Goal: Information Seeking & Learning: Learn about a topic

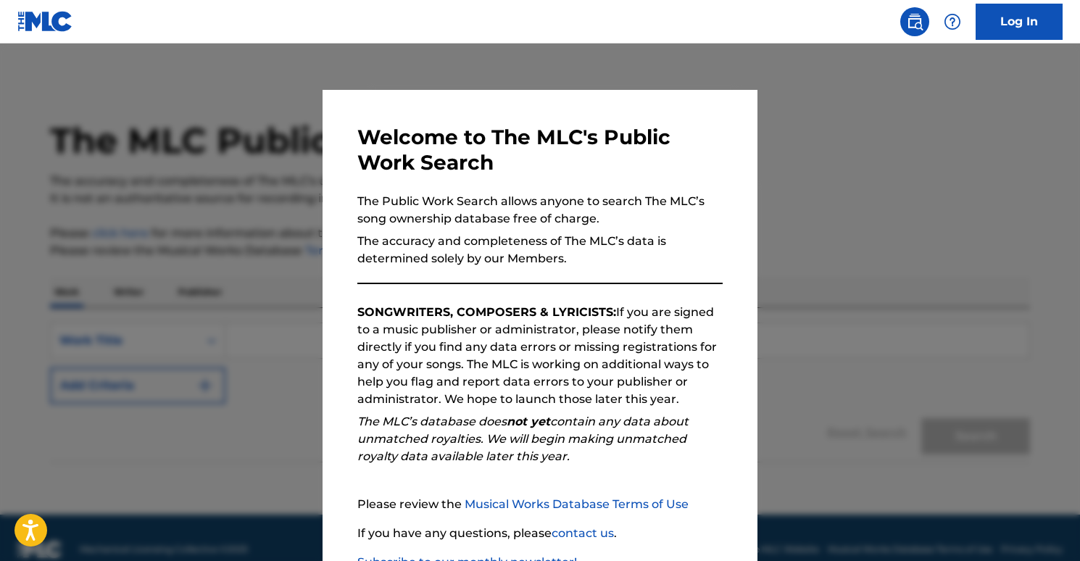
scroll to position [102, 0]
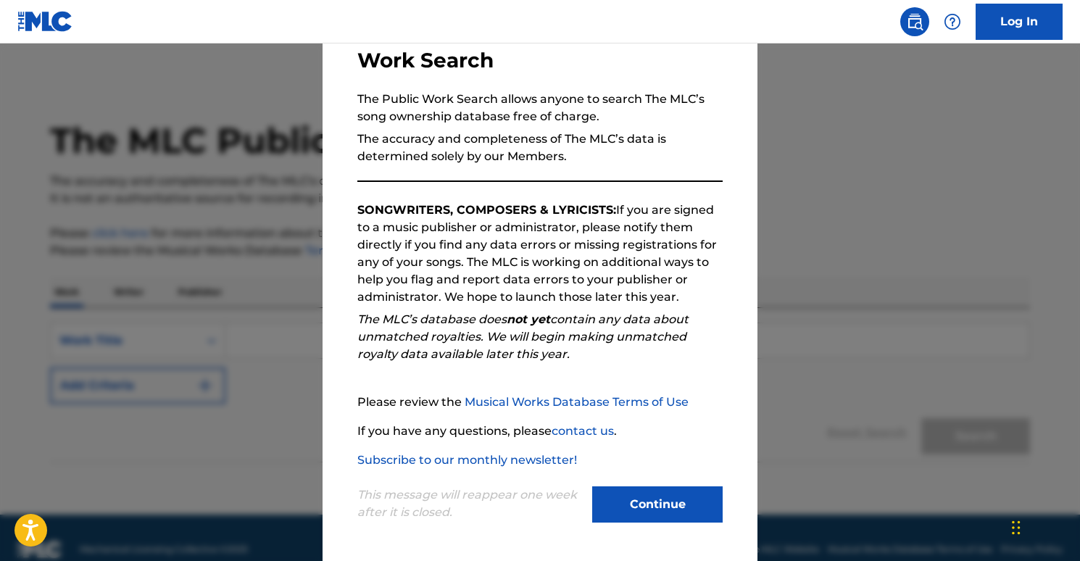
click at [692, 491] on button "Continue" at bounding box center [657, 504] width 130 height 36
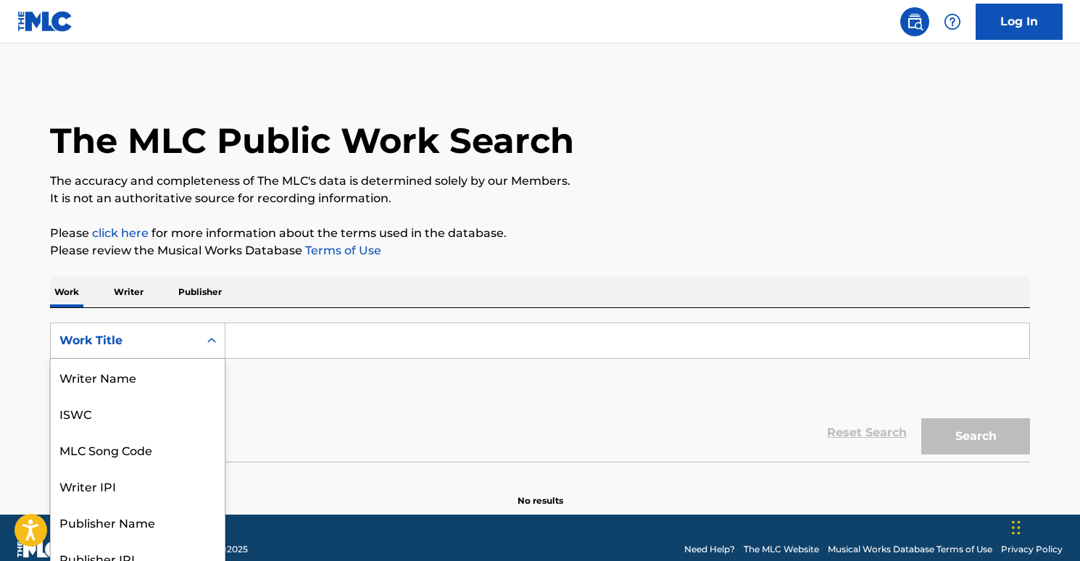
scroll to position [15, 0]
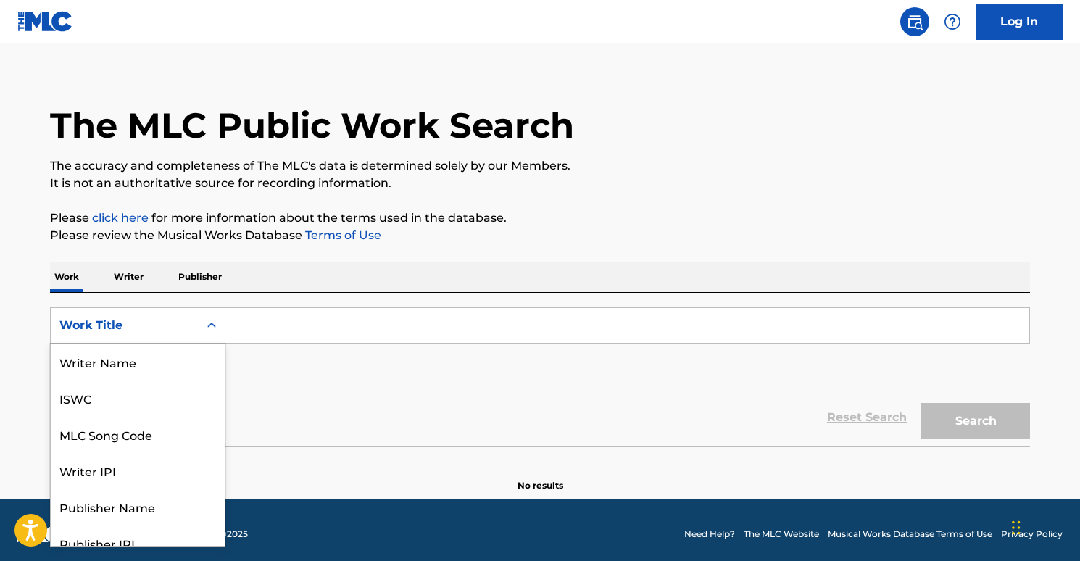
click at [149, 339] on div "Work Title" at bounding box center [137, 325] width 175 height 36
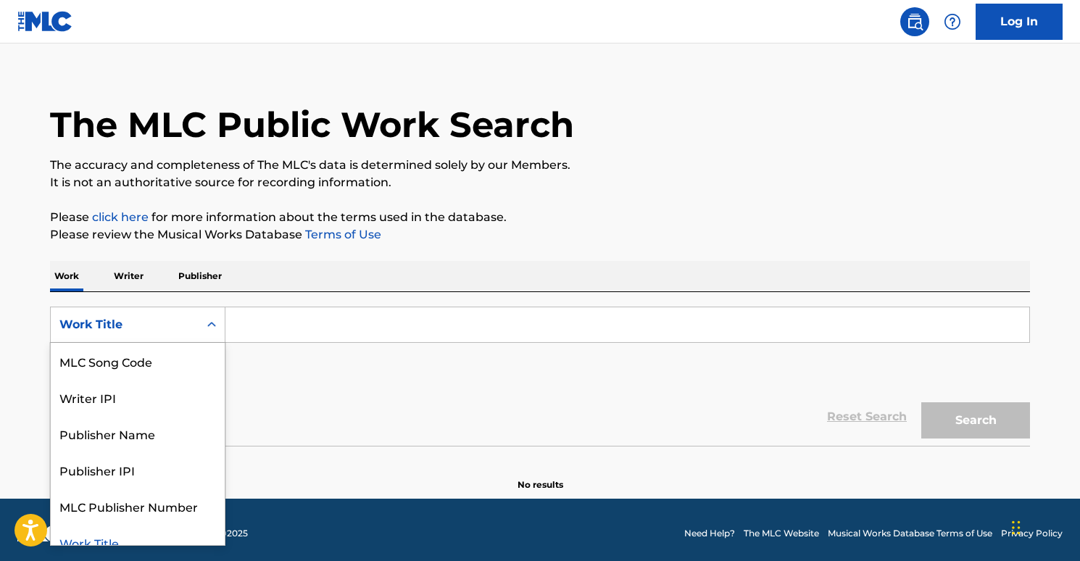
click at [311, 351] on div "SearchWithCriteria073afda9-c820-4066-96d4-178bf07fa149 Work Title selected, 8 o…" at bounding box center [540, 347] width 980 height 81
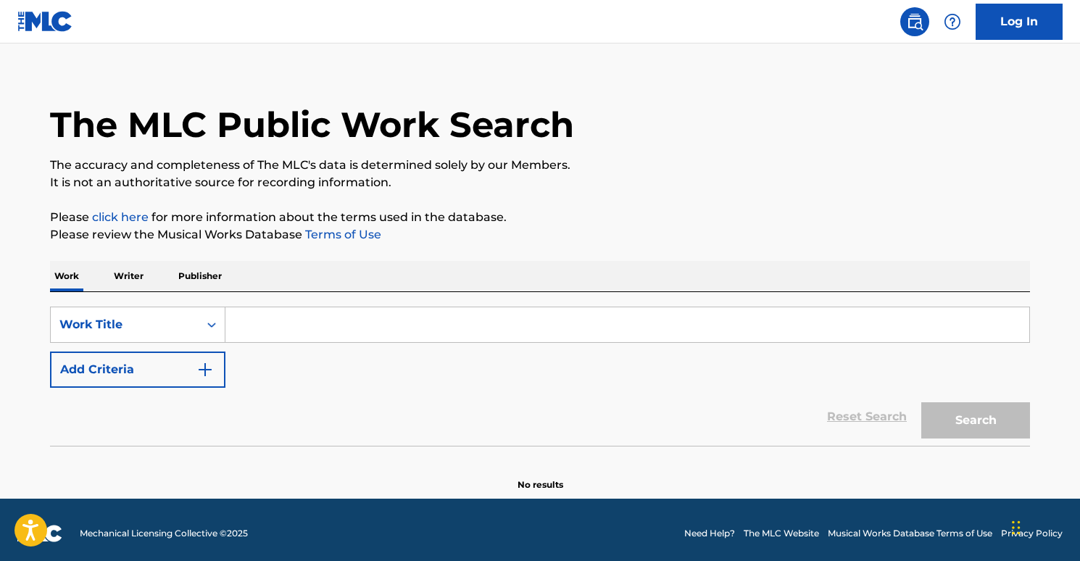
click at [192, 357] on button "Add Criteria" at bounding box center [137, 370] width 175 height 36
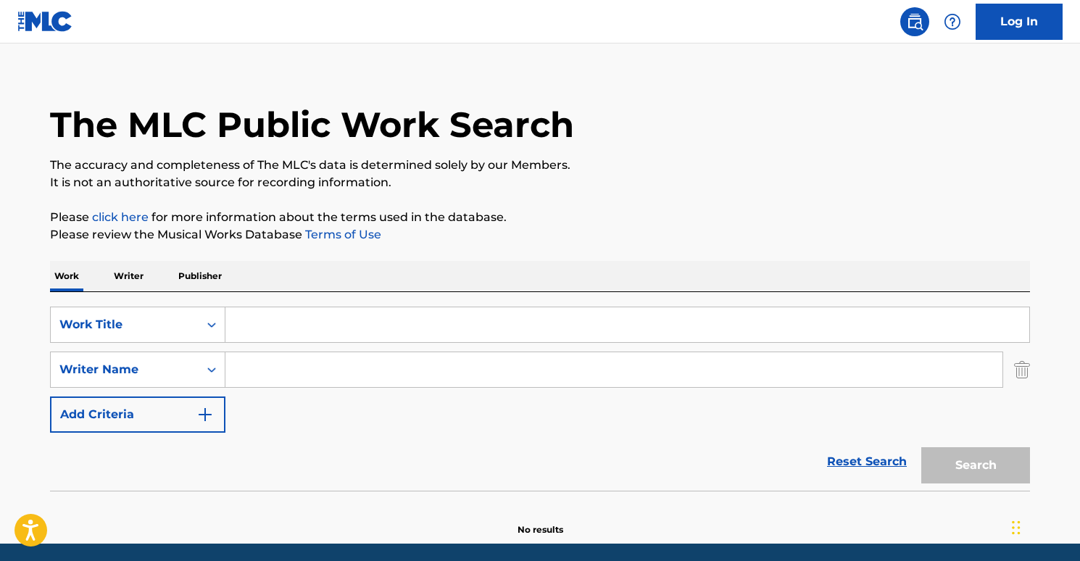
click at [266, 368] on input "Search Form" at bounding box center [613, 369] width 777 height 35
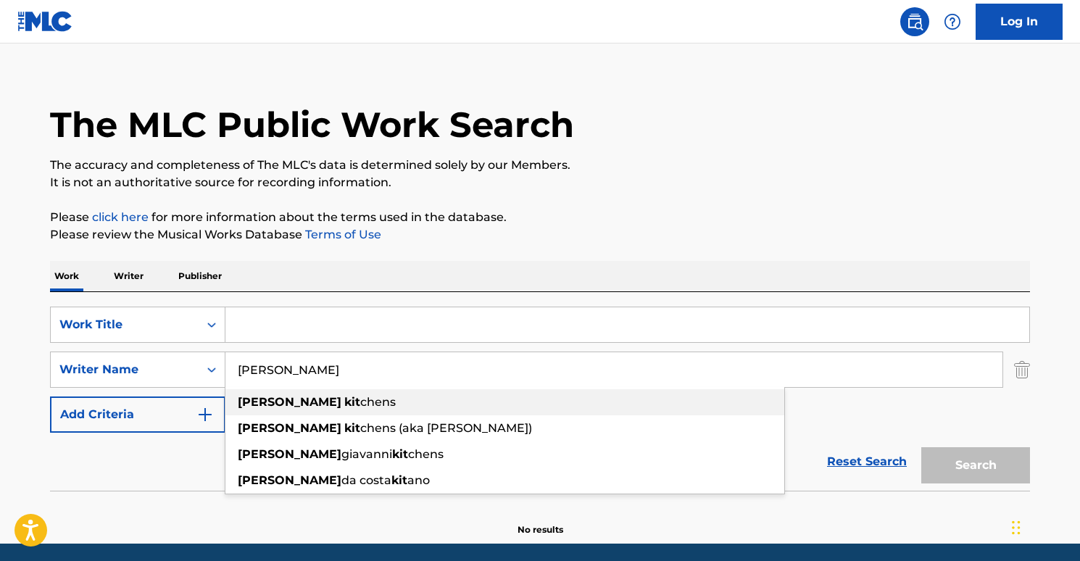
click at [360, 399] on span "chens" at bounding box center [378, 402] width 36 height 14
type input "[PERSON_NAME]"
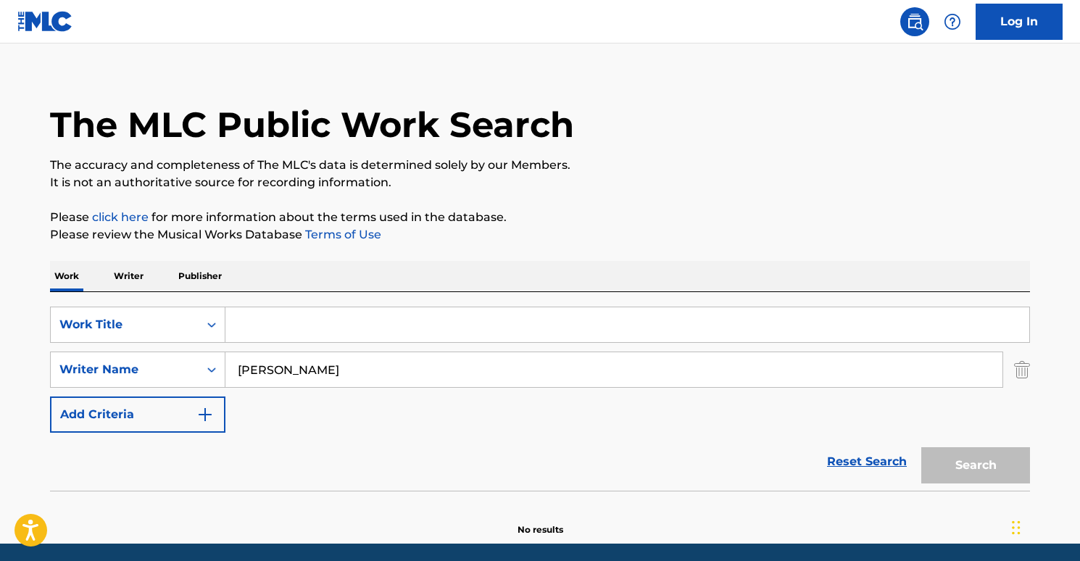
click at [299, 327] on input "Search Form" at bounding box center [627, 324] width 804 height 35
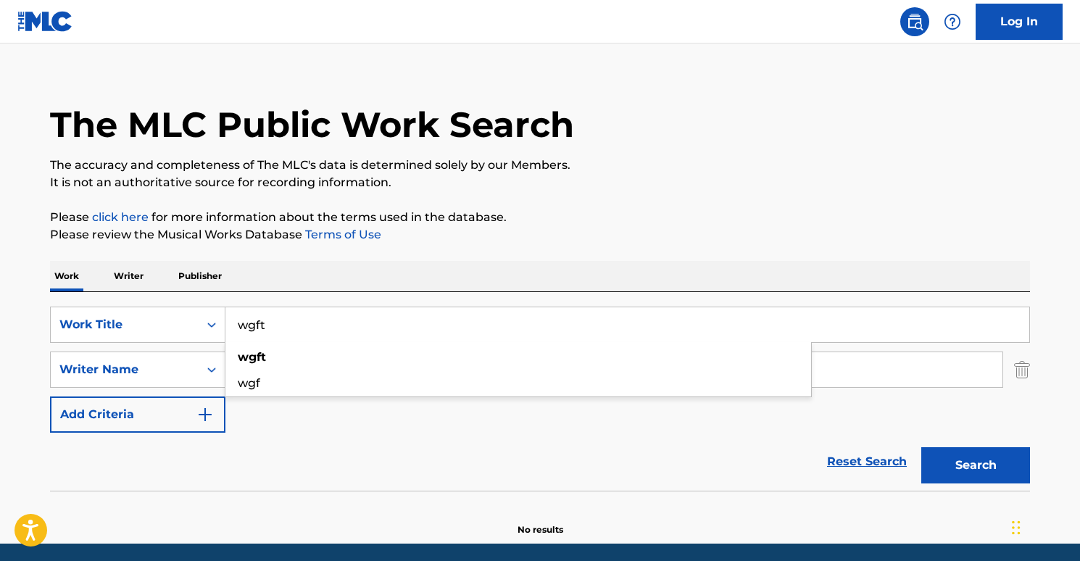
type input "wgft"
click at [954, 462] on button "Search" at bounding box center [975, 465] width 109 height 36
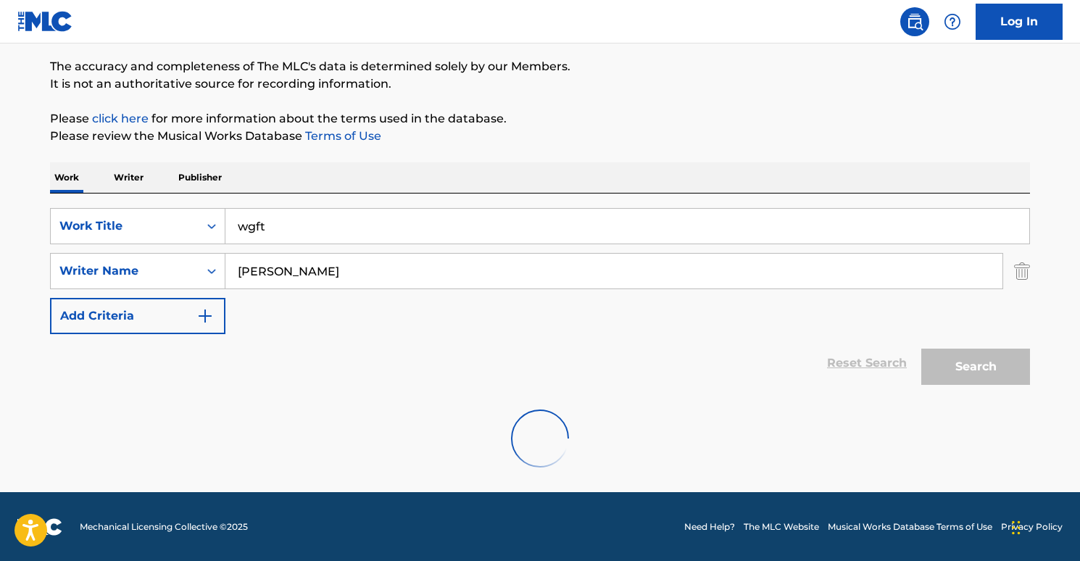
scroll to position [115, 0]
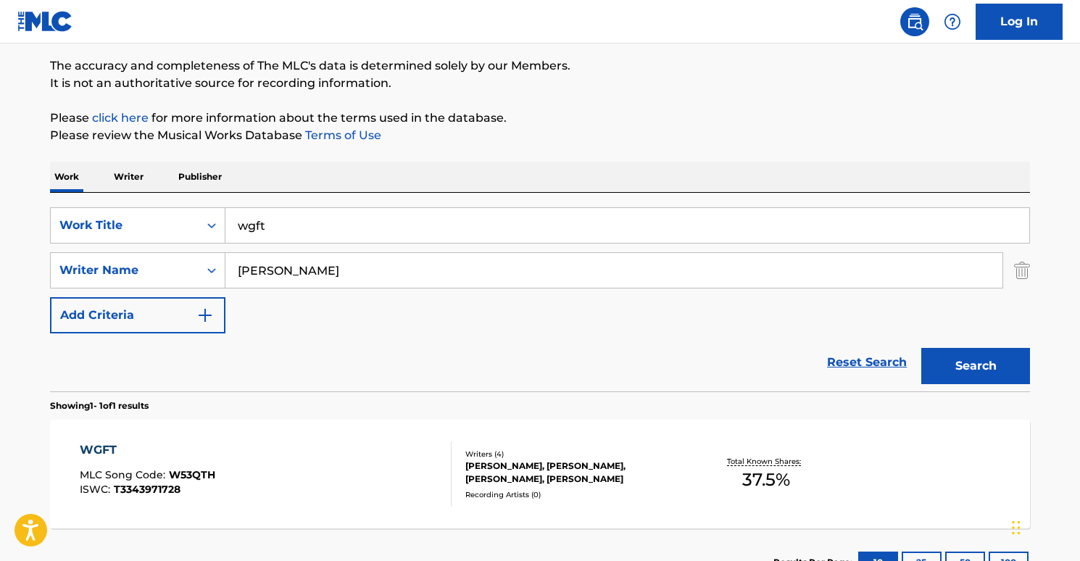
click at [104, 452] on div "WGFT" at bounding box center [148, 450] width 136 height 17
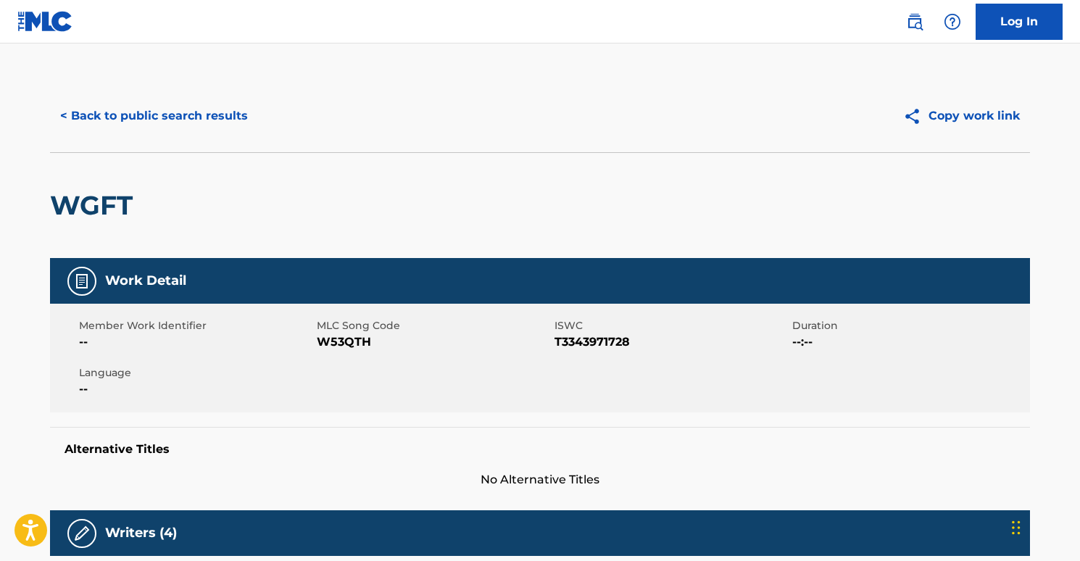
click at [131, 123] on button "< Back to public search results" at bounding box center [154, 116] width 208 height 36
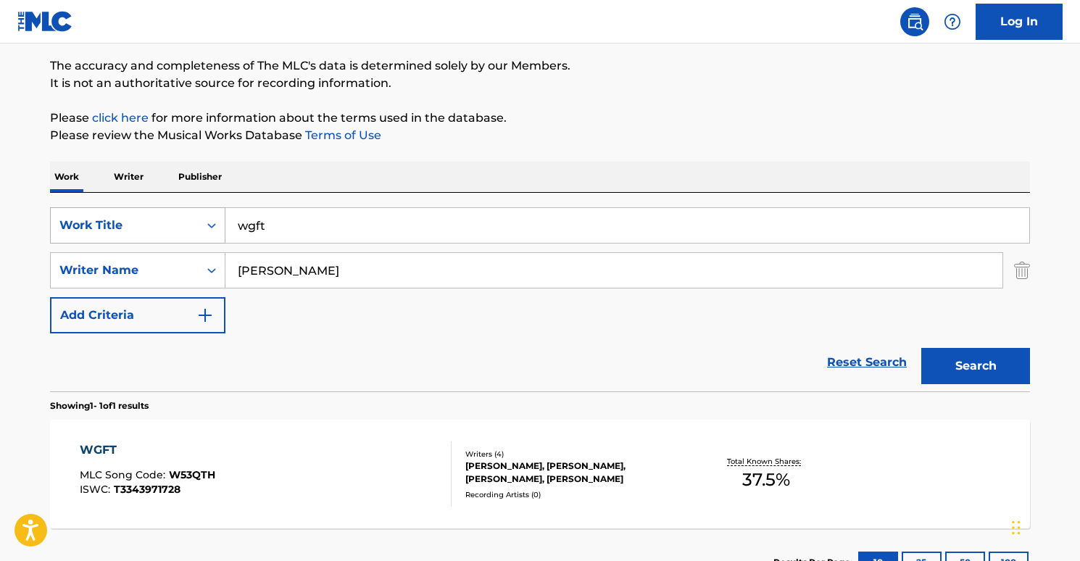
drag, startPoint x: 318, startPoint y: 227, endPoint x: 220, endPoint y: 217, distance: 98.3
click at [220, 217] on div "SearchWithCriteria073afda9-c820-4066-96d4-178bf07fa149 Work Title wgft" at bounding box center [540, 225] width 980 height 36
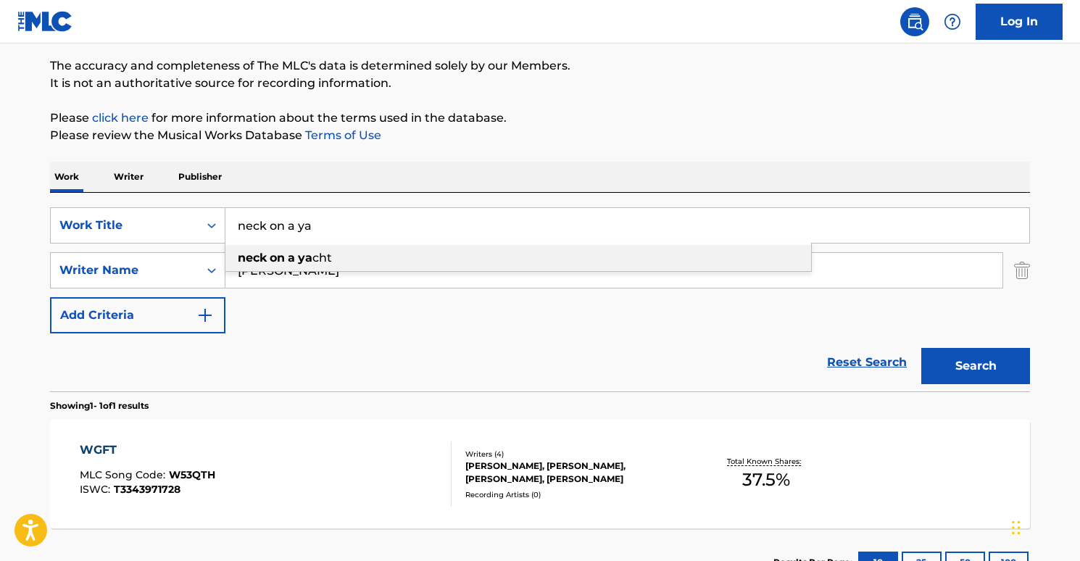
click at [283, 254] on strong "on" at bounding box center [277, 258] width 15 height 14
type input "neck on a yacht"
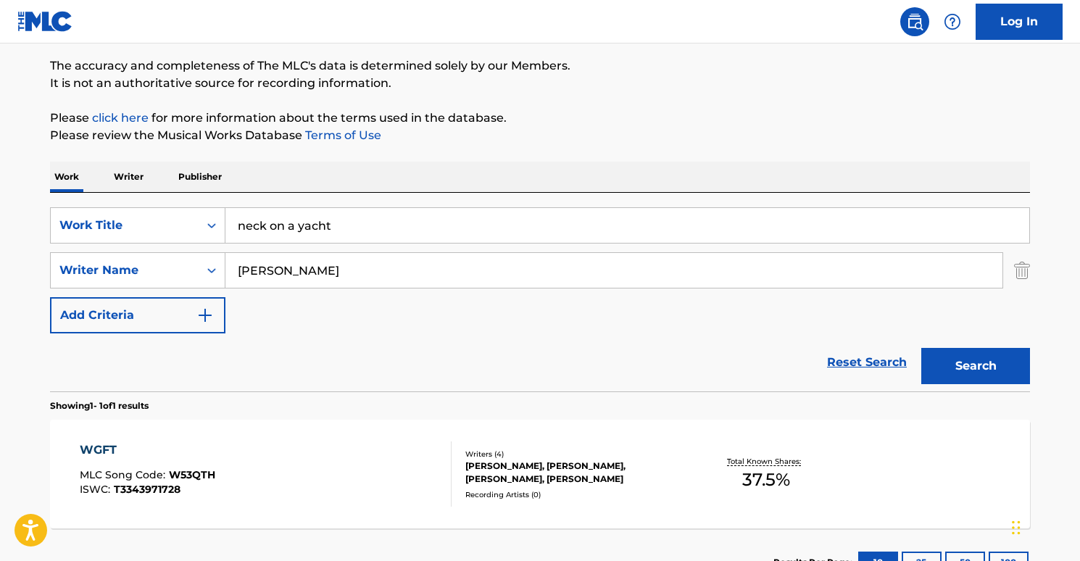
drag, startPoint x: 978, startPoint y: 341, endPoint x: 974, endPoint y: 358, distance: 17.8
click at [977, 344] on div "Search" at bounding box center [972, 362] width 116 height 58
click at [974, 358] on button "Search" at bounding box center [975, 366] width 109 height 36
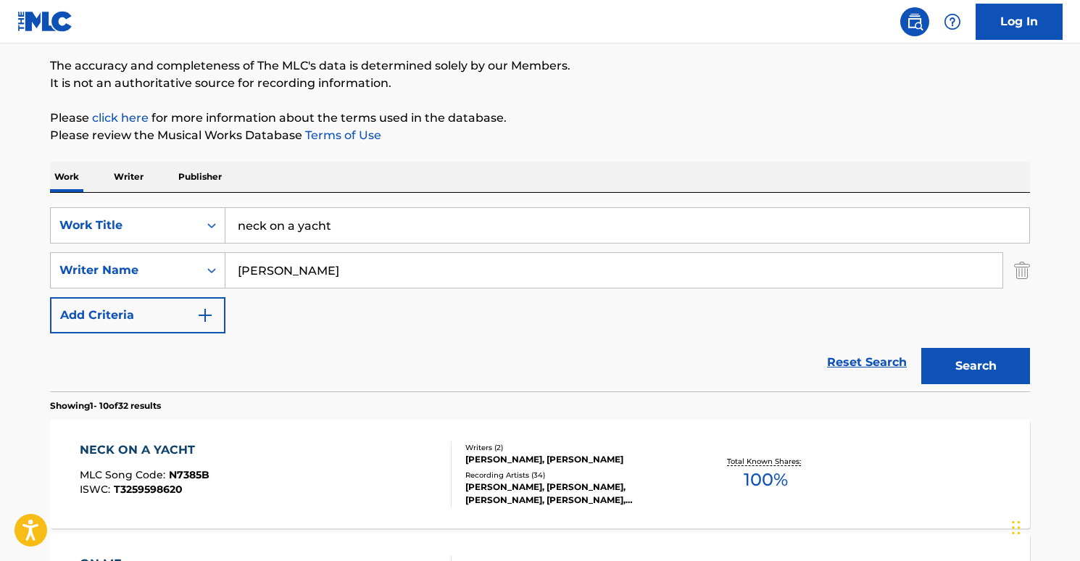
click at [159, 449] on div "NECK ON A YACHT" at bounding box center [145, 450] width 130 height 17
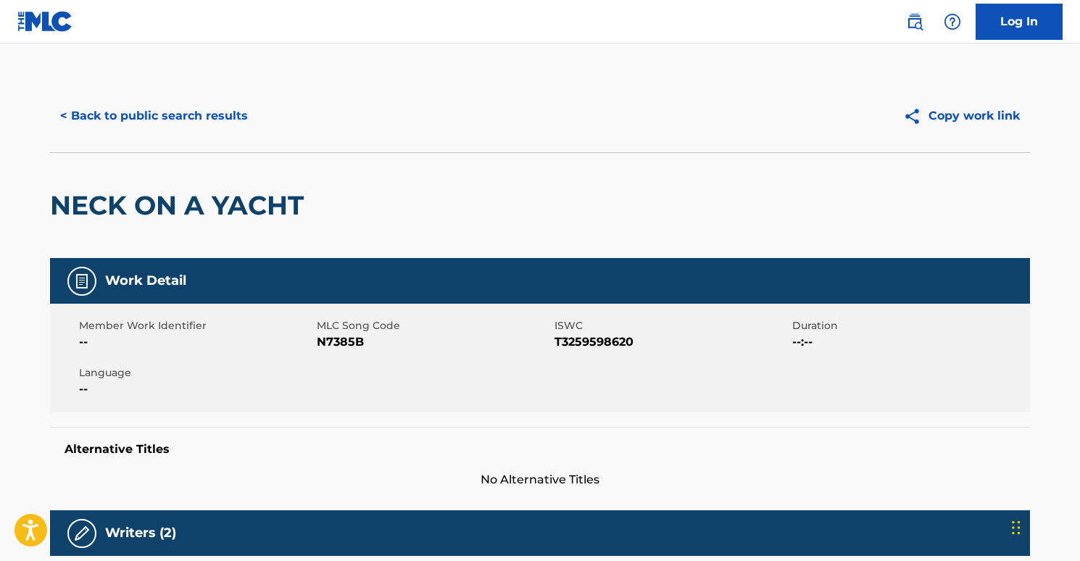
click at [181, 123] on button "< Back to public search results" at bounding box center [154, 116] width 208 height 36
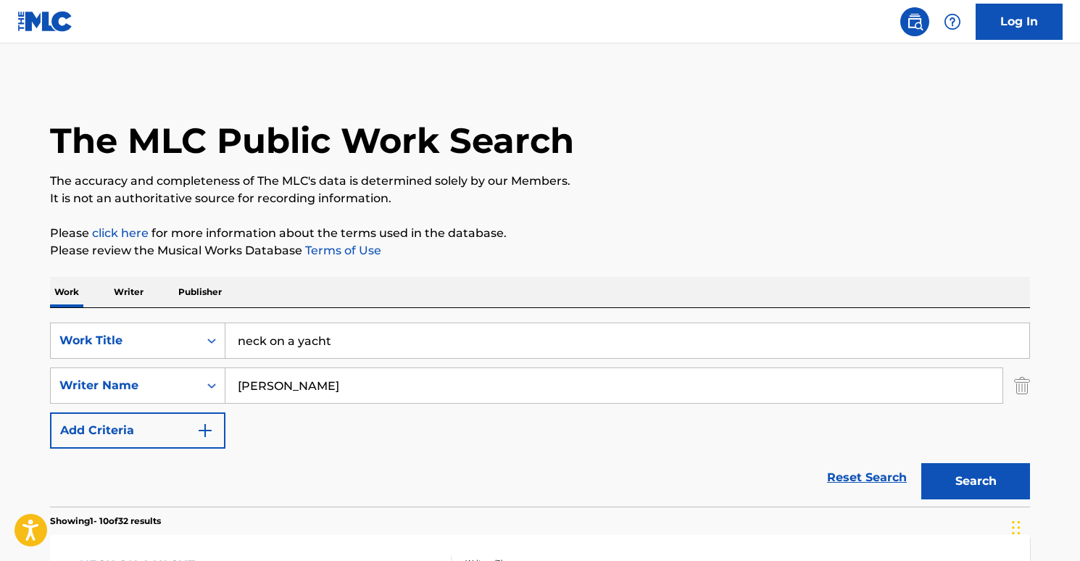
scroll to position [115, 0]
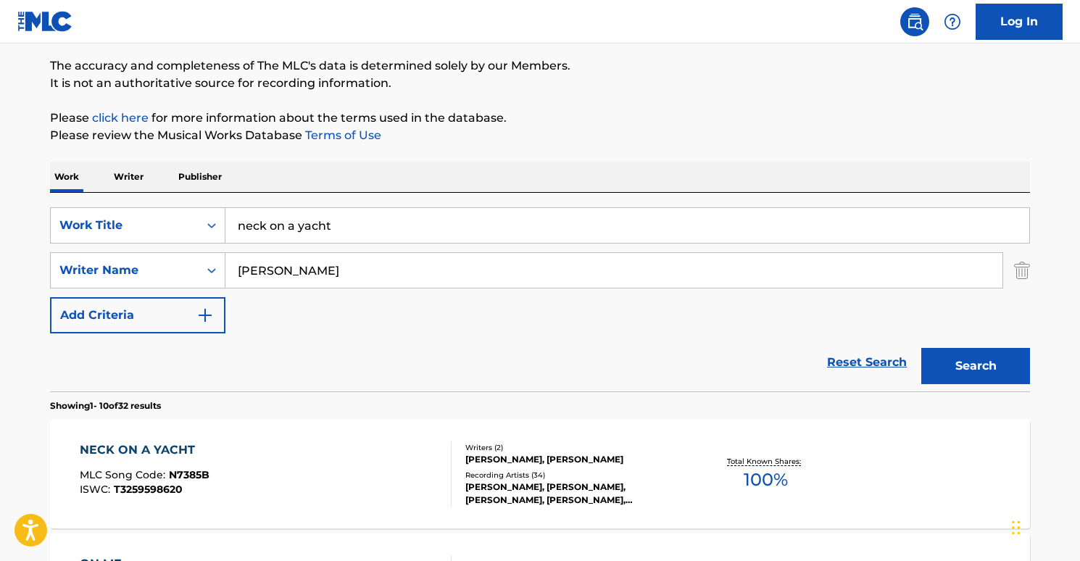
click at [330, 236] on input "neck on a yacht" at bounding box center [627, 225] width 804 height 35
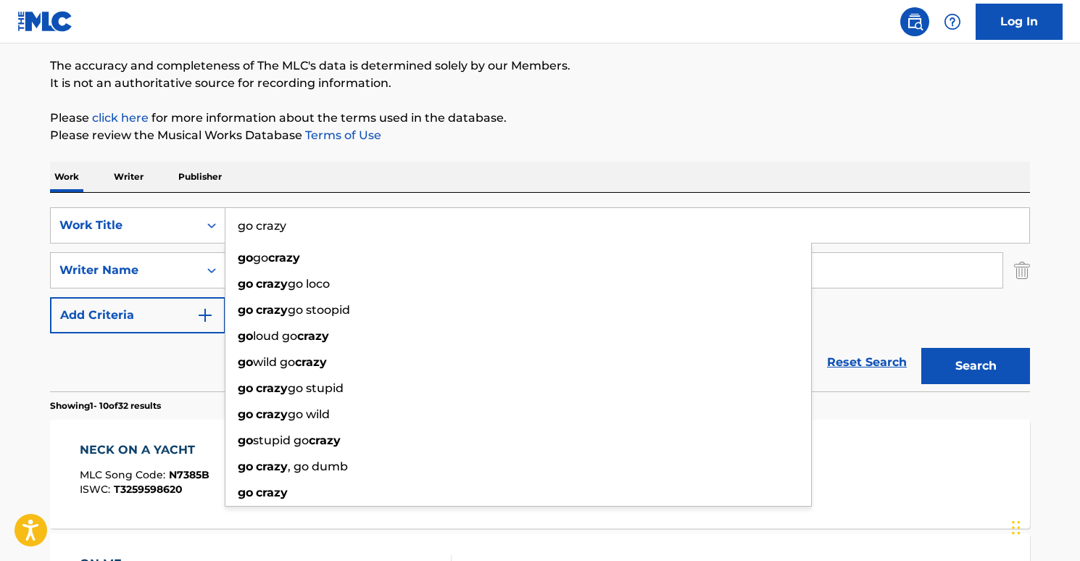
type input "go crazy"
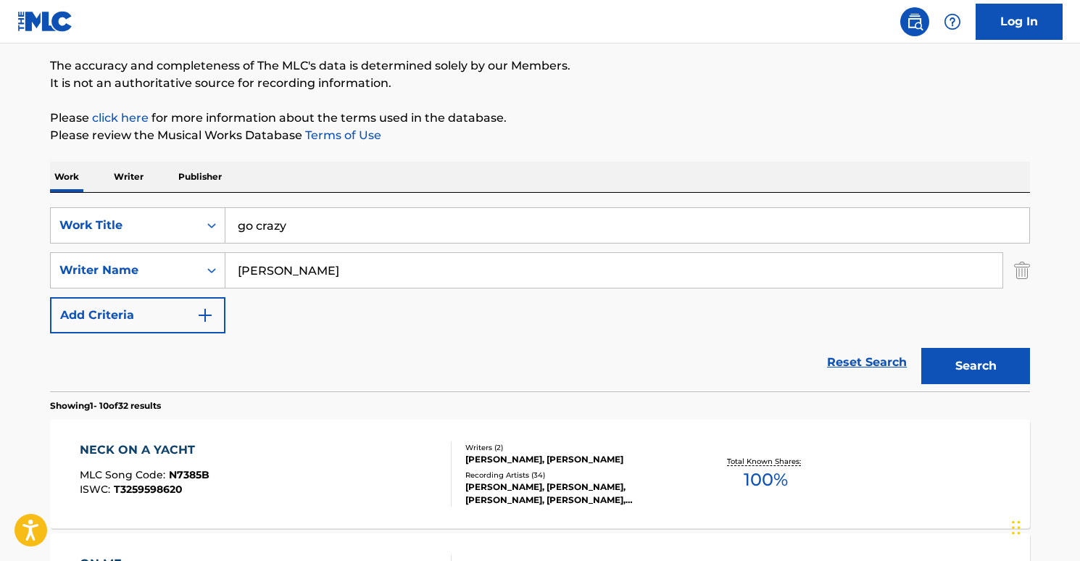
click at [966, 371] on button "Search" at bounding box center [975, 366] width 109 height 36
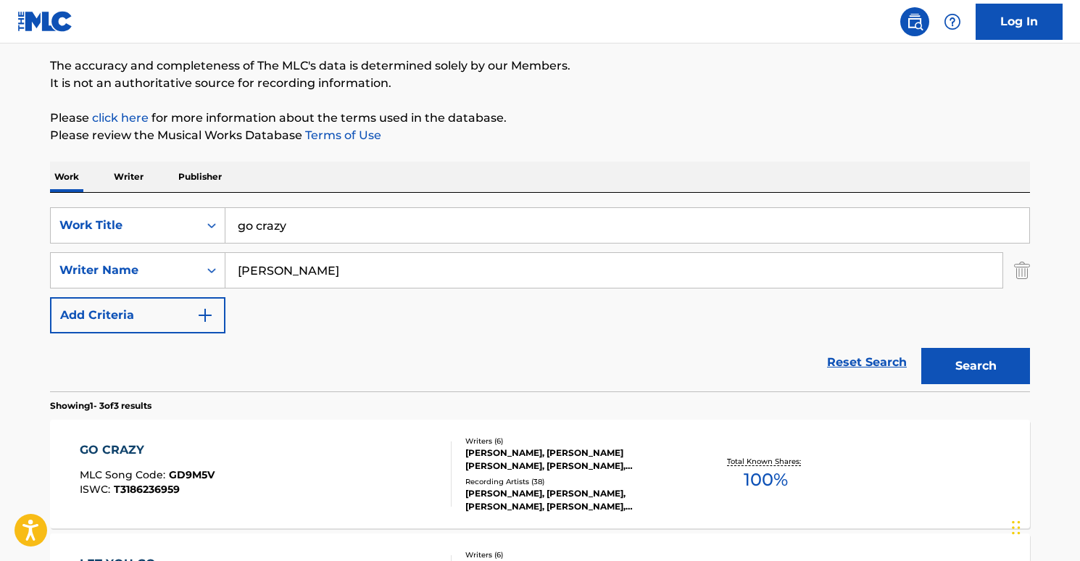
click at [133, 447] on div "GO CRAZY" at bounding box center [147, 450] width 135 height 17
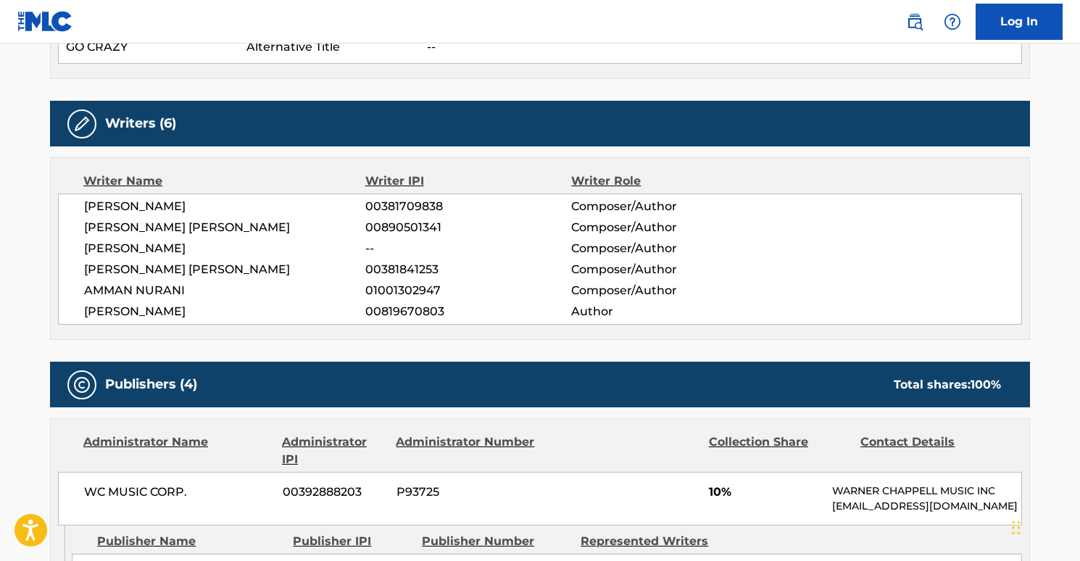
scroll to position [426, 0]
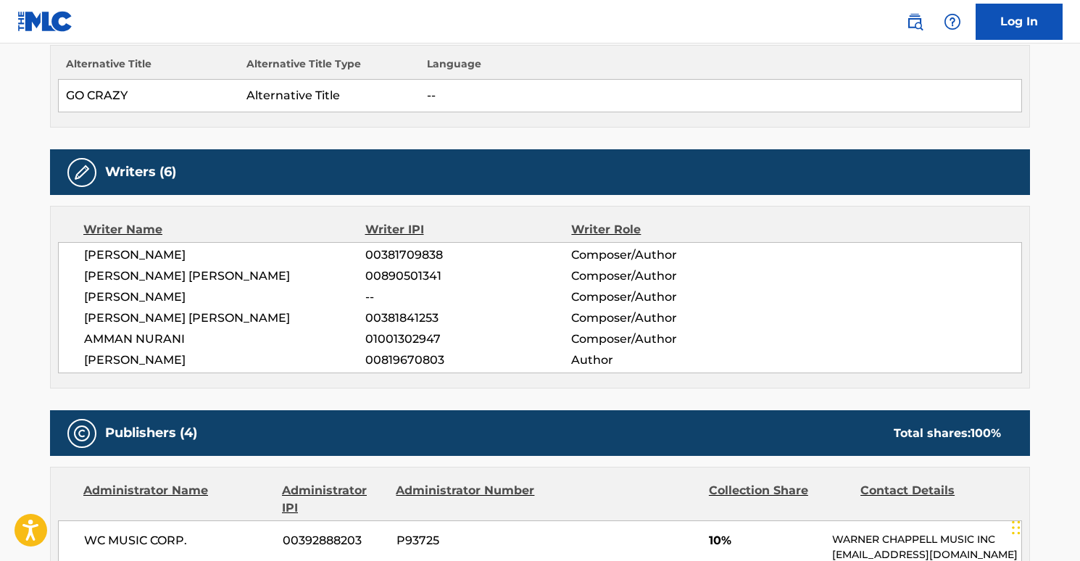
click at [154, 312] on span "[PERSON_NAME] [PERSON_NAME]" at bounding box center [224, 318] width 281 height 17
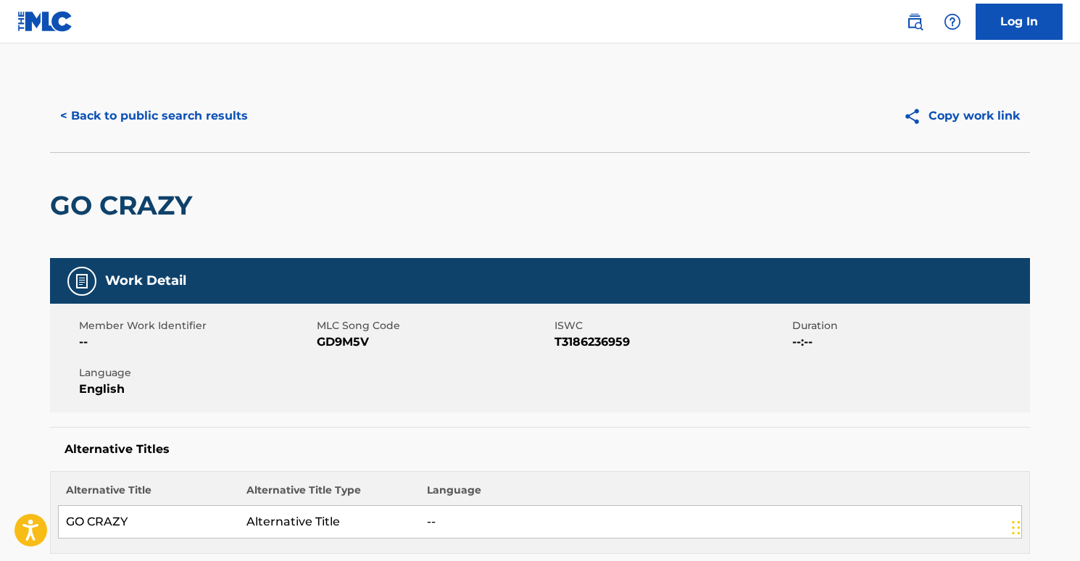
click at [111, 112] on button "< Back to public search results" at bounding box center [154, 116] width 208 height 36
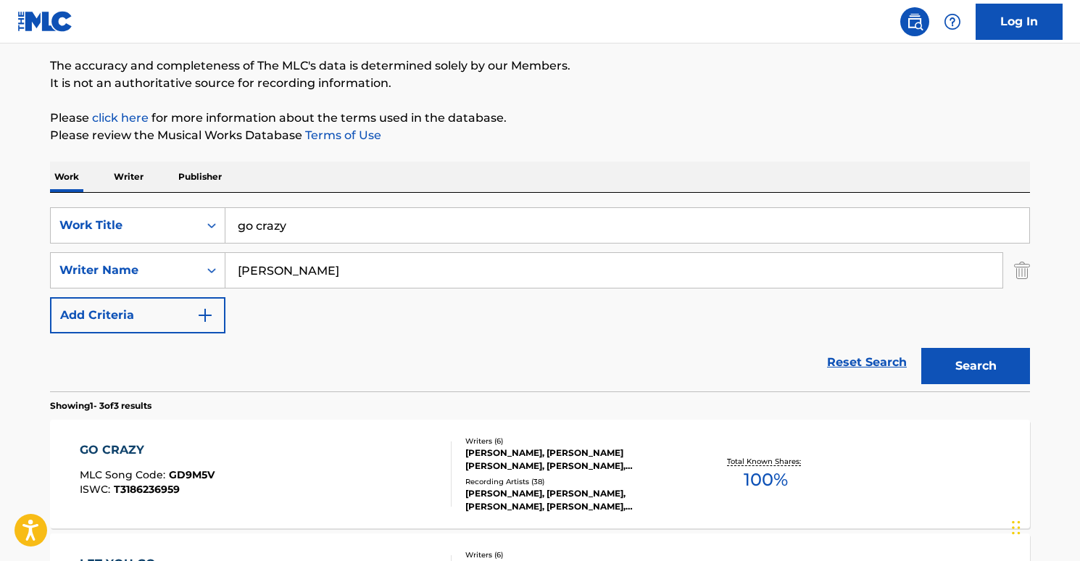
click at [283, 229] on input "go crazy" at bounding box center [627, 225] width 804 height 35
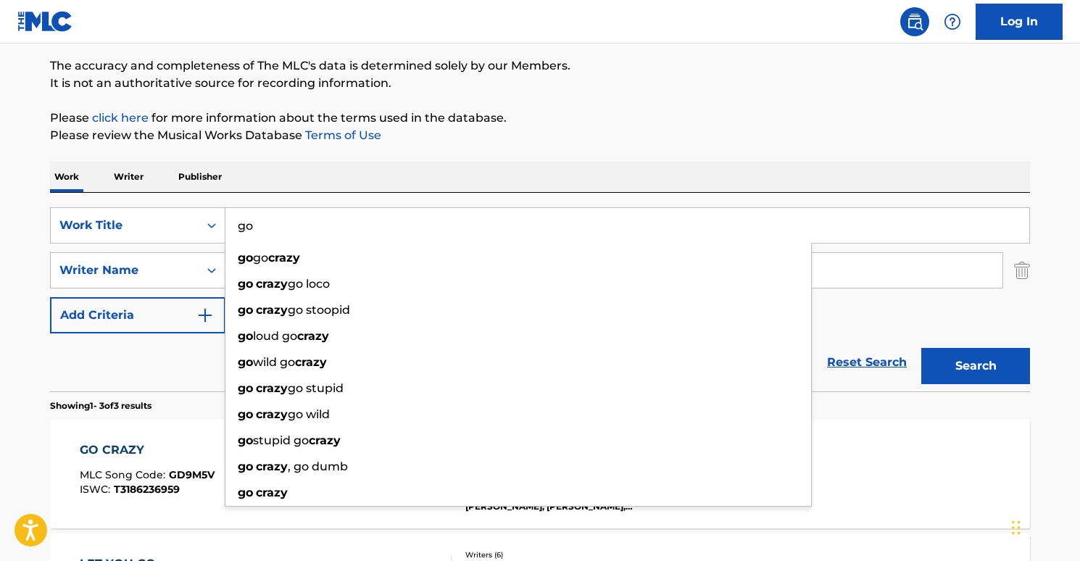
type input "g"
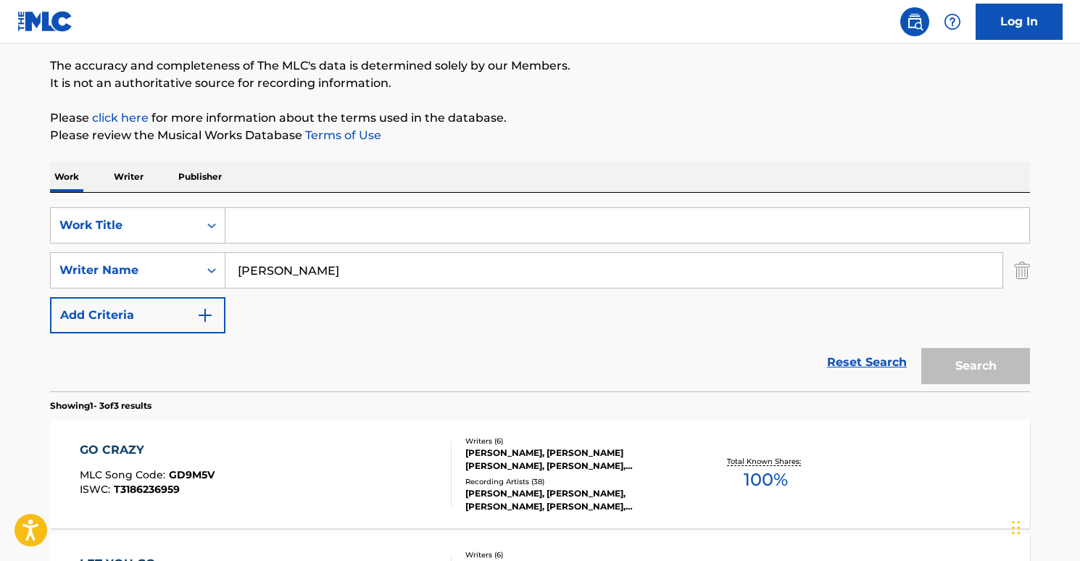
click at [290, 276] on input "[PERSON_NAME]" at bounding box center [613, 270] width 777 height 35
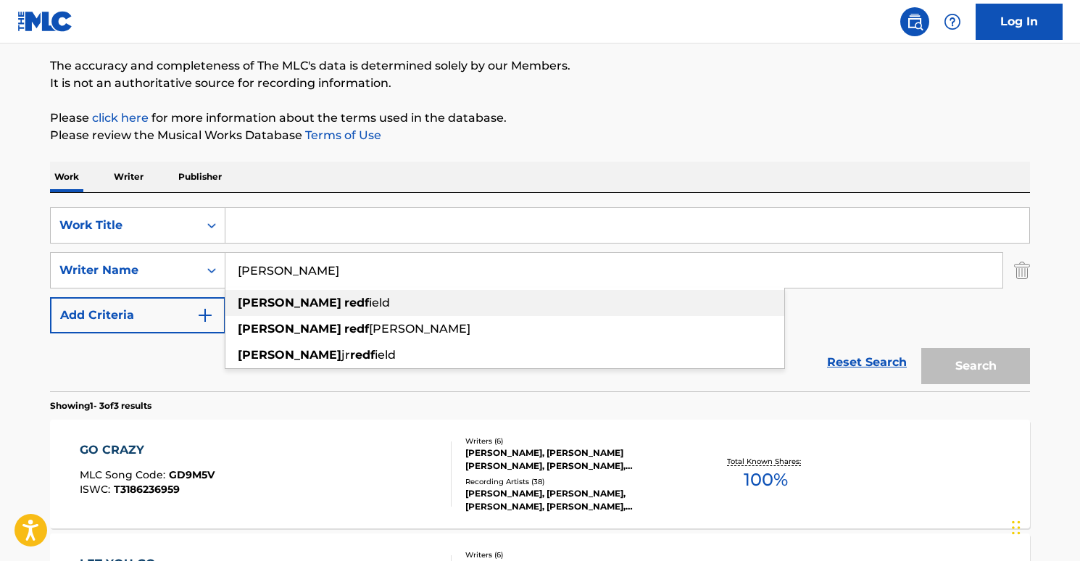
click at [369, 304] on span "ield" at bounding box center [379, 303] width 21 height 14
type input "[PERSON_NAME]"
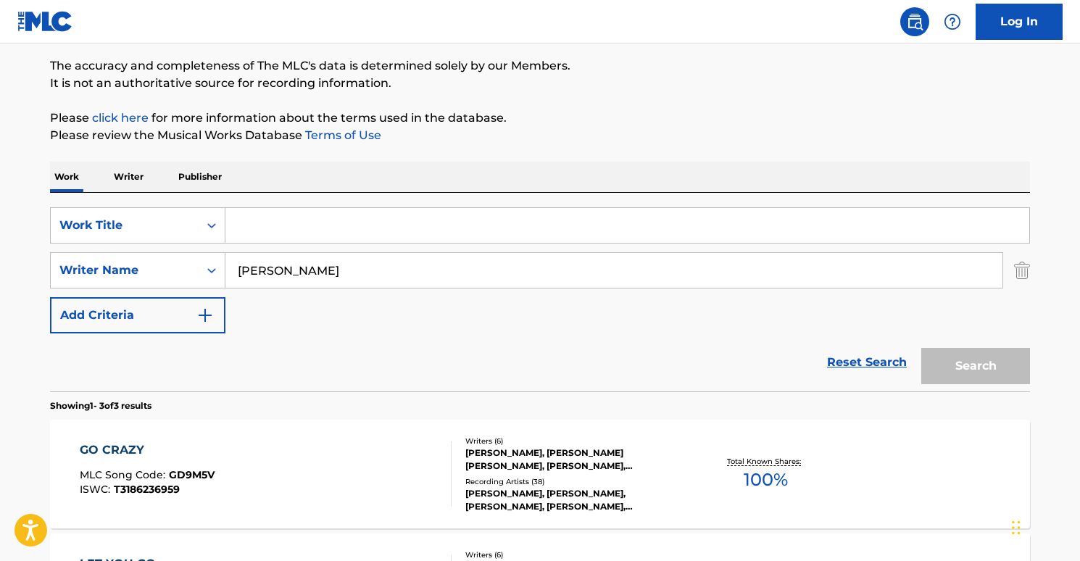
click at [441, 349] on div "Reset Search Search" at bounding box center [540, 362] width 980 height 58
click at [202, 304] on button "Add Criteria" at bounding box center [137, 315] width 175 height 36
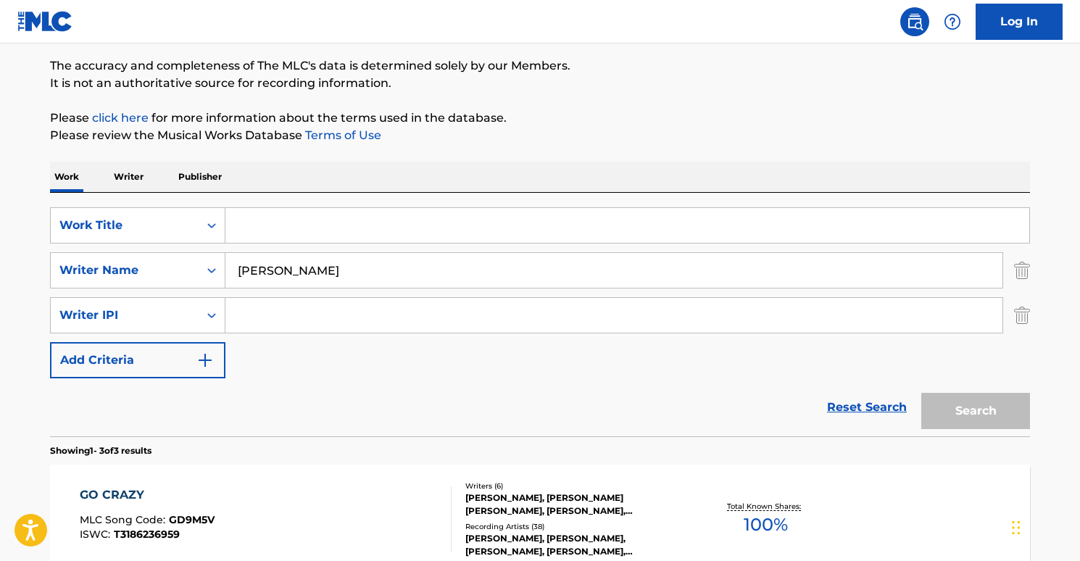
click at [282, 313] on input "Search Form" at bounding box center [613, 315] width 777 height 35
click at [979, 400] on div "Search" at bounding box center [972, 407] width 116 height 58
click at [144, 175] on p "Writer" at bounding box center [128, 177] width 38 height 30
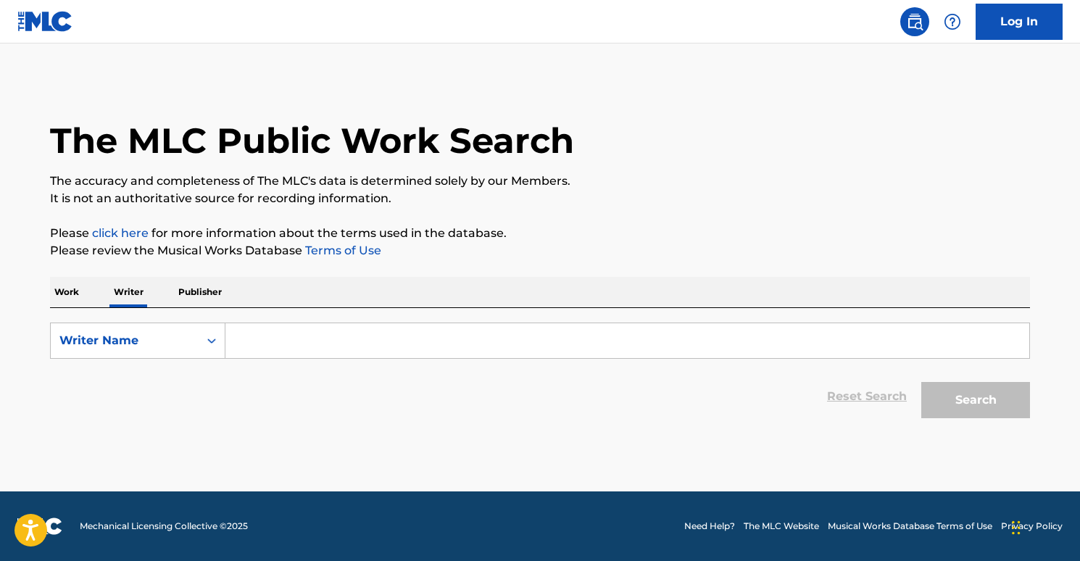
click at [286, 339] on input "Search Form" at bounding box center [627, 340] width 804 height 35
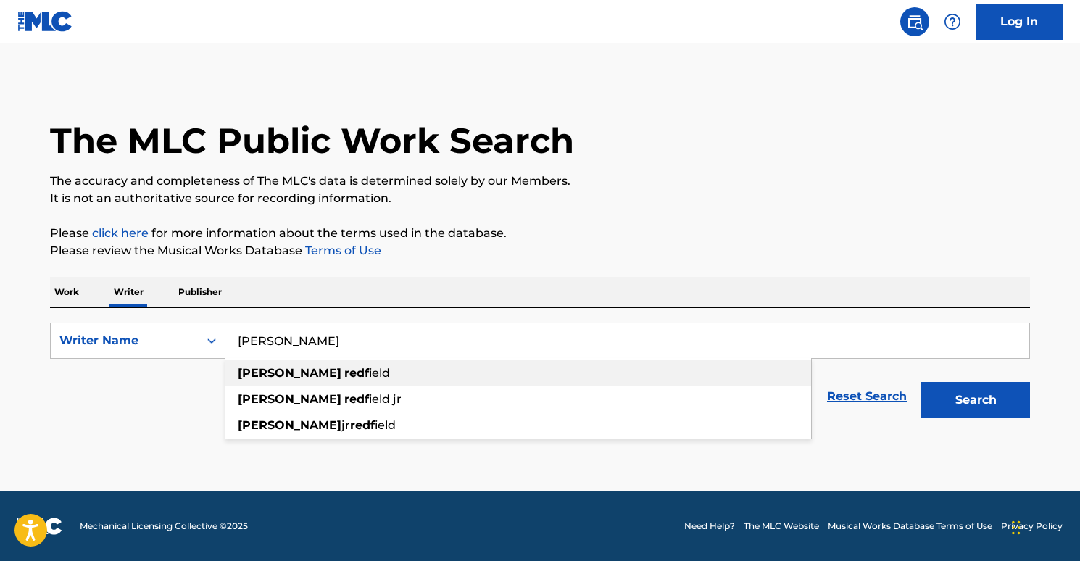
click at [369, 378] on span "ield" at bounding box center [379, 373] width 21 height 14
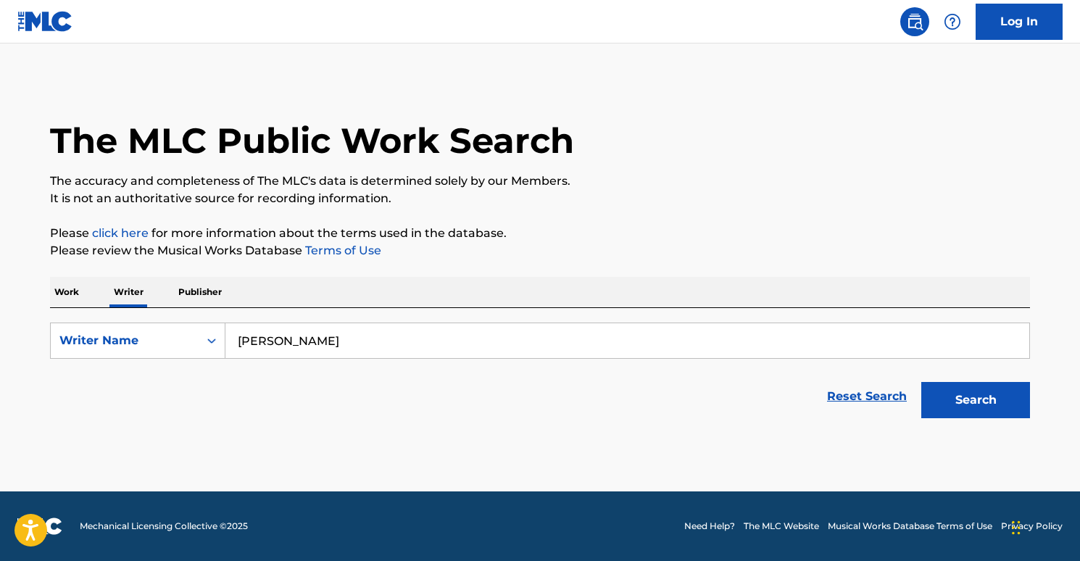
click at [992, 393] on button "Search" at bounding box center [975, 400] width 109 height 36
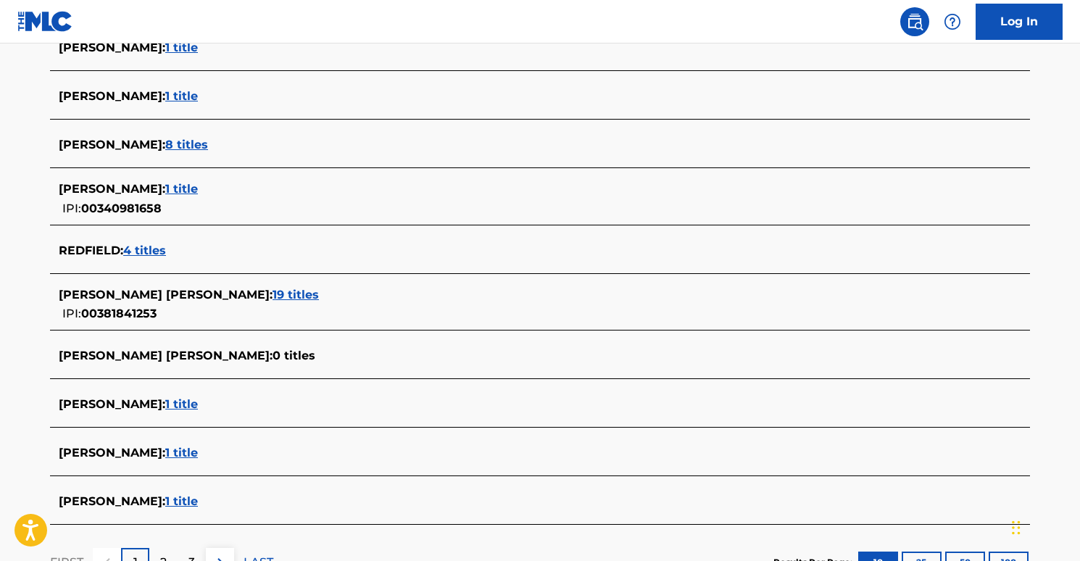
scroll to position [286, 0]
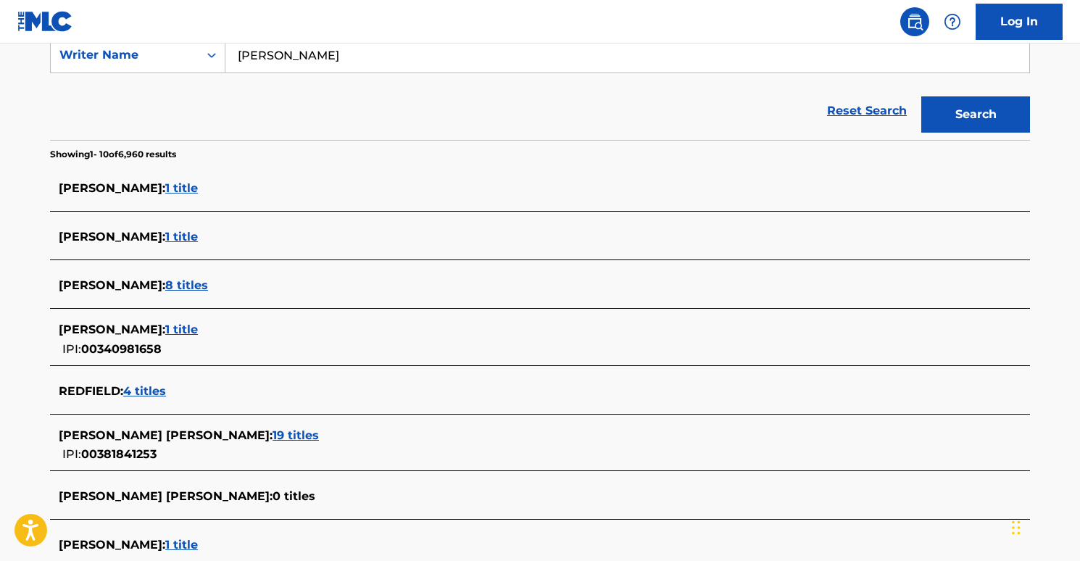
click at [349, 58] on input "[PERSON_NAME]" at bounding box center [627, 55] width 804 height 35
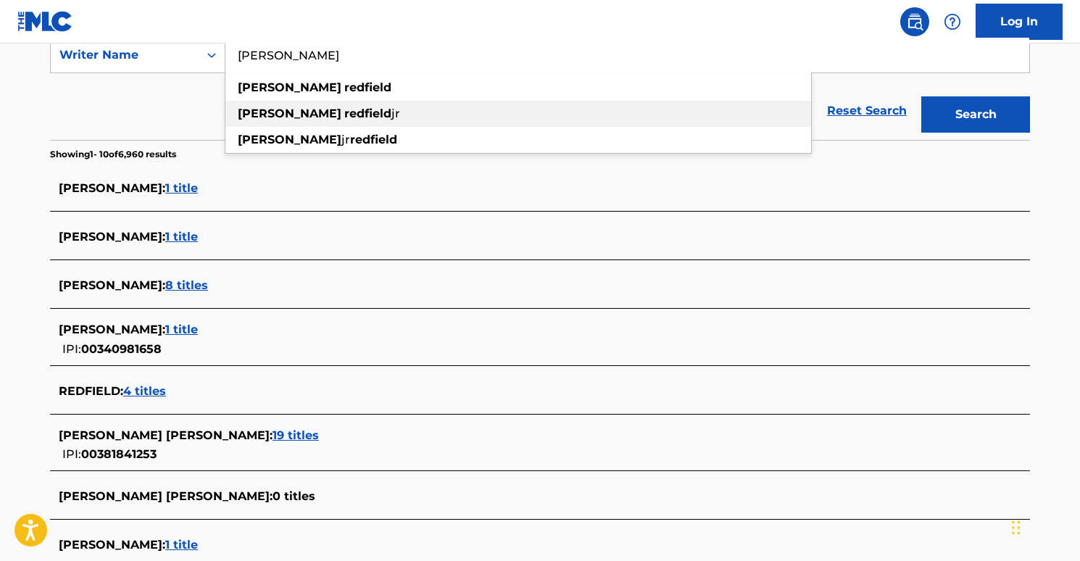
click at [355, 109] on div "[PERSON_NAME]" at bounding box center [518, 114] width 586 height 26
type input "[PERSON_NAME]"
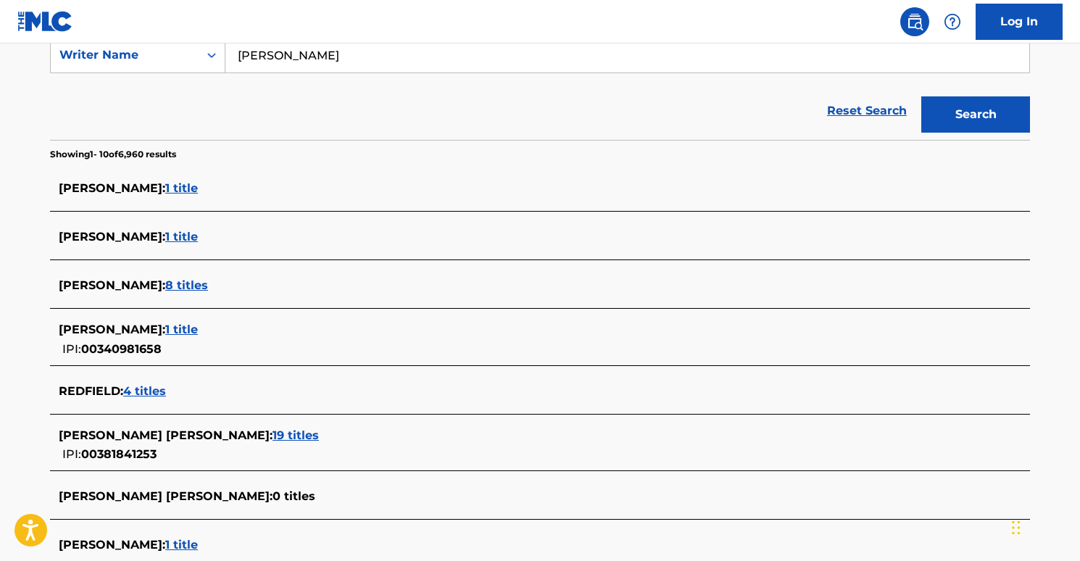
drag, startPoint x: 961, startPoint y: 118, endPoint x: 947, endPoint y: 121, distance: 14.1
click at [960, 117] on button "Search" at bounding box center [975, 114] width 109 height 36
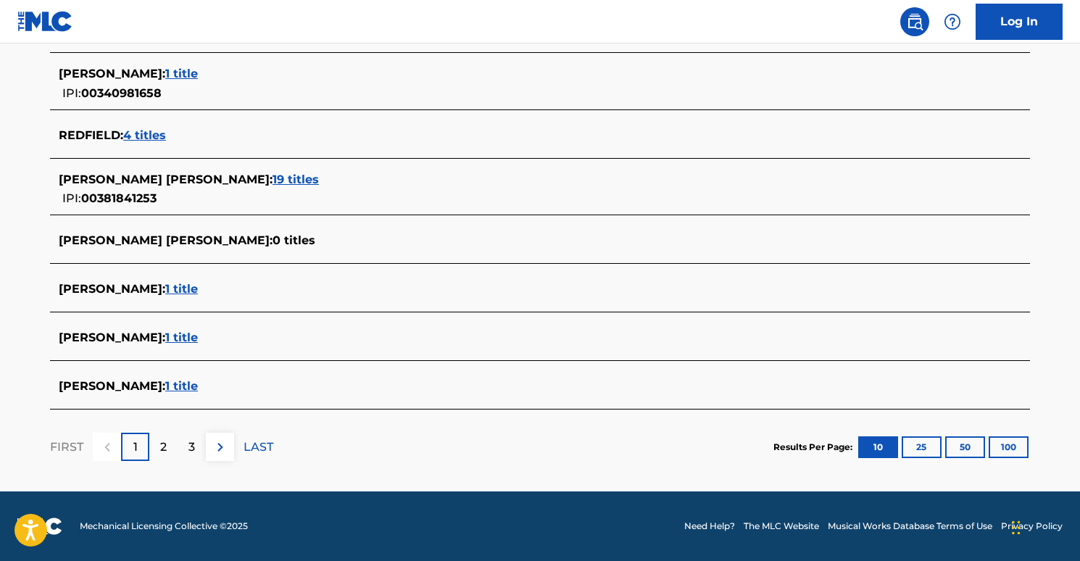
click at [273, 178] on span "19 titles" at bounding box center [296, 180] width 46 height 14
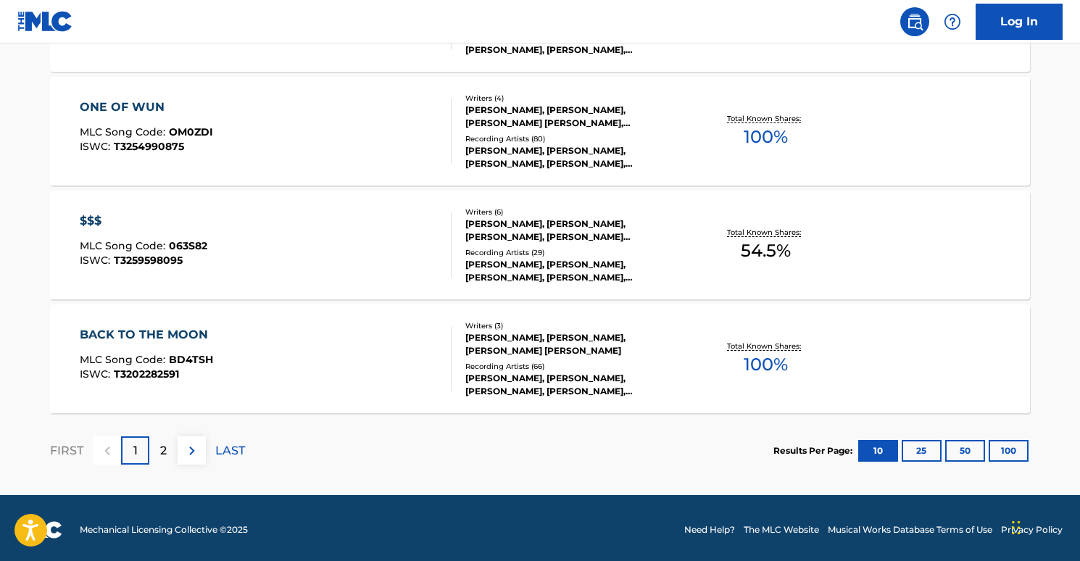
scroll to position [1214, 0]
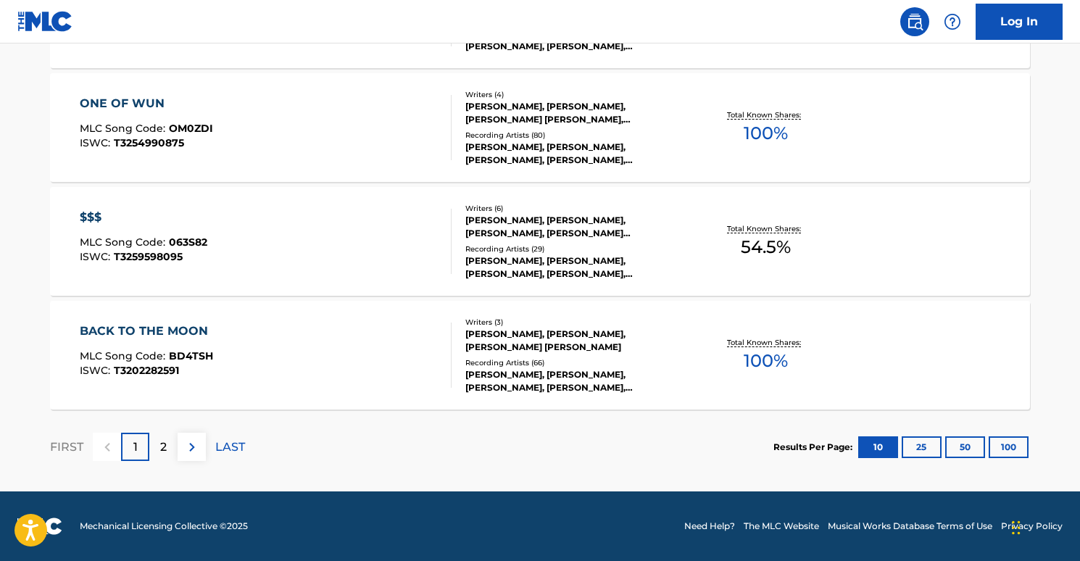
click at [181, 325] on div "BACK TO THE MOON" at bounding box center [148, 331] width 136 height 17
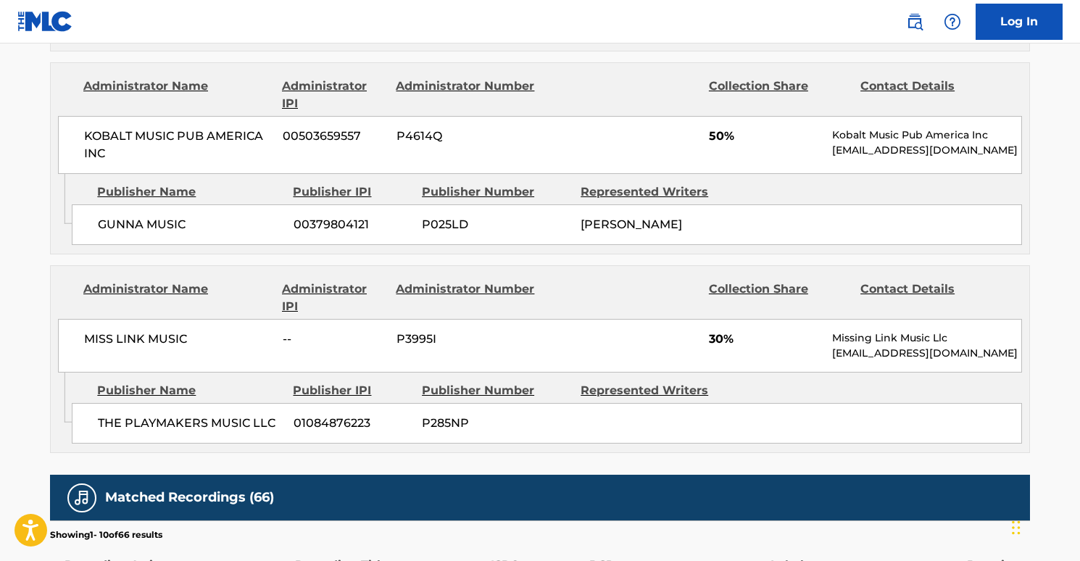
scroll to position [982, 0]
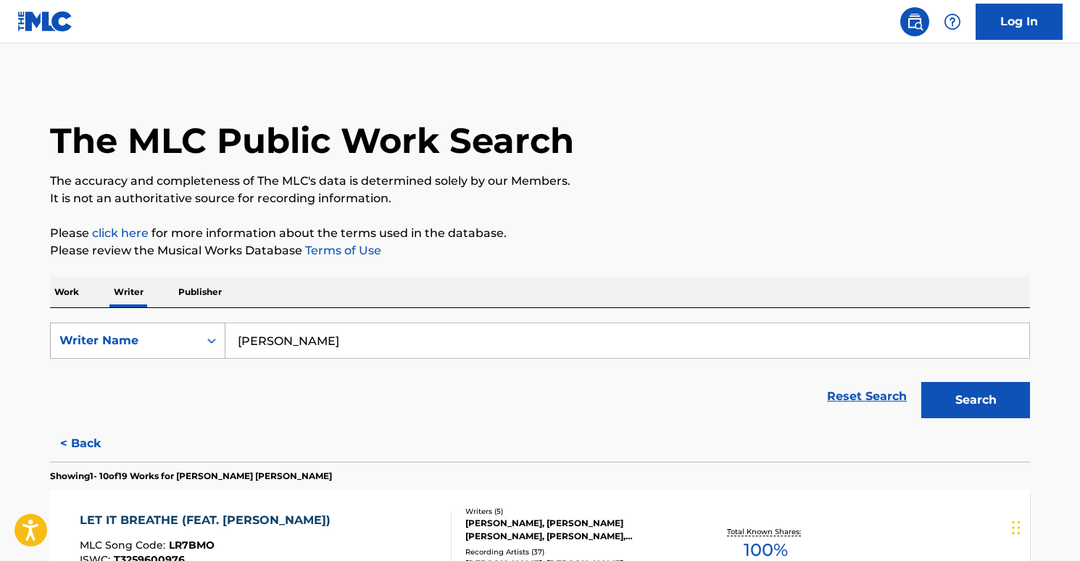
scroll to position [312, 0]
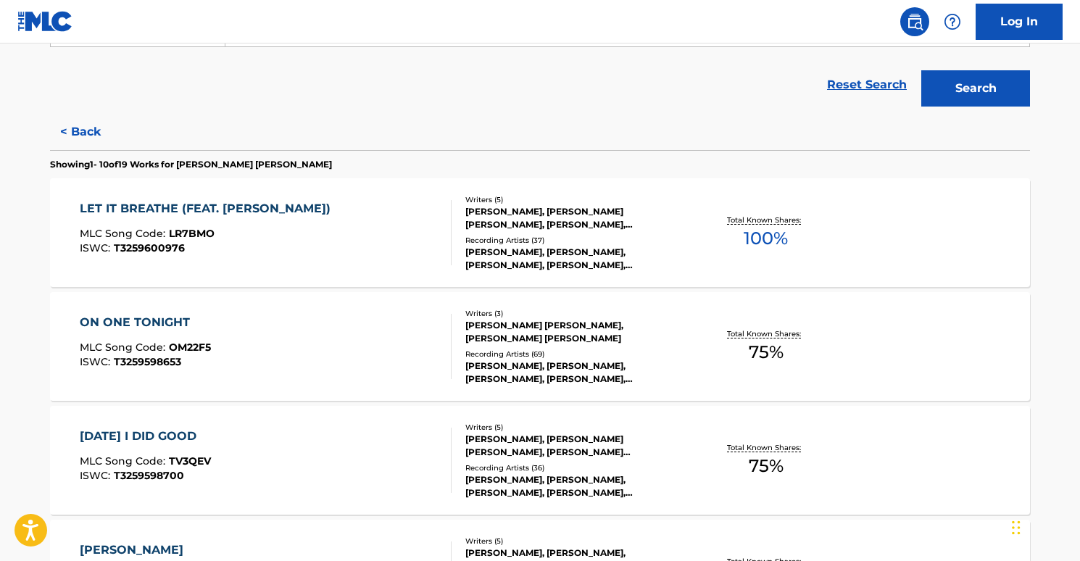
click at [165, 319] on div "ON ONE TONIGHT" at bounding box center [145, 322] width 131 height 17
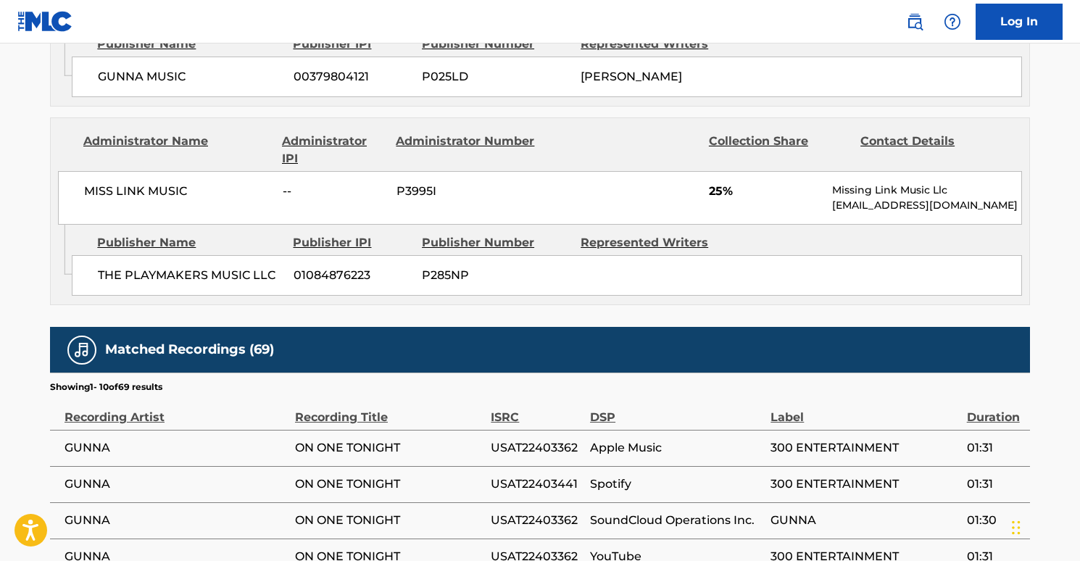
scroll to position [884, 0]
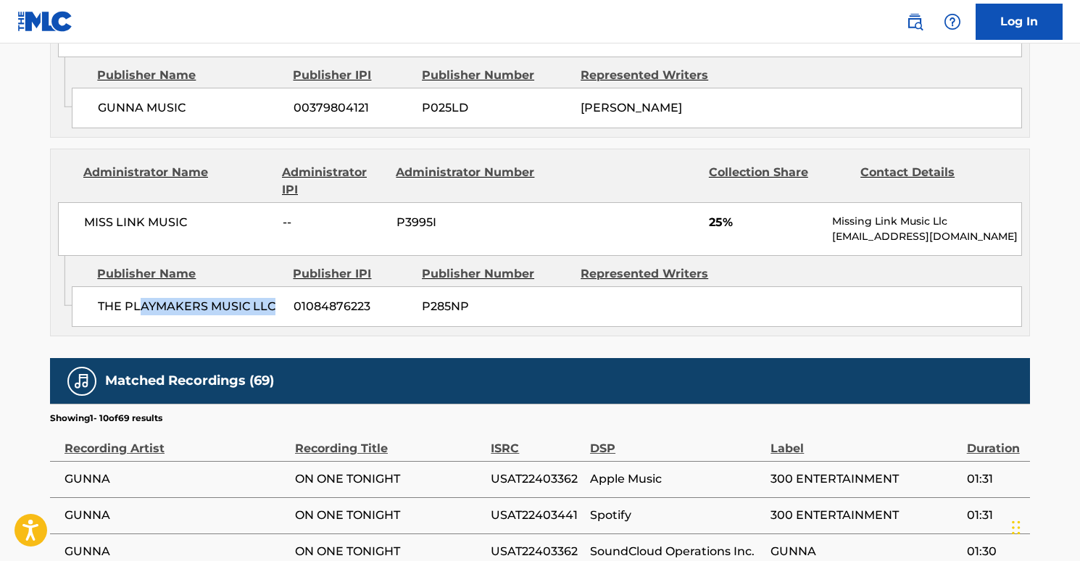
drag, startPoint x: 143, startPoint y: 307, endPoint x: 273, endPoint y: 310, distance: 130.5
click at [273, 310] on span "THE PLAYMAKERS MUSIC LLC" at bounding box center [190, 306] width 185 height 17
click at [209, 308] on span "THE PLAYMAKERS MUSIC LLC" at bounding box center [190, 306] width 185 height 17
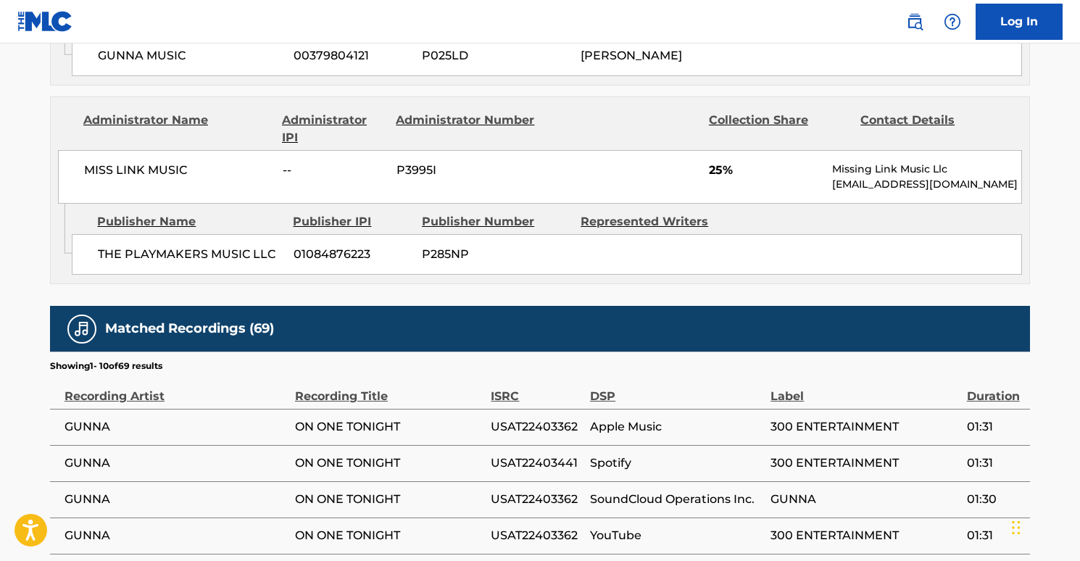
scroll to position [1151, 0]
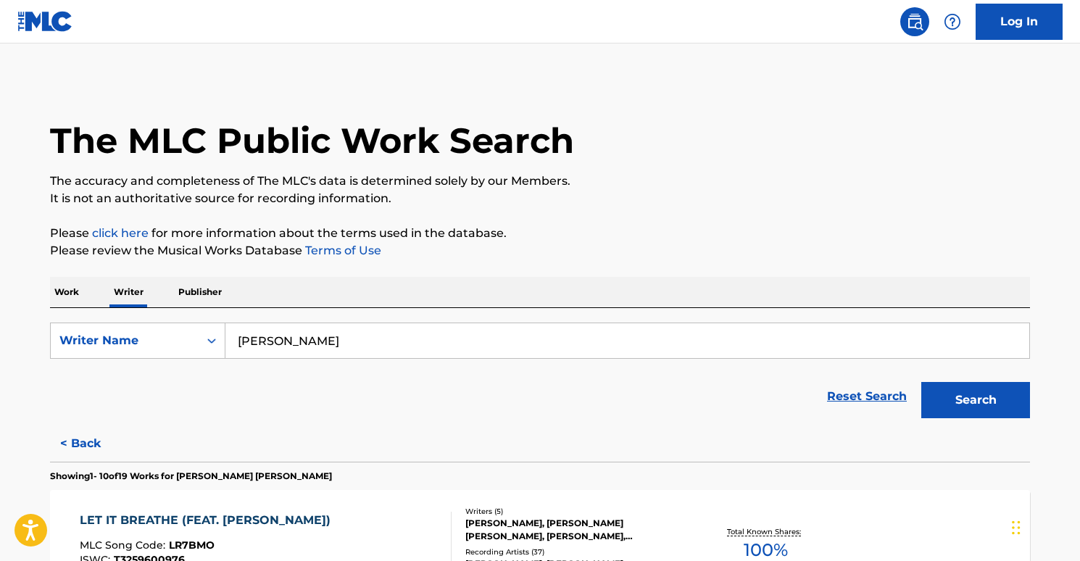
click at [80, 299] on p "Work" at bounding box center [66, 292] width 33 height 30
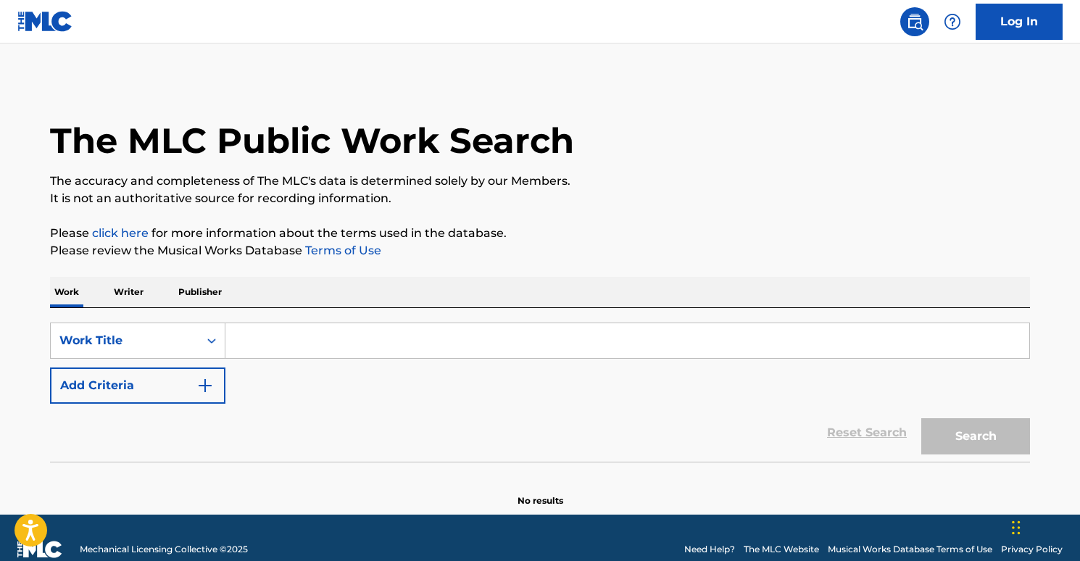
click at [291, 347] on input "Search Form" at bounding box center [627, 340] width 804 height 35
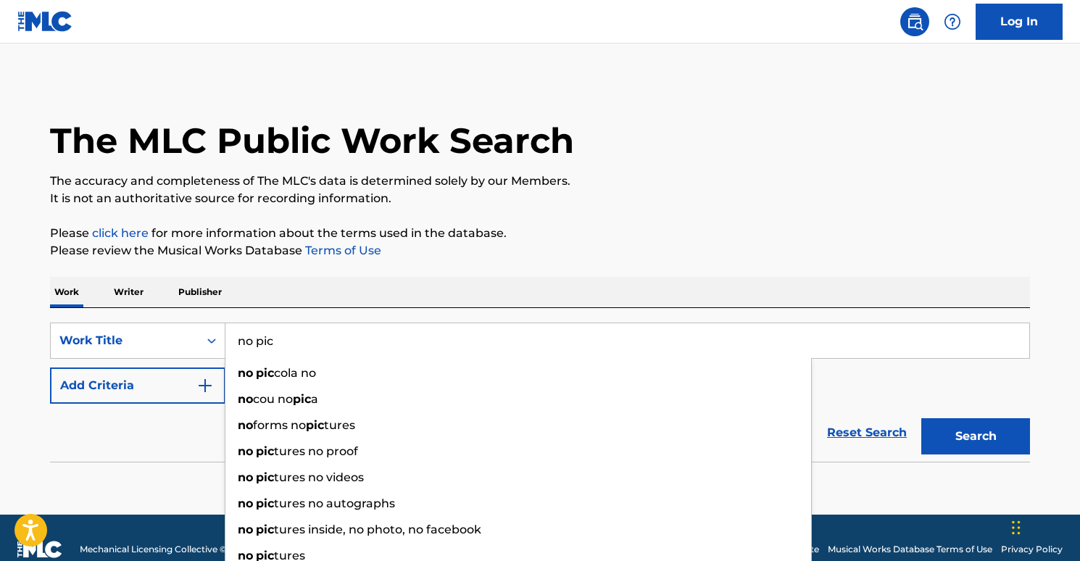
type input "no pic"
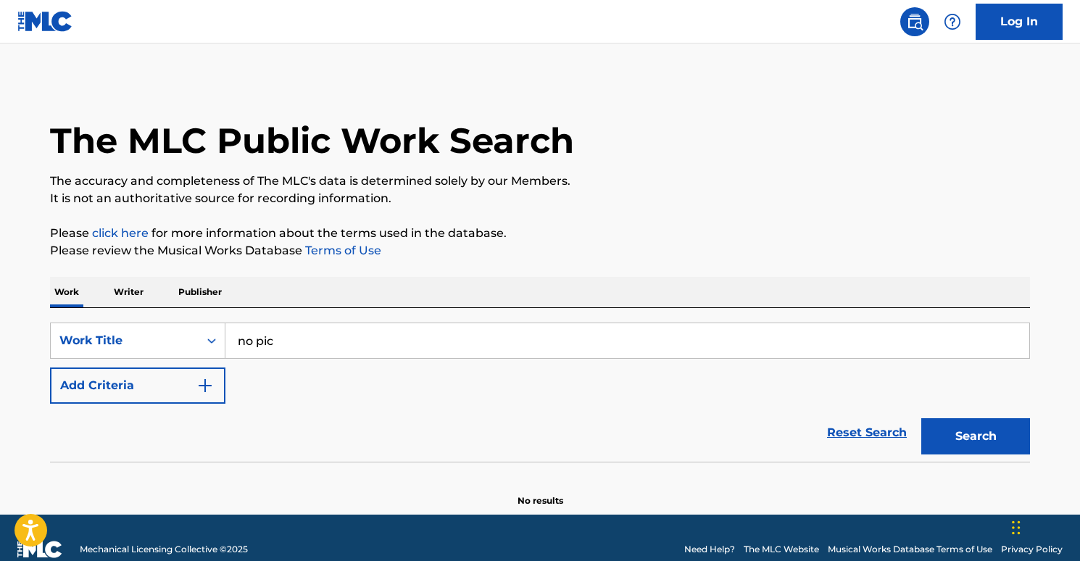
click at [413, 256] on p "Please review the Musical Works Database Terms of Use" at bounding box center [540, 250] width 980 height 17
click at [220, 380] on button "Add Criteria" at bounding box center [137, 386] width 175 height 36
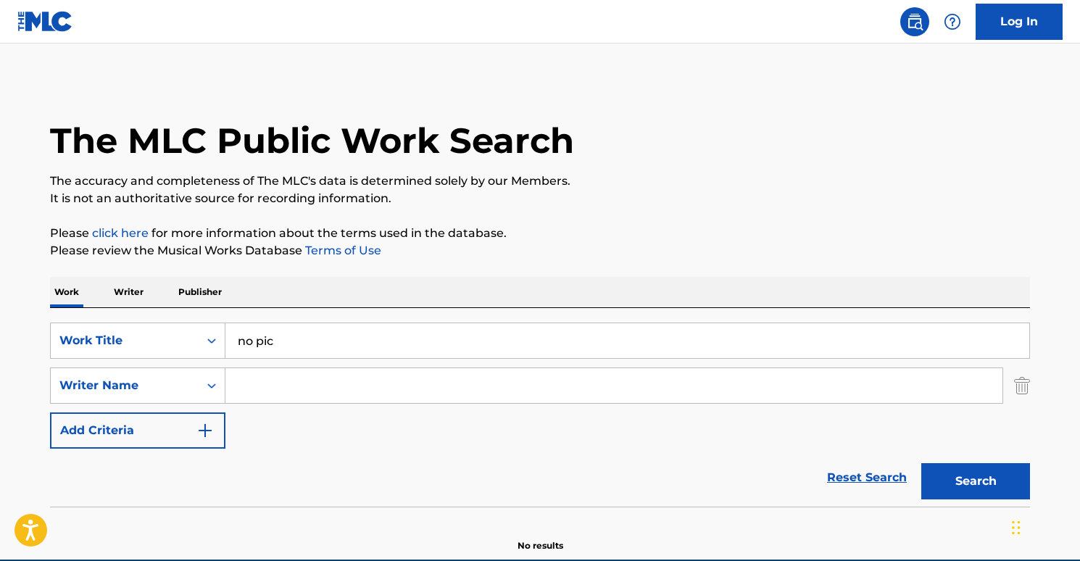
click at [299, 386] on input "Search Form" at bounding box center [613, 385] width 777 height 35
type input "[PERSON_NAME]"
click at [473, 248] on p "Please review the Musical Works Database Terms of Use" at bounding box center [540, 250] width 980 height 17
drag, startPoint x: 995, startPoint y: 498, endPoint x: 993, endPoint y: 486, distance: 12.5
click at [995, 498] on button "Search" at bounding box center [975, 481] width 109 height 36
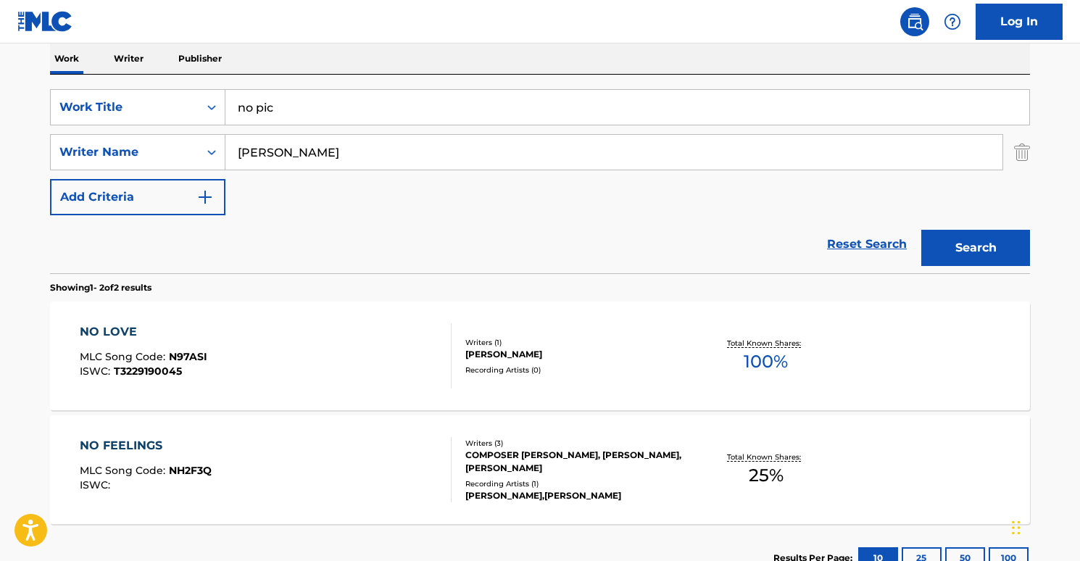
scroll to position [234, 0]
click at [265, 313] on div "NO LOVE MLC Song Code : N97ASI ISWC : T3229190045 Writers ( 1 ) [PERSON_NAME] R…" at bounding box center [540, 355] width 980 height 109
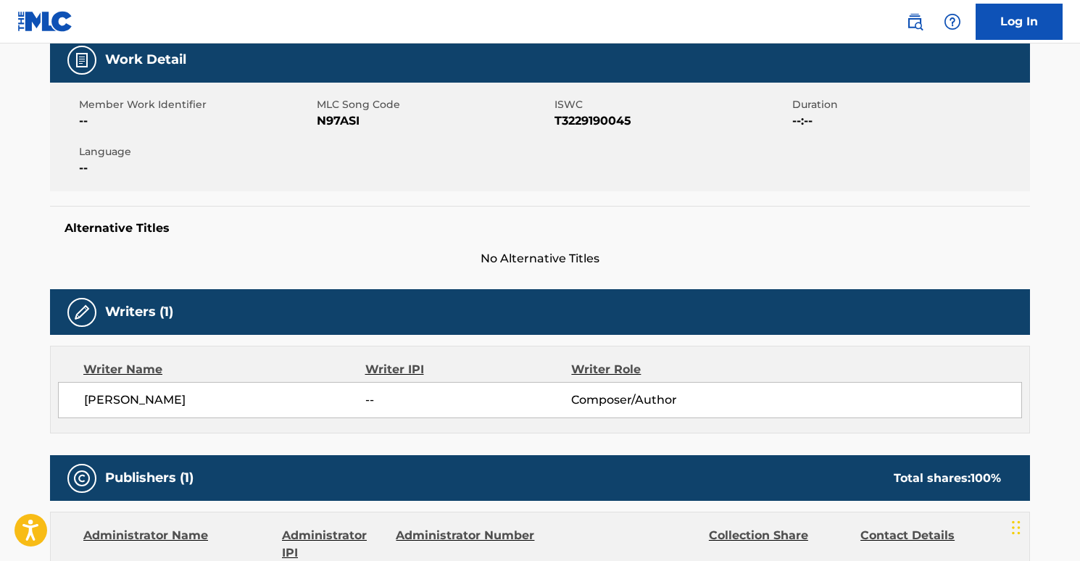
scroll to position [502, 0]
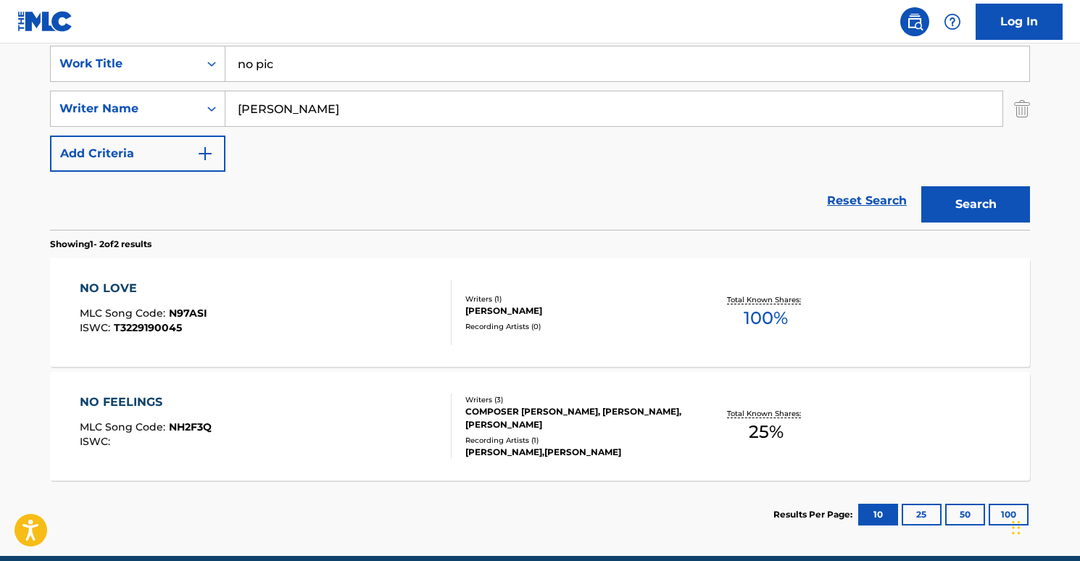
scroll to position [341, 0]
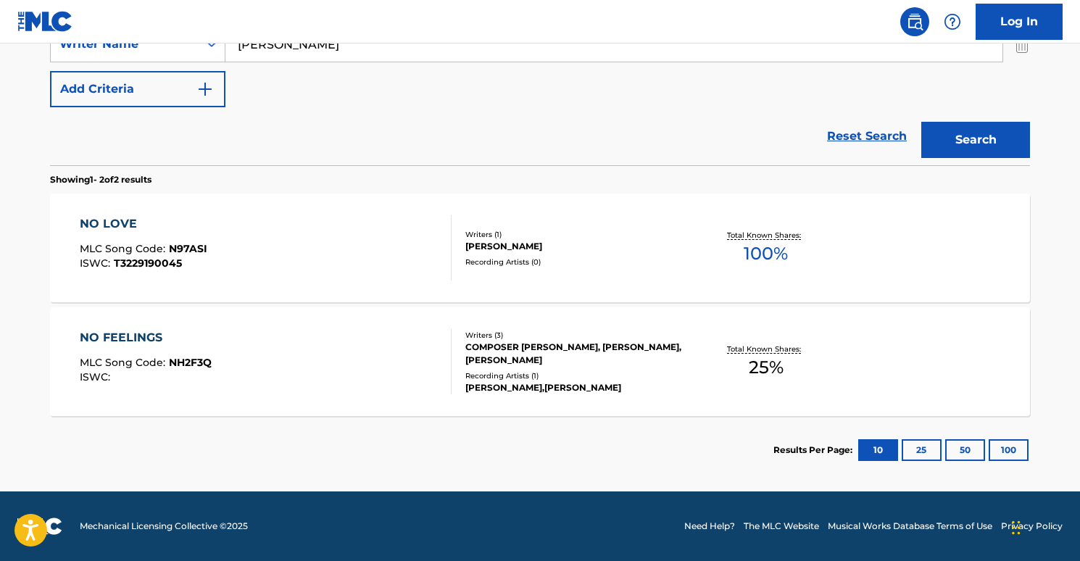
click at [141, 337] on div "NO FEELINGS" at bounding box center [146, 337] width 132 height 17
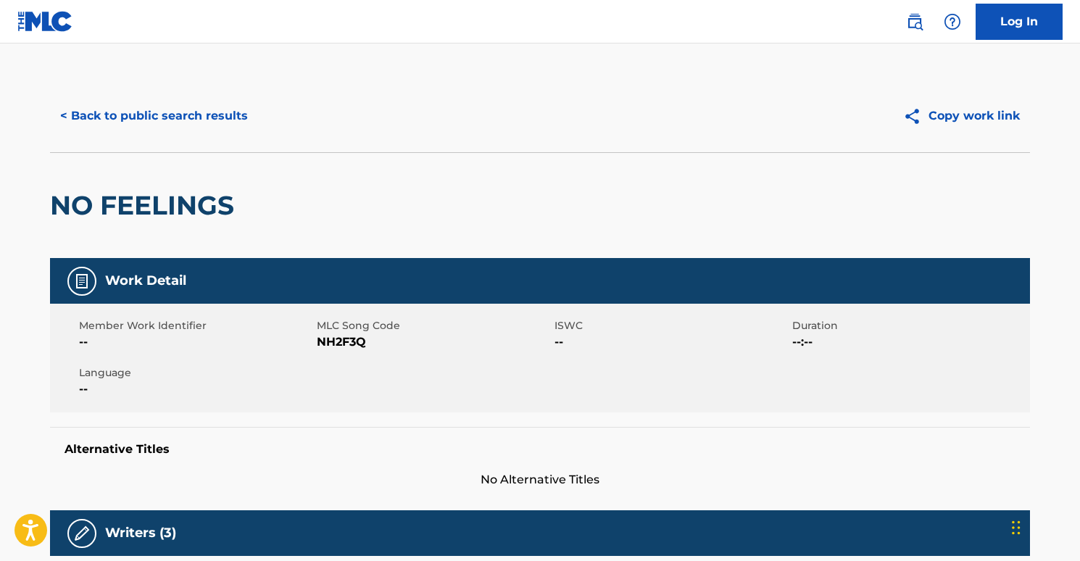
click at [79, 98] on button "< Back to public search results" at bounding box center [154, 116] width 208 height 36
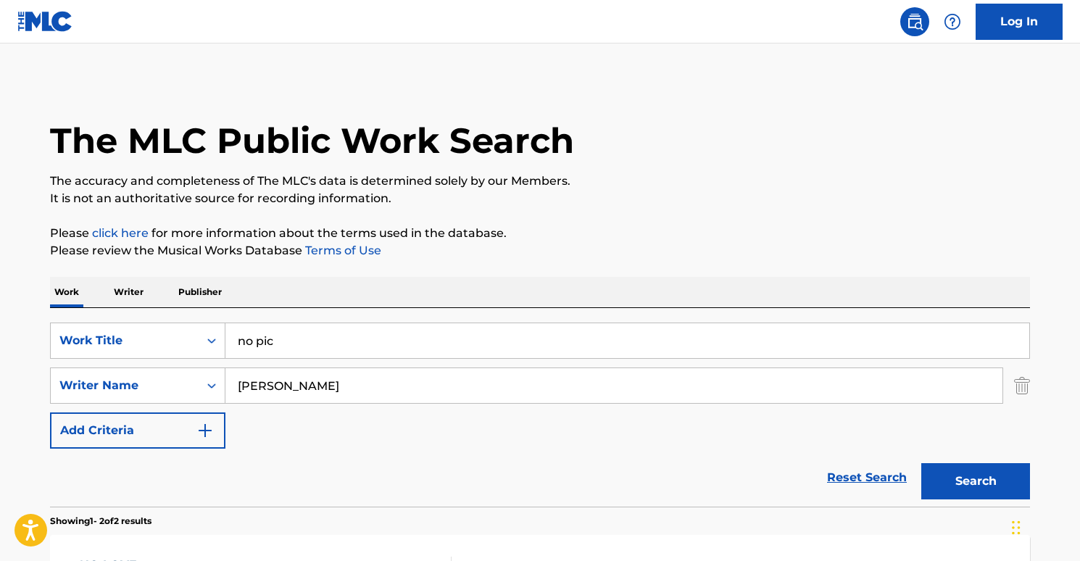
scroll to position [259, 0]
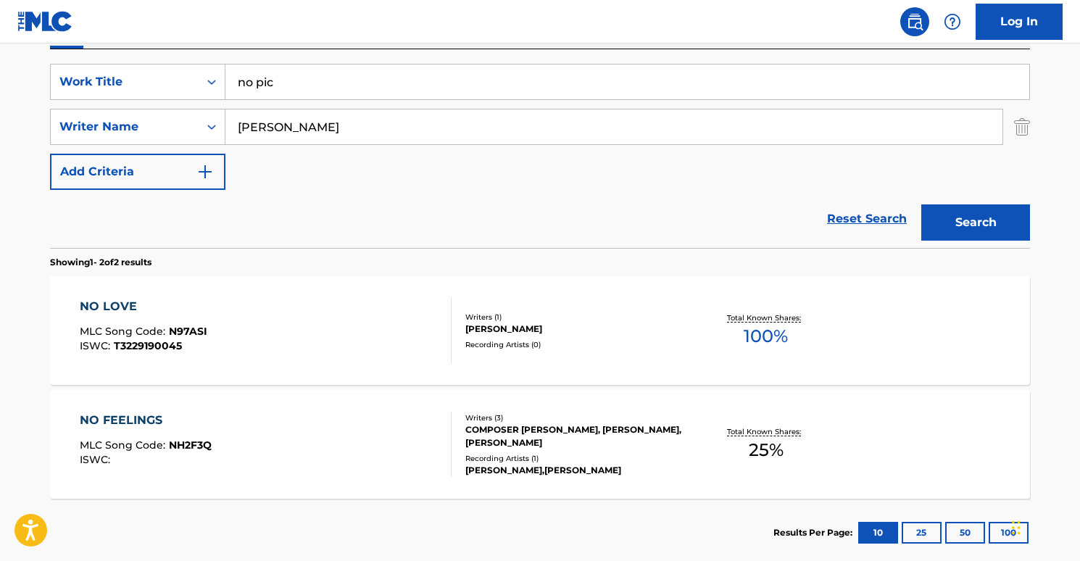
click at [295, 123] on input "[PERSON_NAME]" at bounding box center [613, 126] width 777 height 35
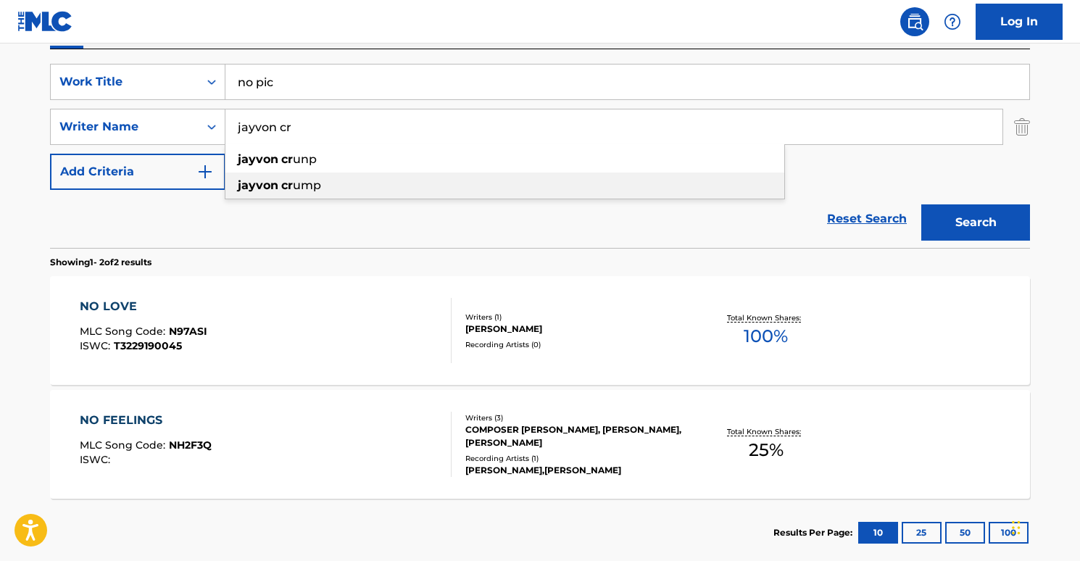
click at [308, 176] on div "jayvon cr ump" at bounding box center [504, 186] width 559 height 26
type input "[PERSON_NAME]"
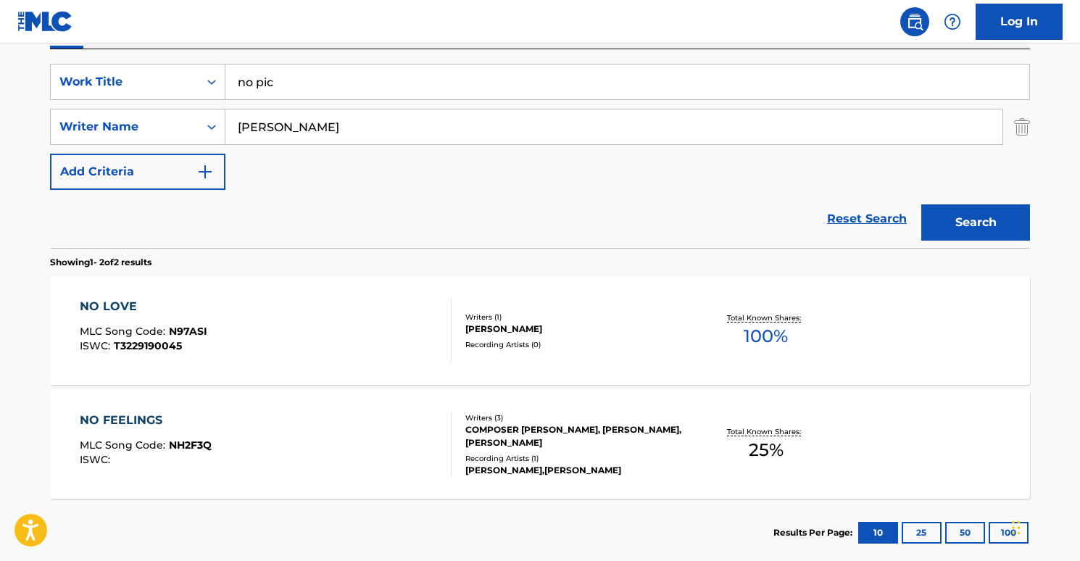
click at [277, 84] on input "no pic" at bounding box center [627, 82] width 804 height 35
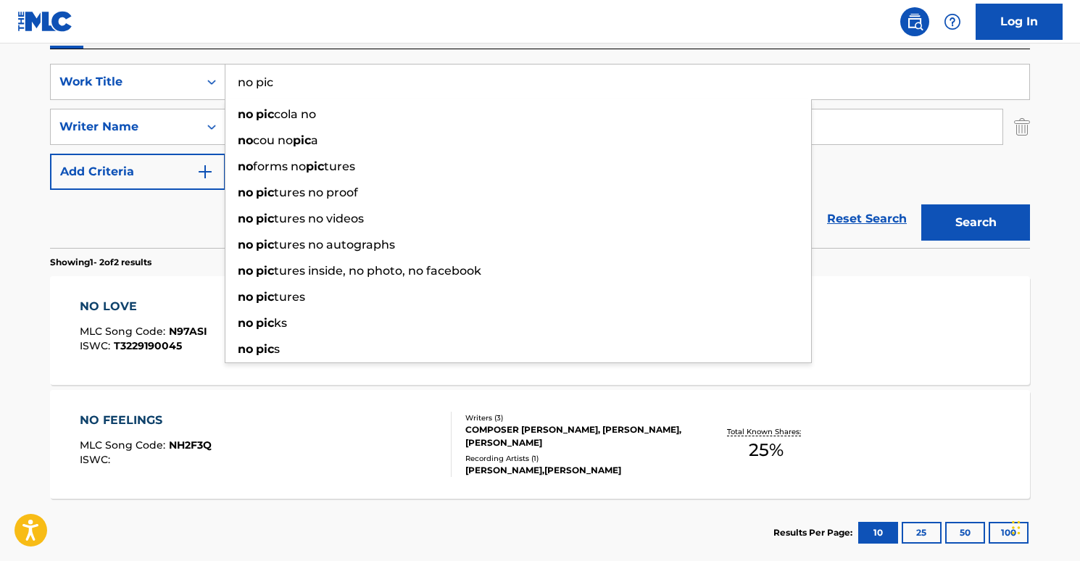
click at [277, 84] on input "no pic" at bounding box center [627, 82] width 804 height 35
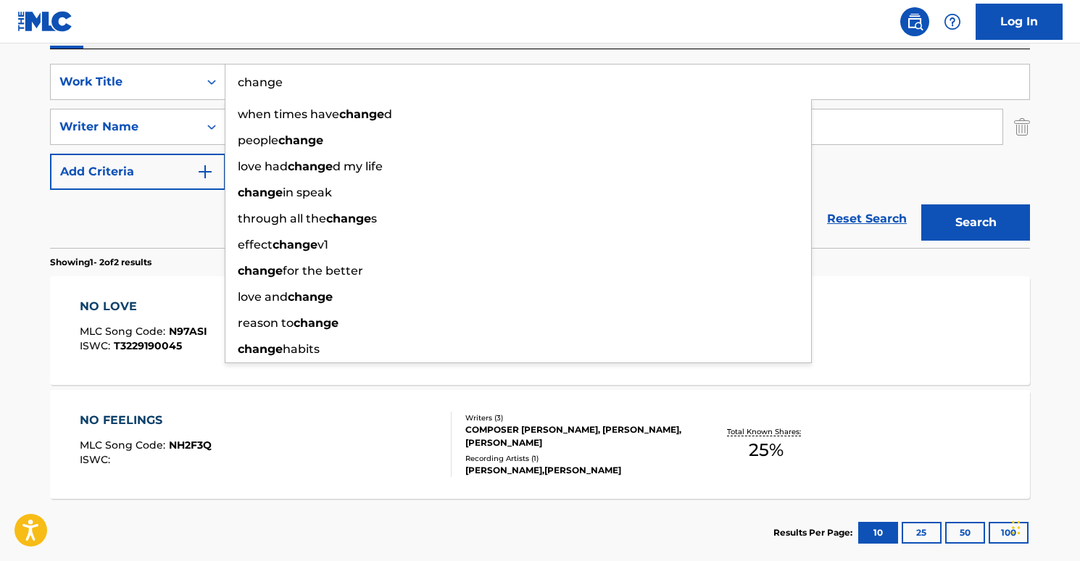
type input "change"
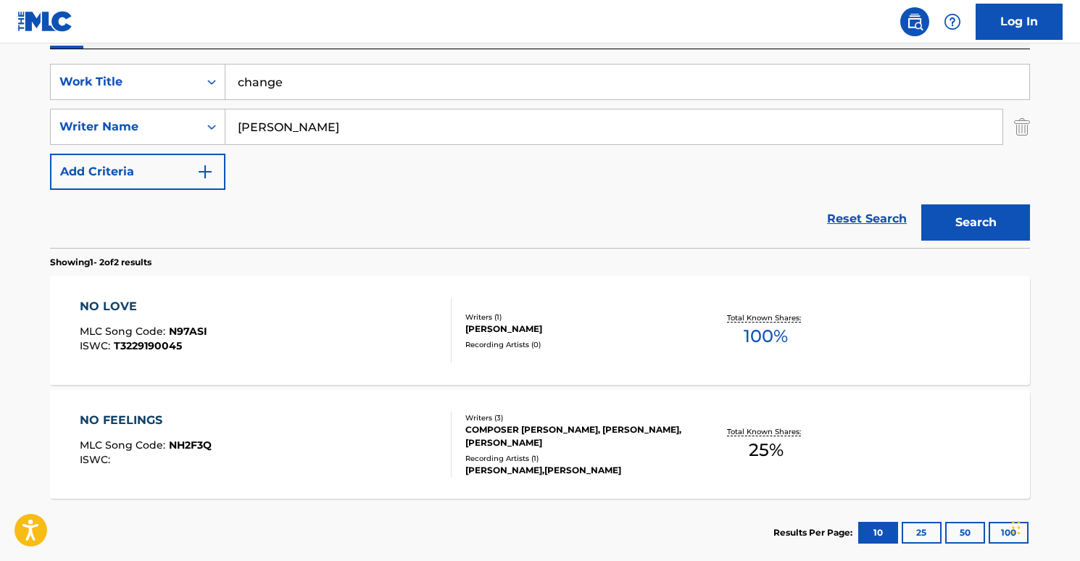
click at [957, 215] on button "Search" at bounding box center [975, 222] width 109 height 36
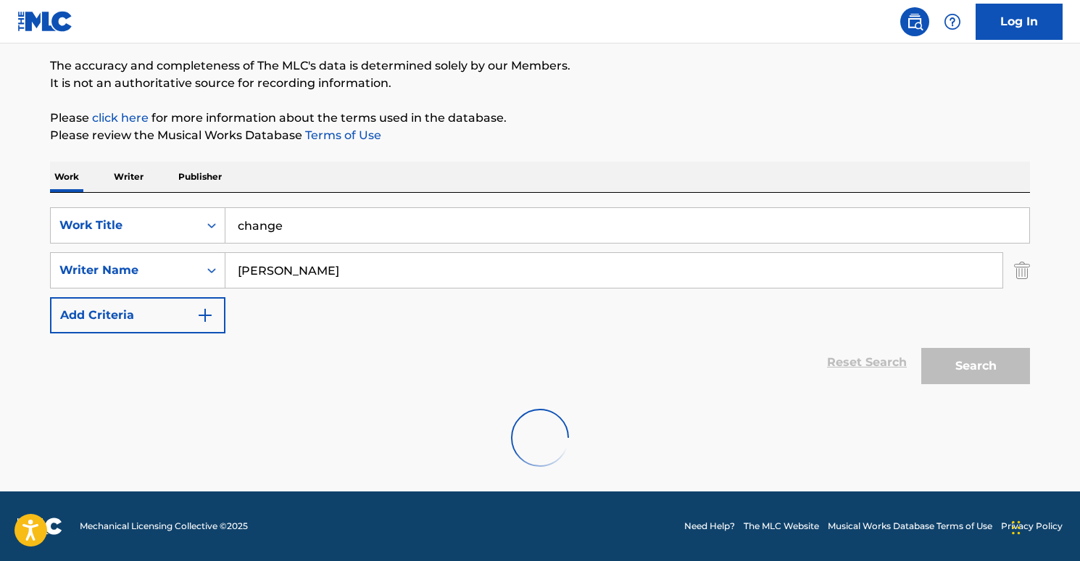
scroll to position [228, 0]
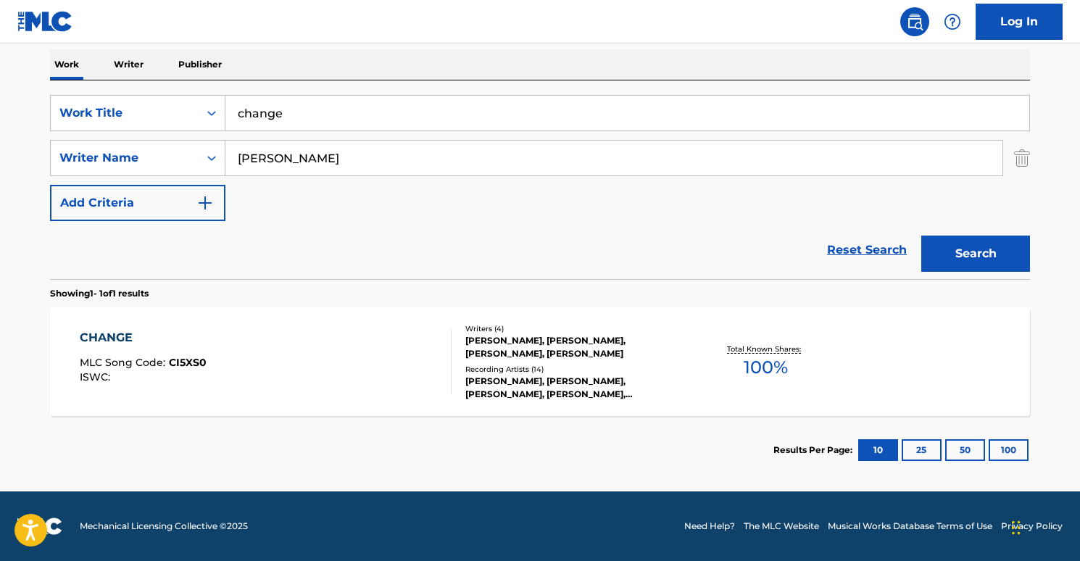
click at [104, 341] on div "CHANGE" at bounding box center [143, 337] width 127 height 17
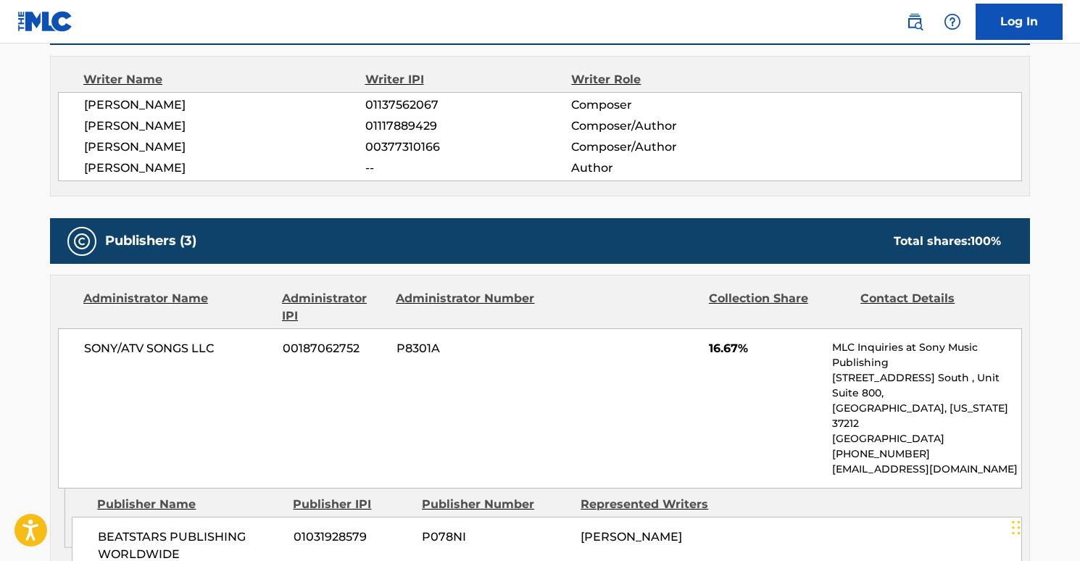
scroll to position [415, 0]
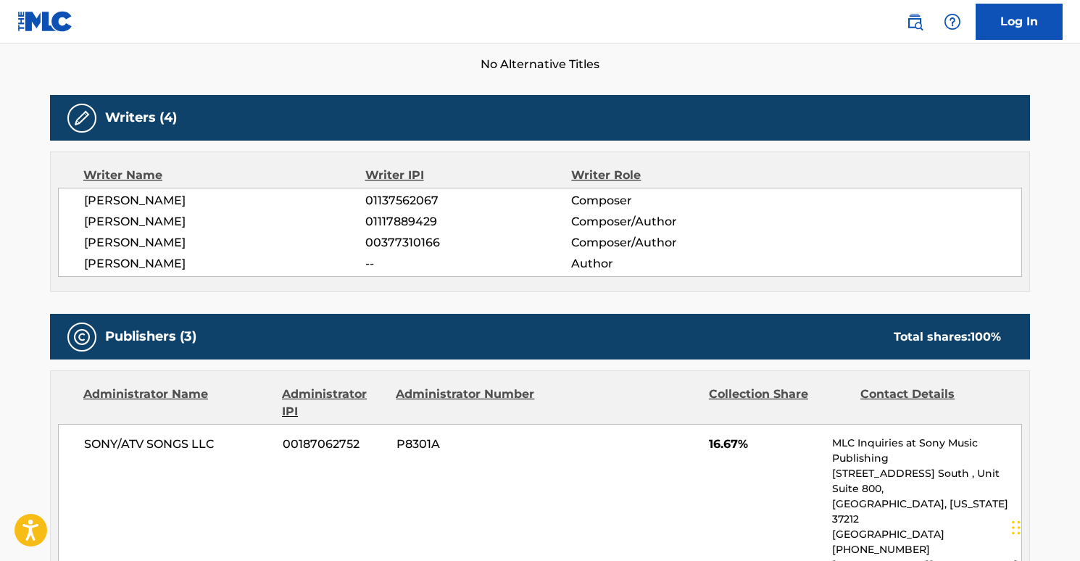
click at [107, 244] on span "[PERSON_NAME]" at bounding box center [224, 242] width 281 height 17
copy div "[PERSON_NAME]"
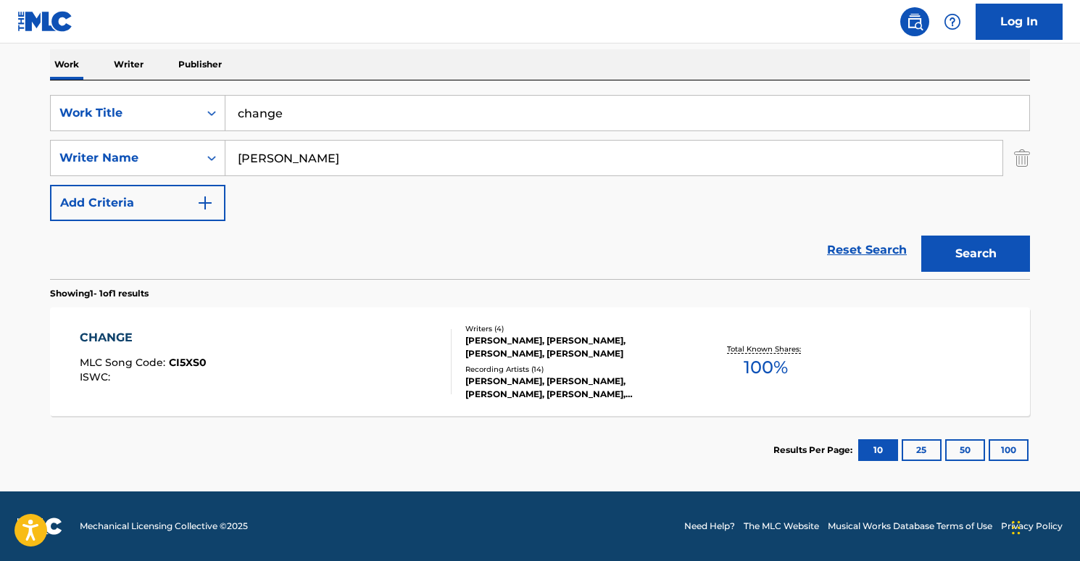
scroll to position [228, 0]
drag, startPoint x: 338, startPoint y: 159, endPoint x: 172, endPoint y: 84, distance: 182.0
click at [151, 152] on div "SearchWithCriteria2044f8fd-80ab-4a84-abde-84d0bab06b5e Writer Name [PERSON_NAME]" at bounding box center [540, 158] width 980 height 36
click at [147, 69] on div "Work Writer Publisher" at bounding box center [540, 64] width 980 height 30
click at [138, 67] on p "Writer" at bounding box center [128, 64] width 38 height 30
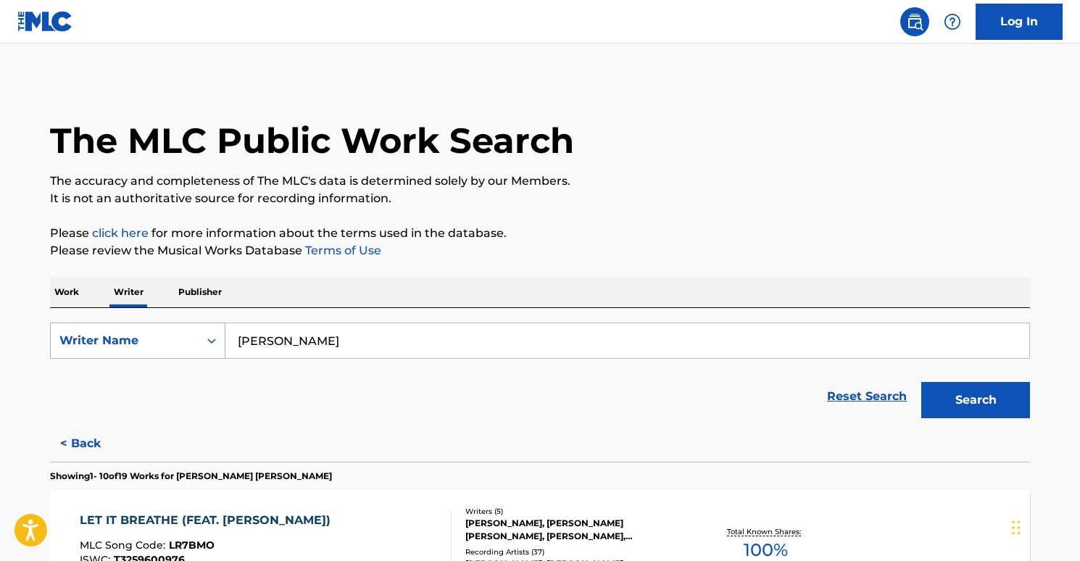
drag, startPoint x: 367, startPoint y: 339, endPoint x: 131, endPoint y: 323, distance: 236.2
click at [125, 323] on div "SearchWithCriteriae71ab26d-57ba-4d51-b7dd-8a397f6d5deb Writer Name [PERSON_NAME]" at bounding box center [540, 341] width 980 height 36
paste input "[PERSON_NAME]"
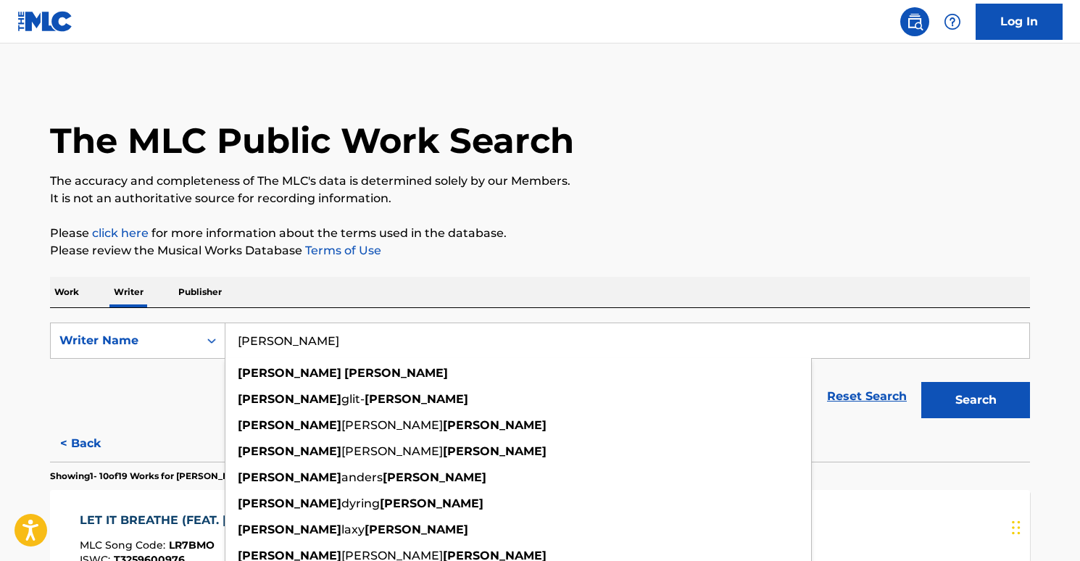
type input "[PERSON_NAME]"
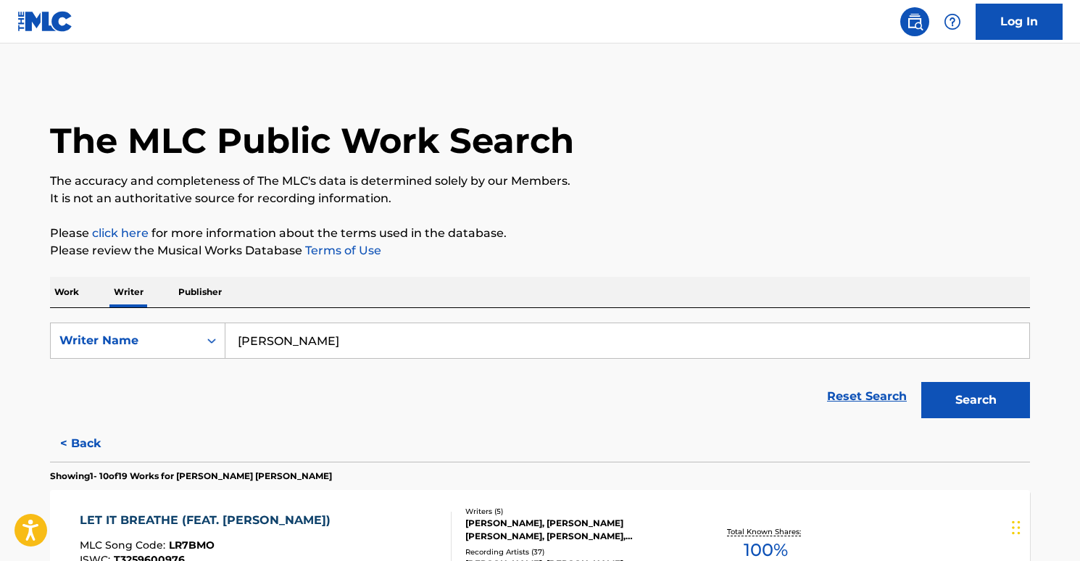
click at [970, 406] on button "Search" at bounding box center [975, 400] width 109 height 36
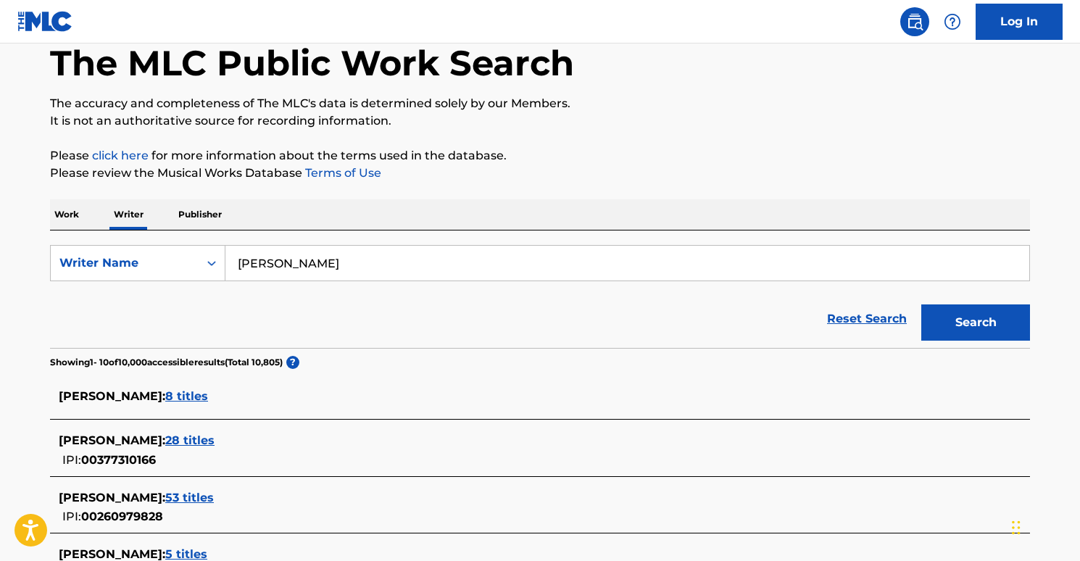
scroll to position [278, 0]
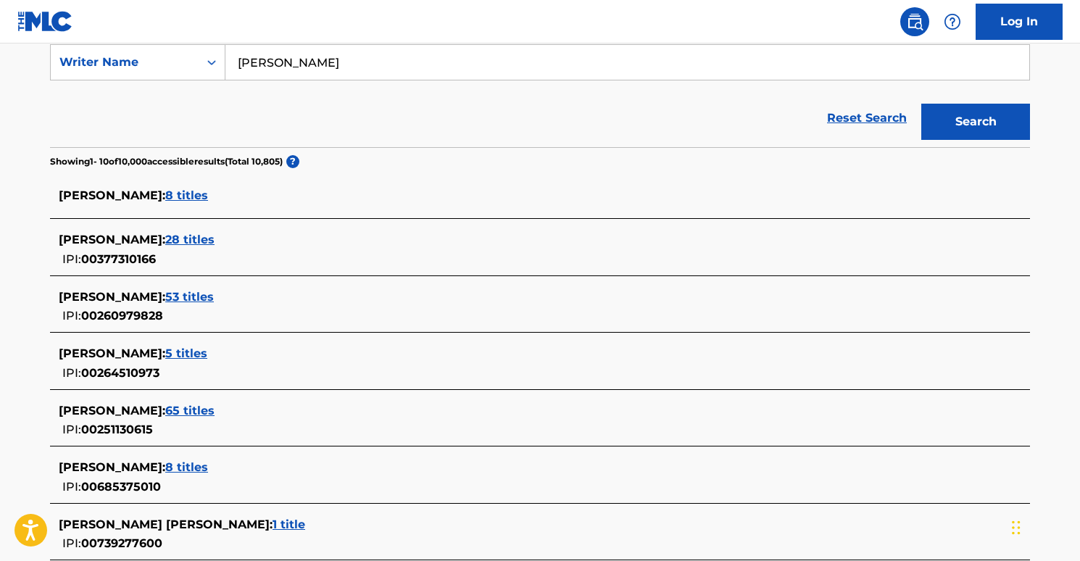
click at [175, 238] on span "28 titles" at bounding box center [189, 240] width 49 height 14
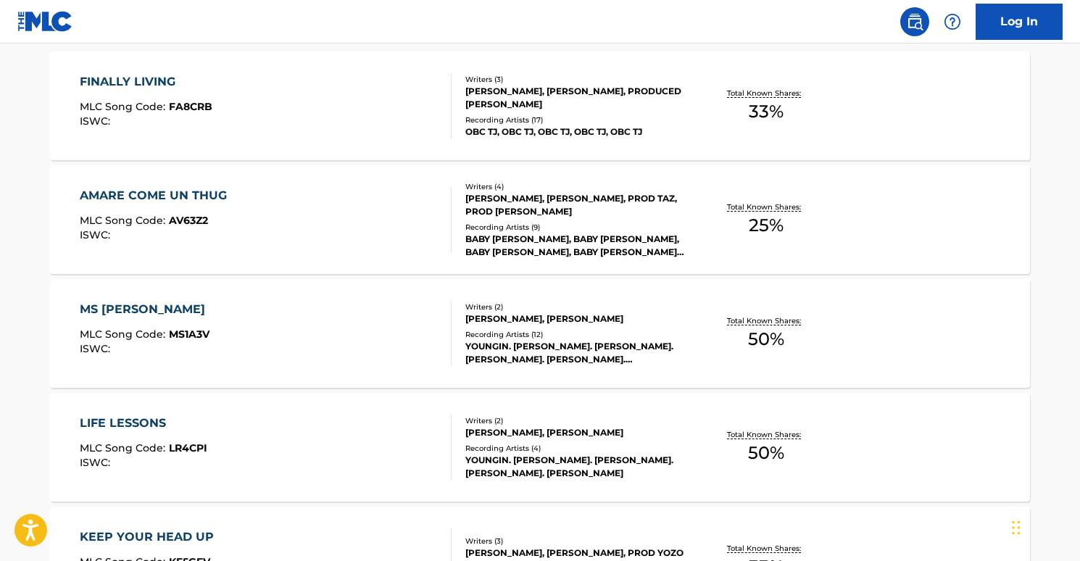
scroll to position [43, 0]
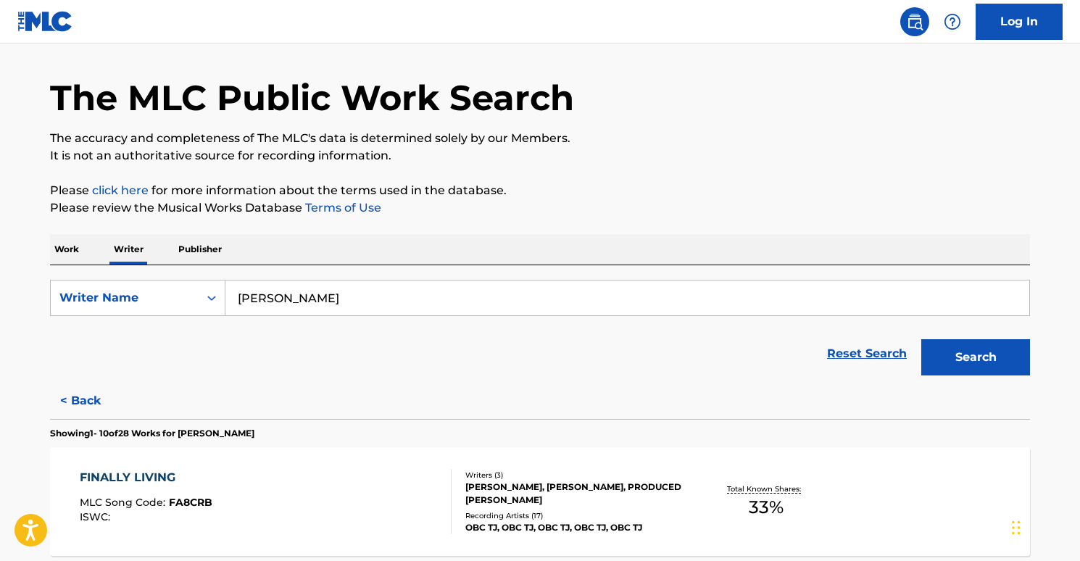
click at [82, 247] on p "Work" at bounding box center [66, 249] width 33 height 30
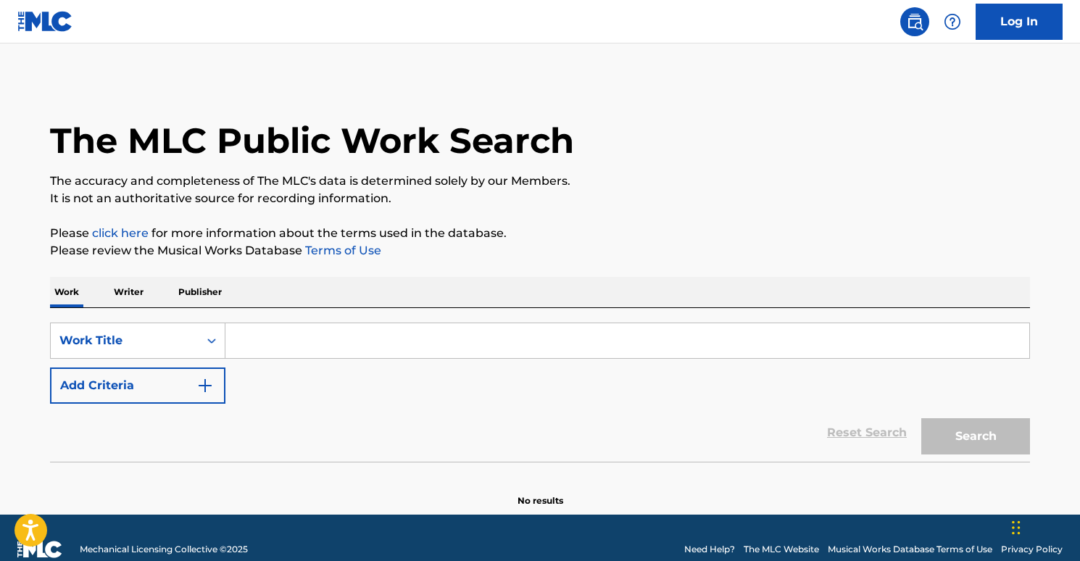
click at [199, 377] on img "Search Form" at bounding box center [204, 385] width 17 height 17
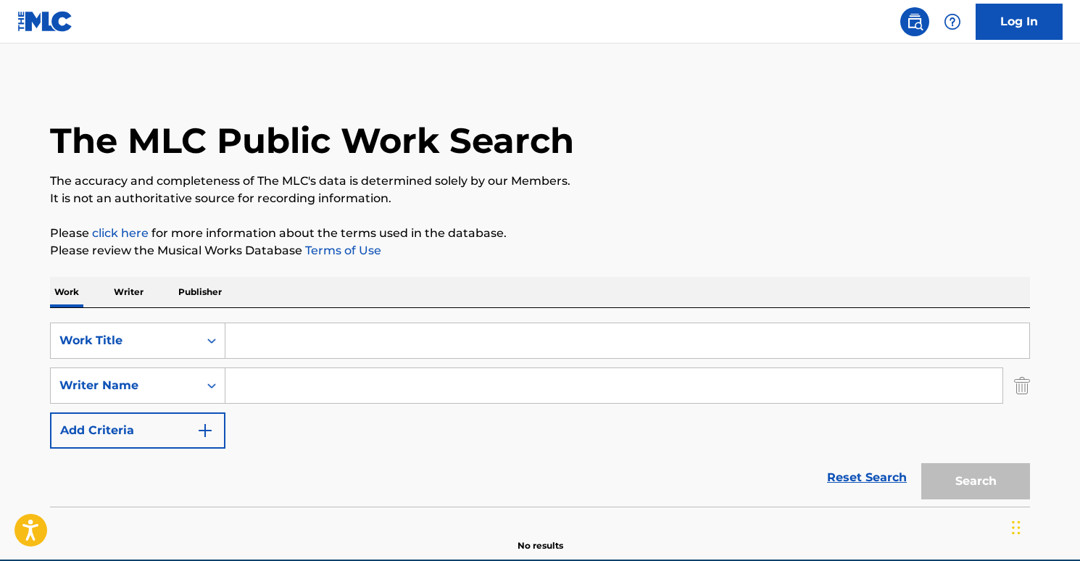
click at [295, 380] on input "Search Form" at bounding box center [613, 385] width 777 height 35
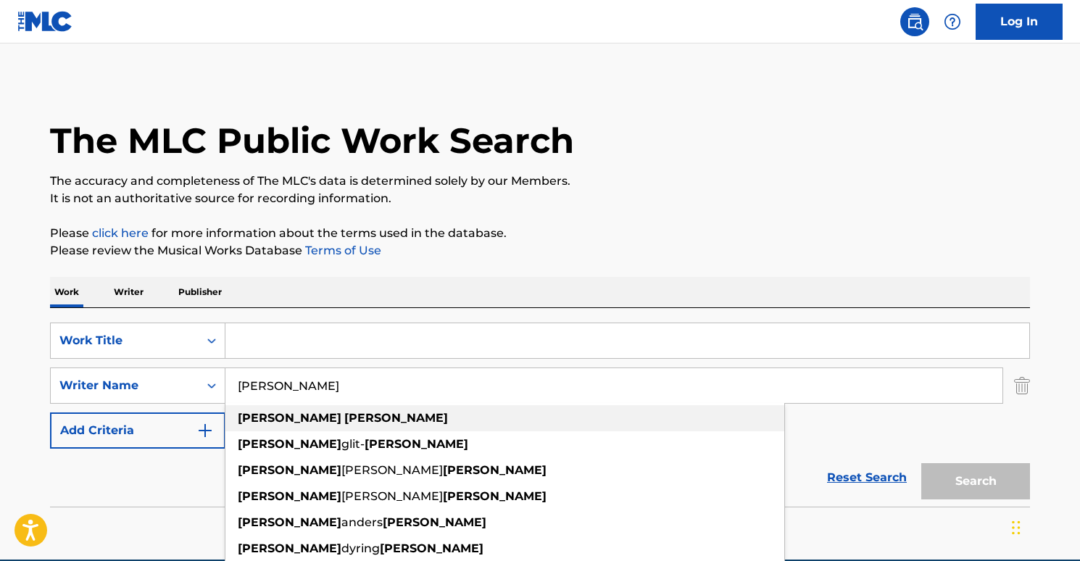
type input "[PERSON_NAME]"
click at [322, 410] on div "[PERSON_NAME]" at bounding box center [504, 418] width 559 height 26
click at [366, 417] on div "[PERSON_NAME]" at bounding box center [504, 418] width 559 height 26
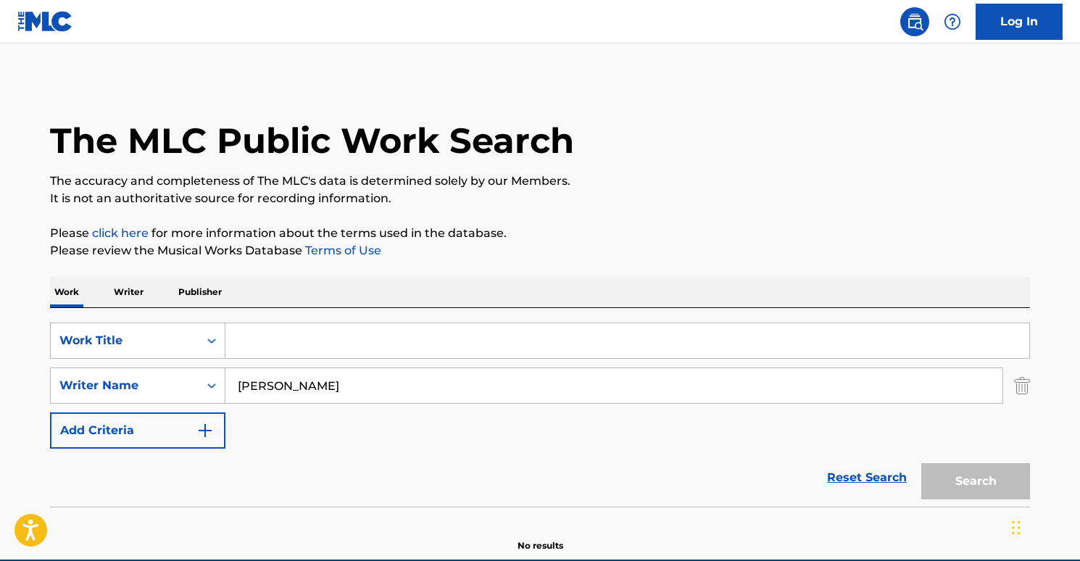
click at [333, 327] on input "Search Form" at bounding box center [627, 340] width 804 height 35
type input "ı BELİEVE"
click at [939, 478] on button "Search" at bounding box center [975, 481] width 109 height 36
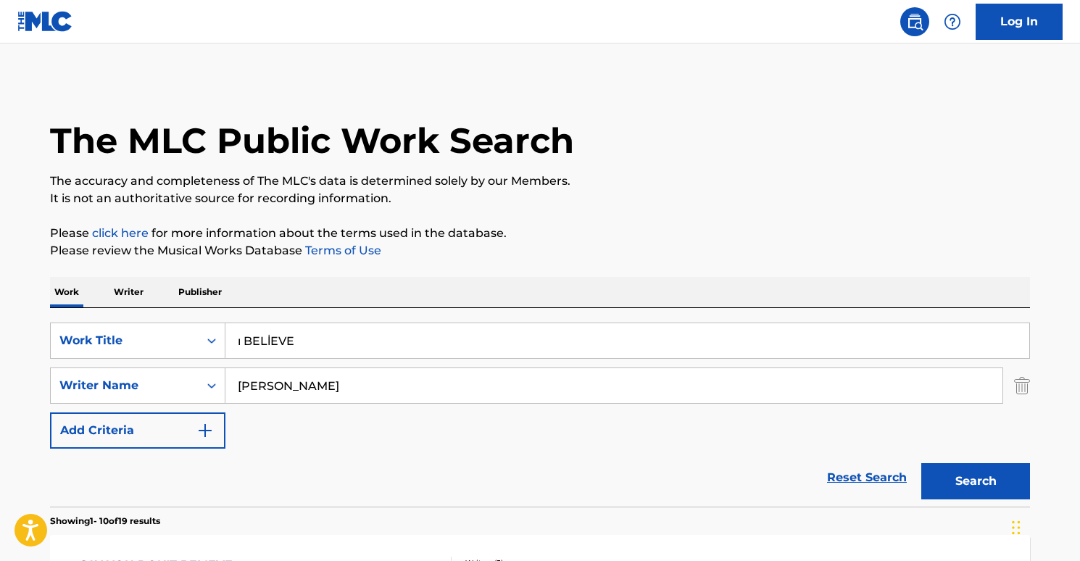
click at [195, 305] on p "Publisher" at bounding box center [200, 292] width 52 height 30
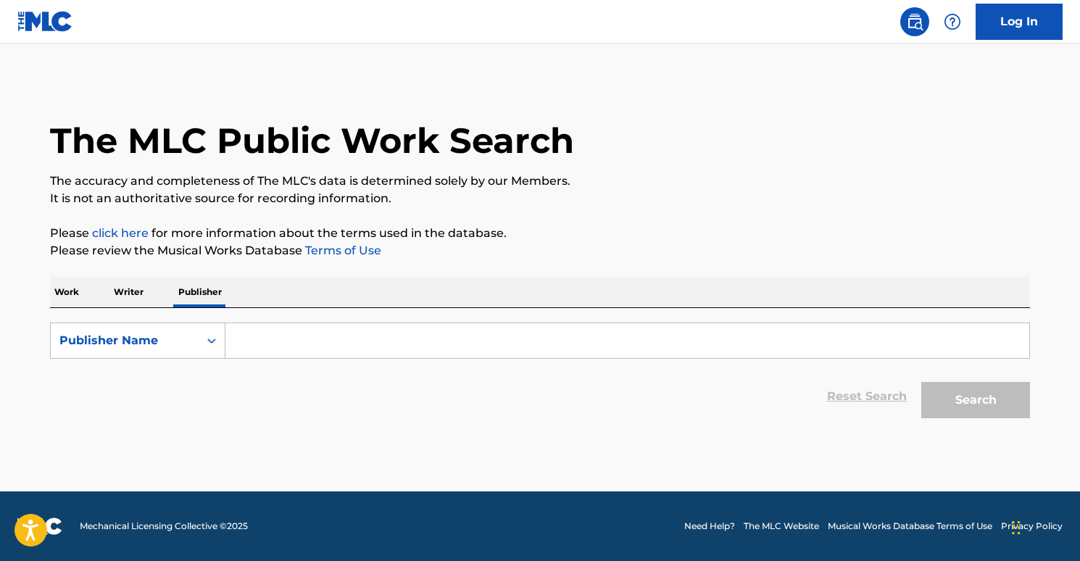
click at [274, 334] on input "Search Form" at bounding box center [627, 340] width 804 height 35
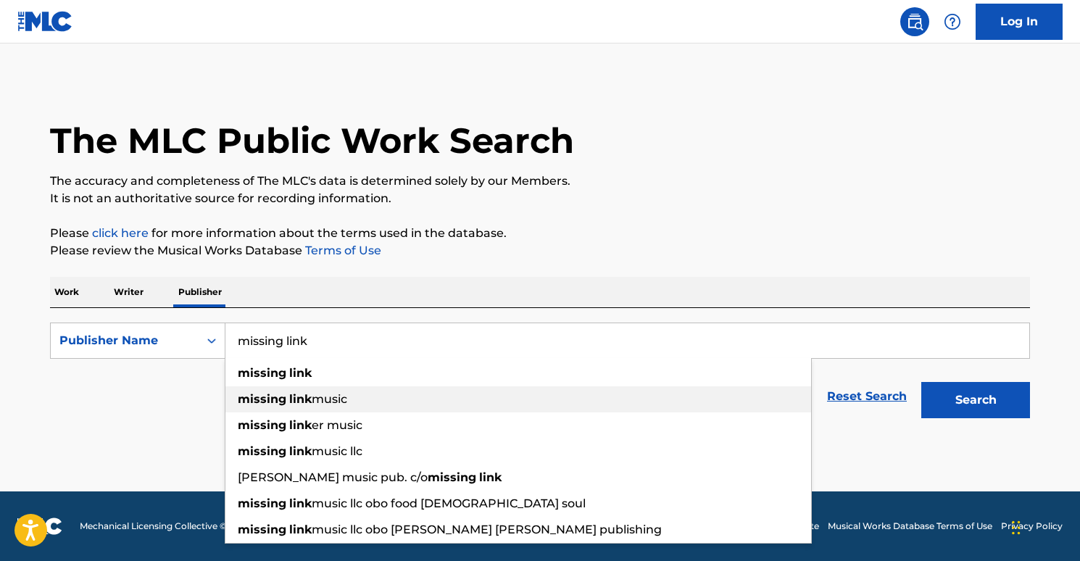
click at [286, 392] on span "Search Form" at bounding box center [287, 399] width 3 height 14
type input "missing link music"
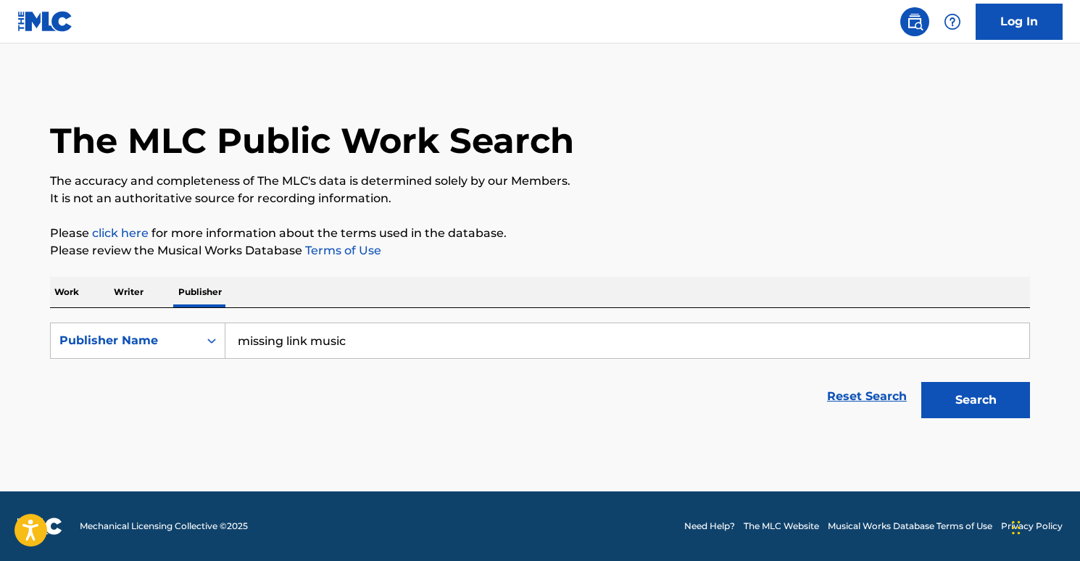
click at [947, 397] on button "Search" at bounding box center [975, 400] width 109 height 36
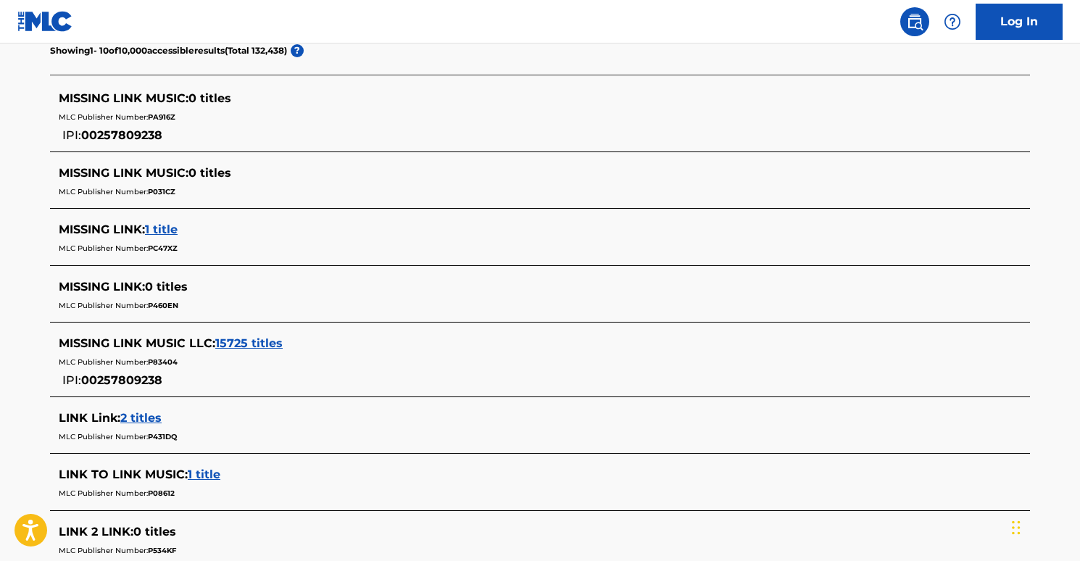
scroll to position [410, 0]
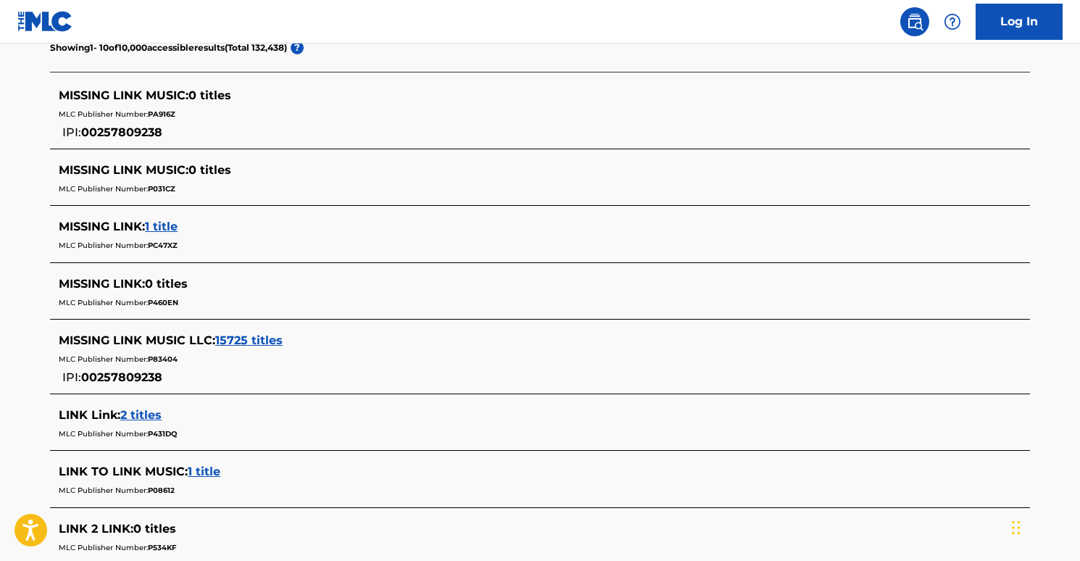
click at [258, 341] on span "15725 titles" at bounding box center [248, 340] width 67 height 14
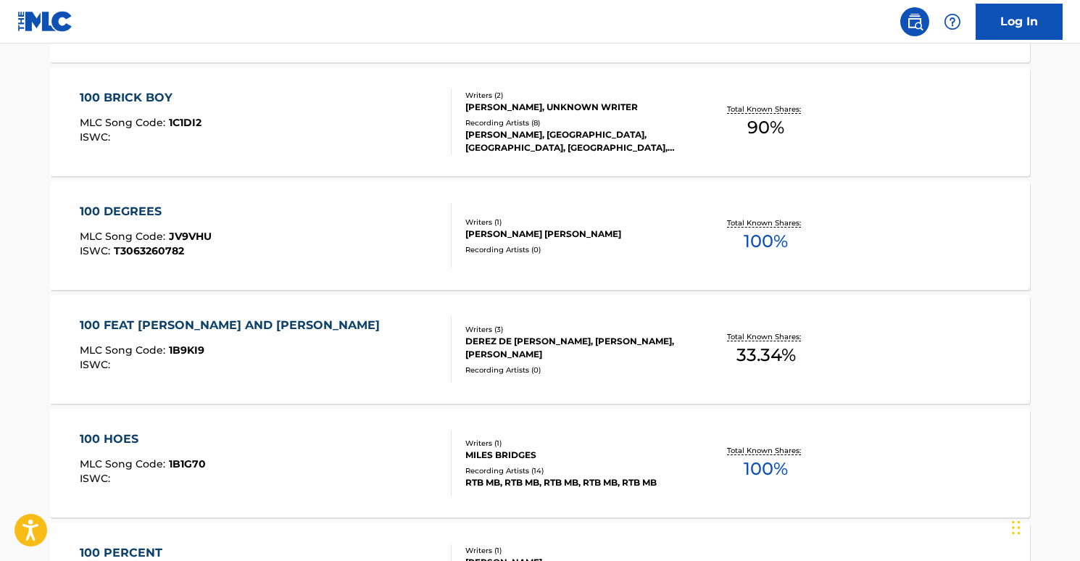
scroll to position [1272, 0]
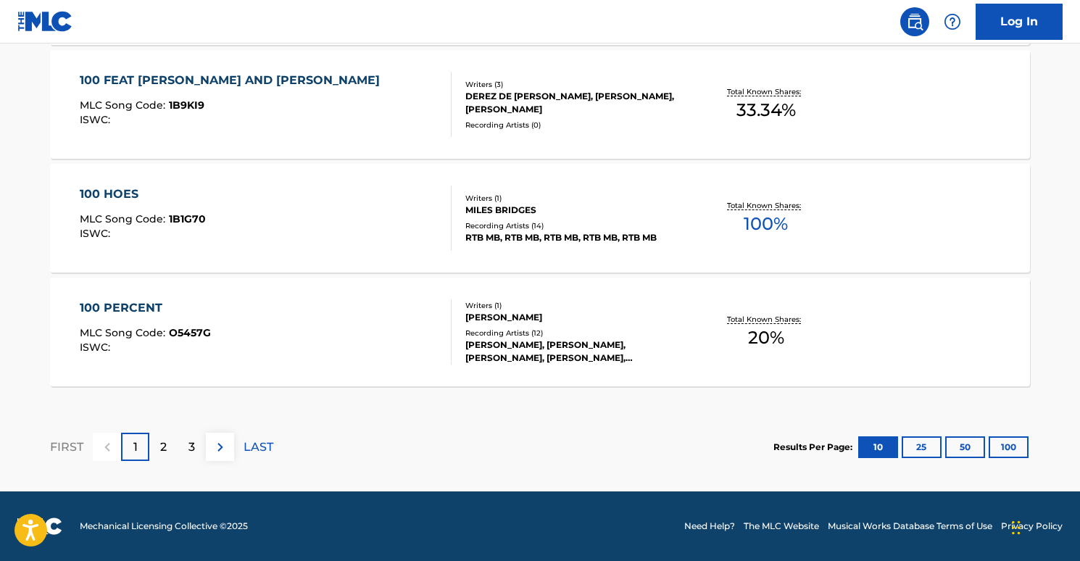
click at [164, 452] on p "2" at bounding box center [163, 447] width 7 height 17
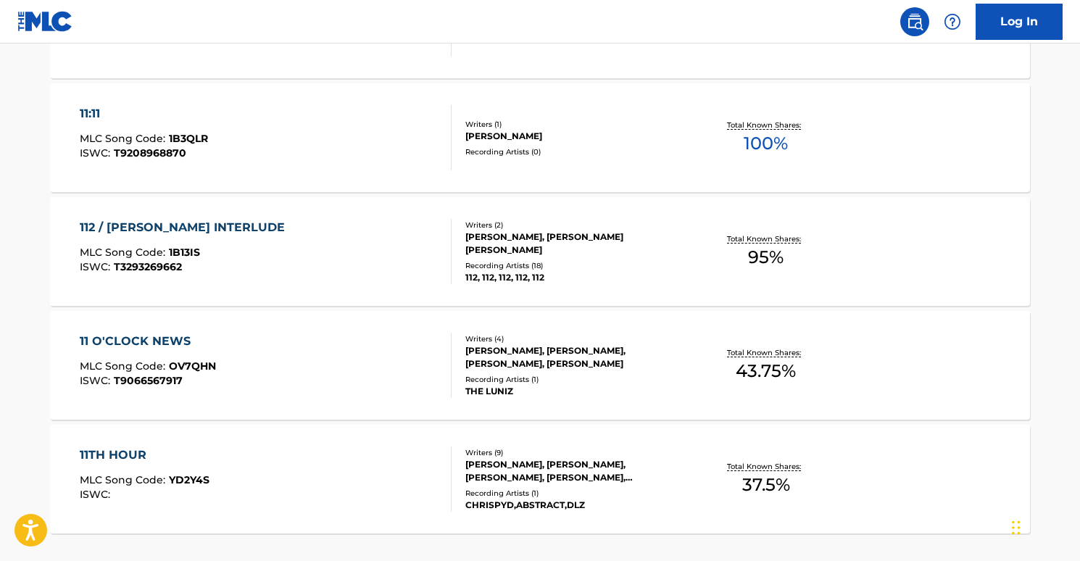
scroll to position [1125, 0]
click at [154, 109] on div "11:11" at bounding box center [144, 113] width 128 height 17
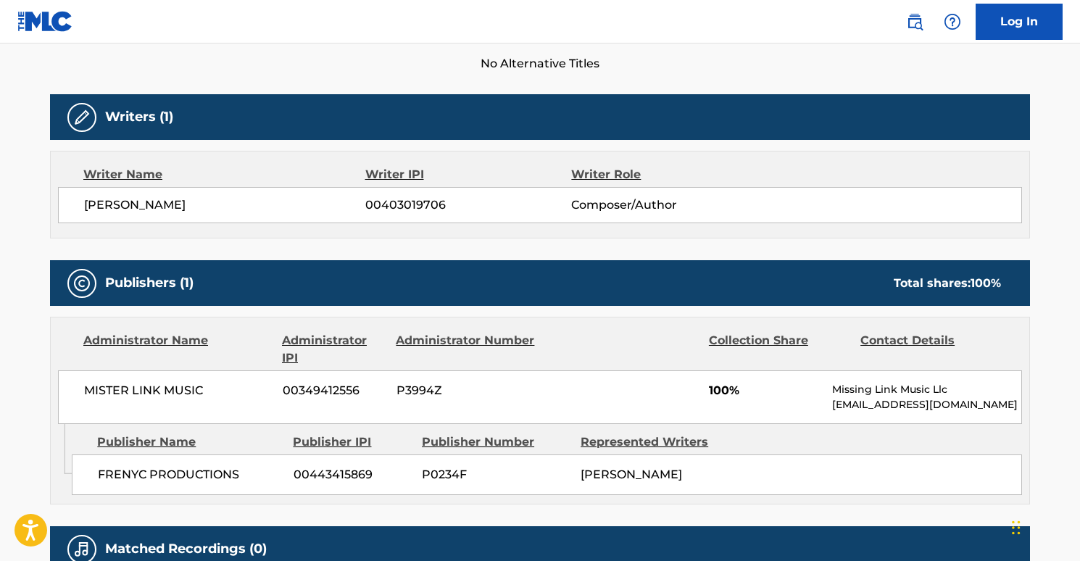
scroll to position [564, 0]
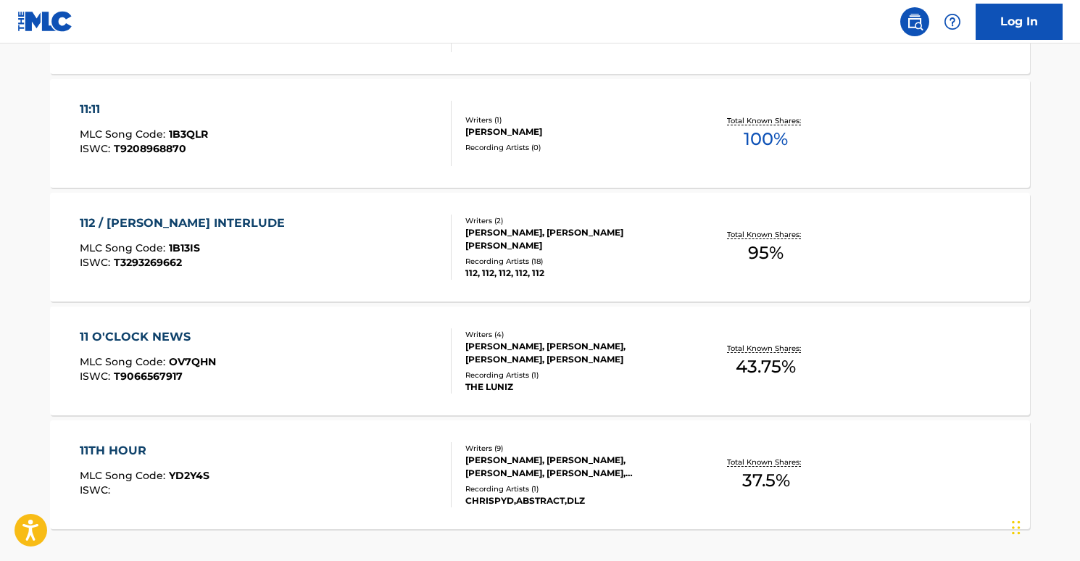
scroll to position [1272, 0]
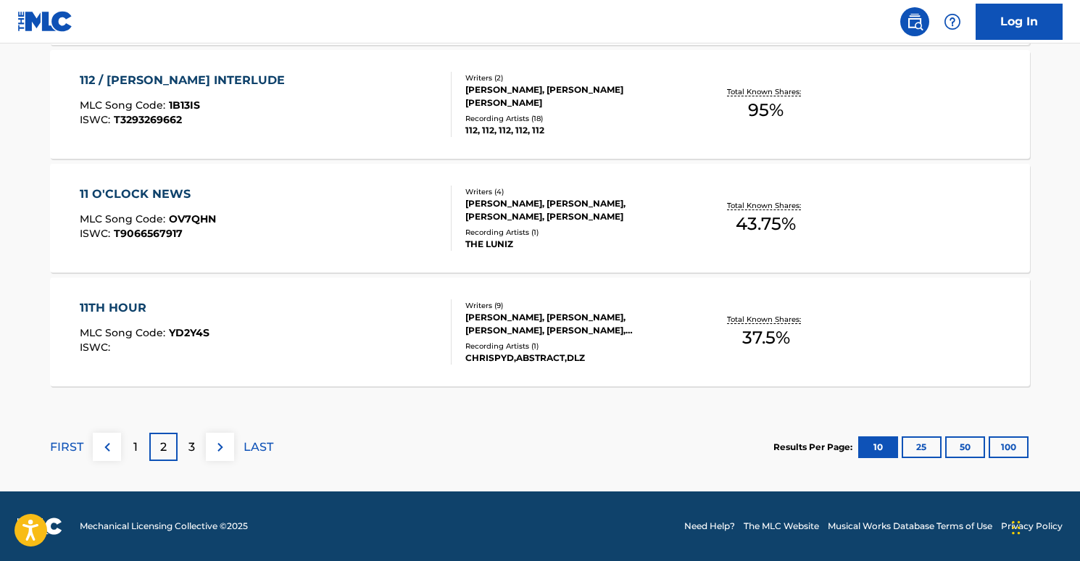
click at [241, 446] on div "FIRST 1 2 3 LAST" at bounding box center [161, 447] width 223 height 28
click at [249, 446] on p "LAST" at bounding box center [259, 447] width 30 height 17
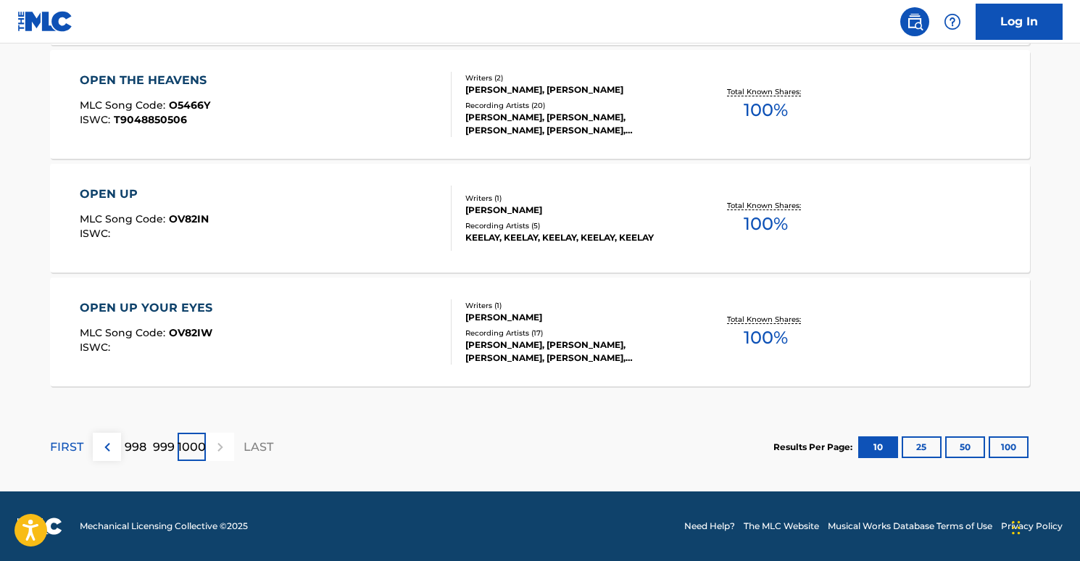
click at [131, 449] on p "998" at bounding box center [136, 447] width 22 height 17
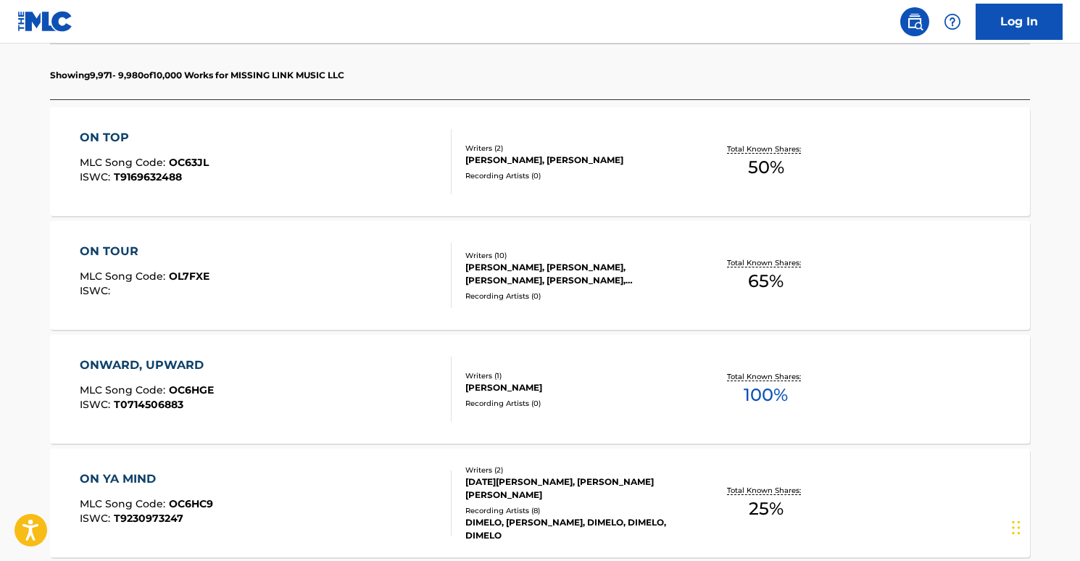
scroll to position [366, 0]
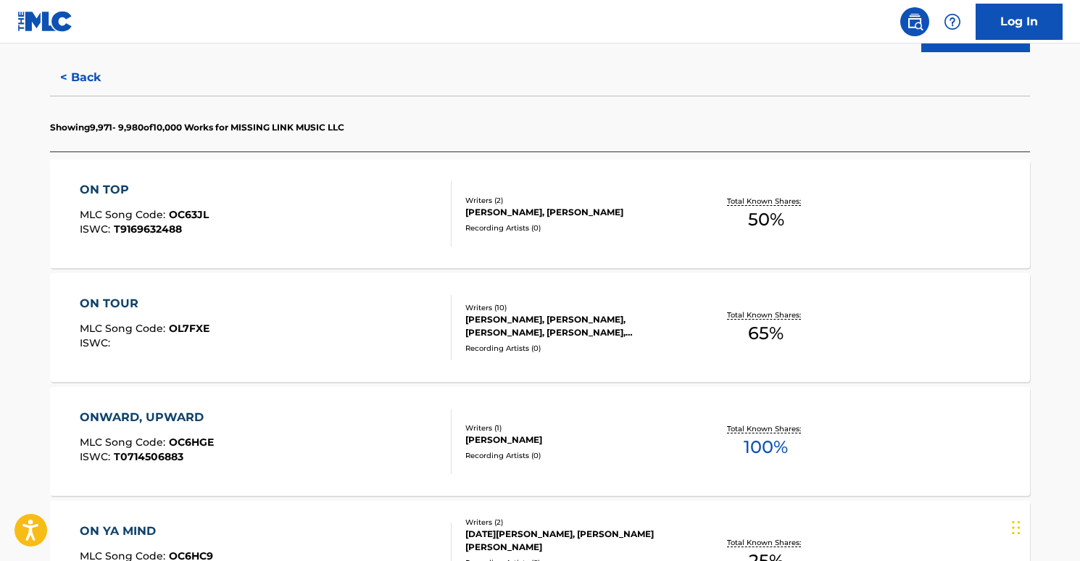
click at [112, 191] on div "ON TOP" at bounding box center [144, 189] width 129 height 17
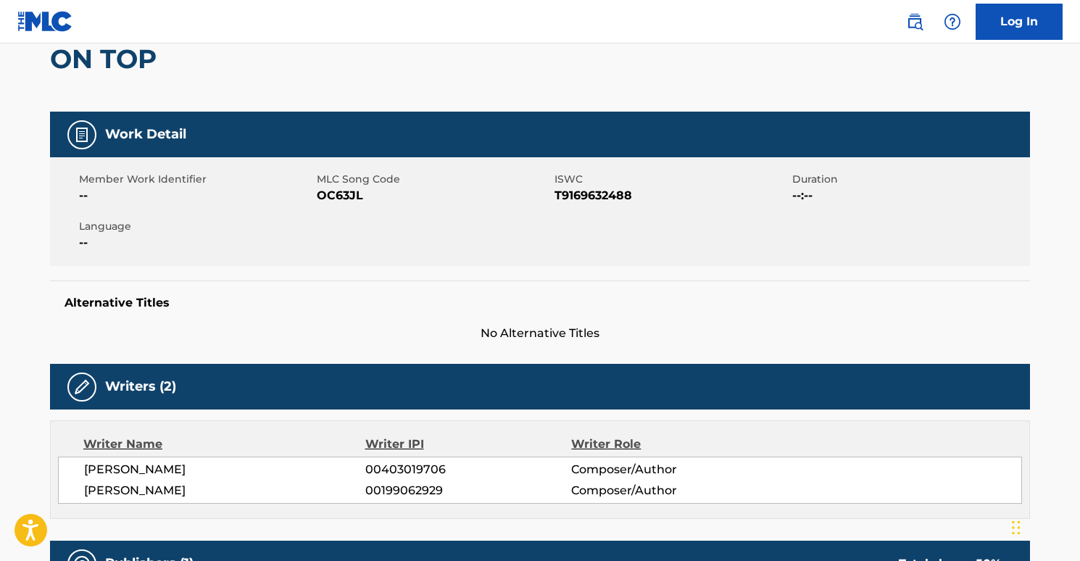
scroll to position [476, 0]
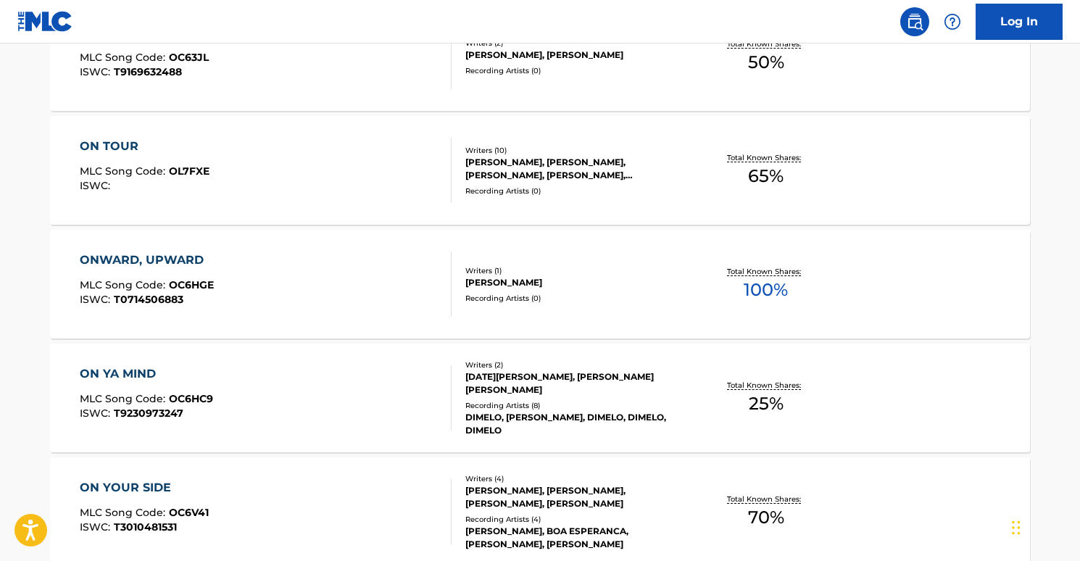
scroll to position [605, 0]
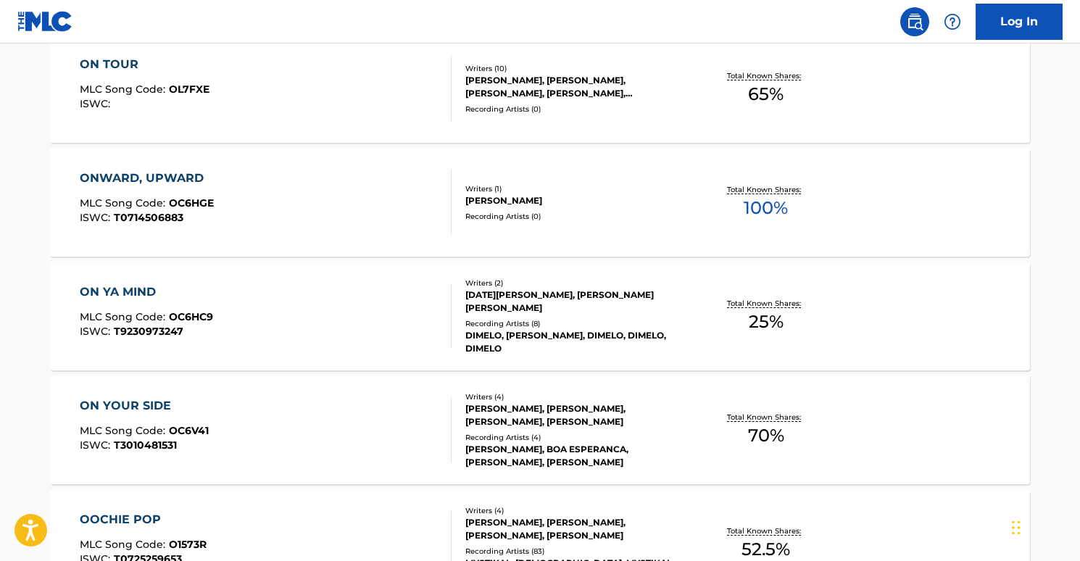
click at [141, 285] on div "ON YA MIND" at bounding box center [146, 291] width 133 height 17
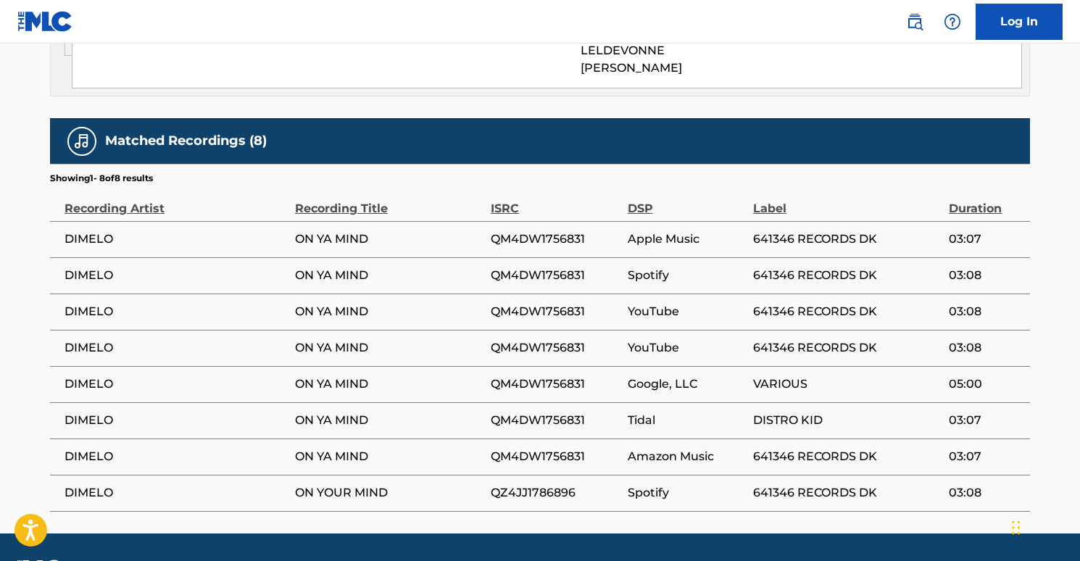
scroll to position [888, 0]
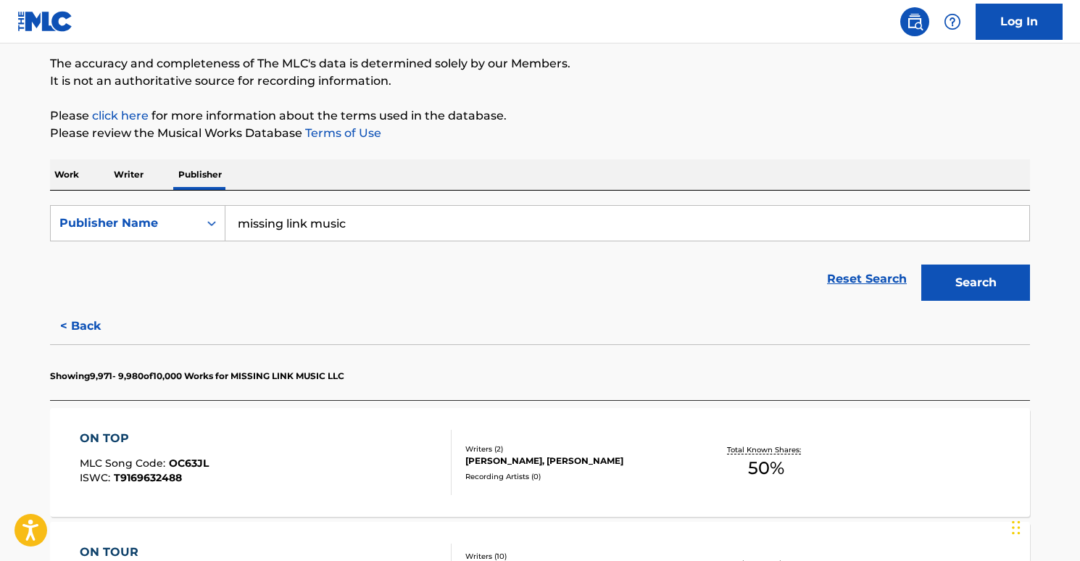
scroll to position [25, 0]
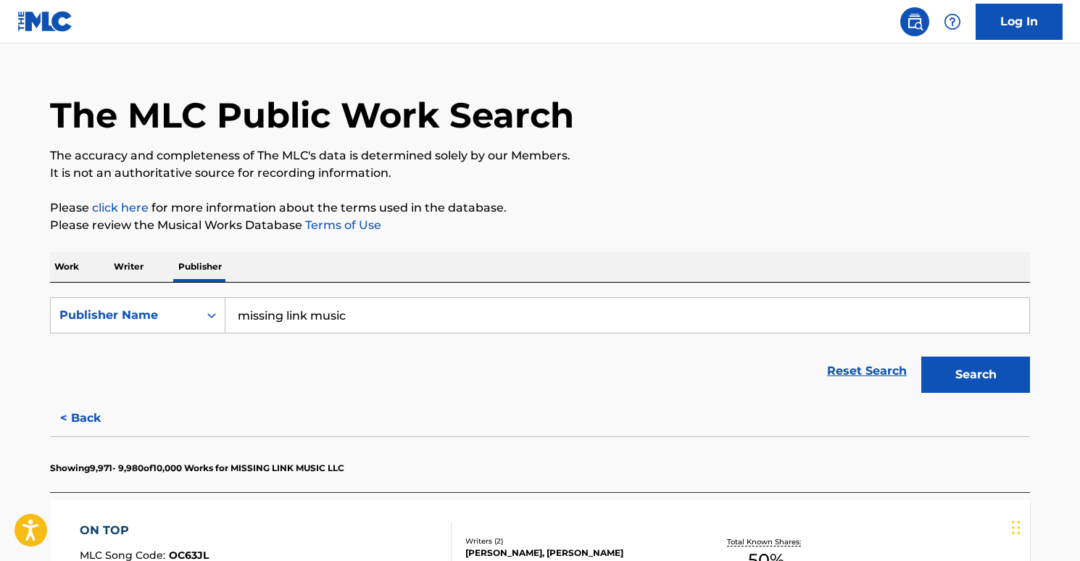
click at [335, 298] on input "missing link music" at bounding box center [627, 315] width 804 height 35
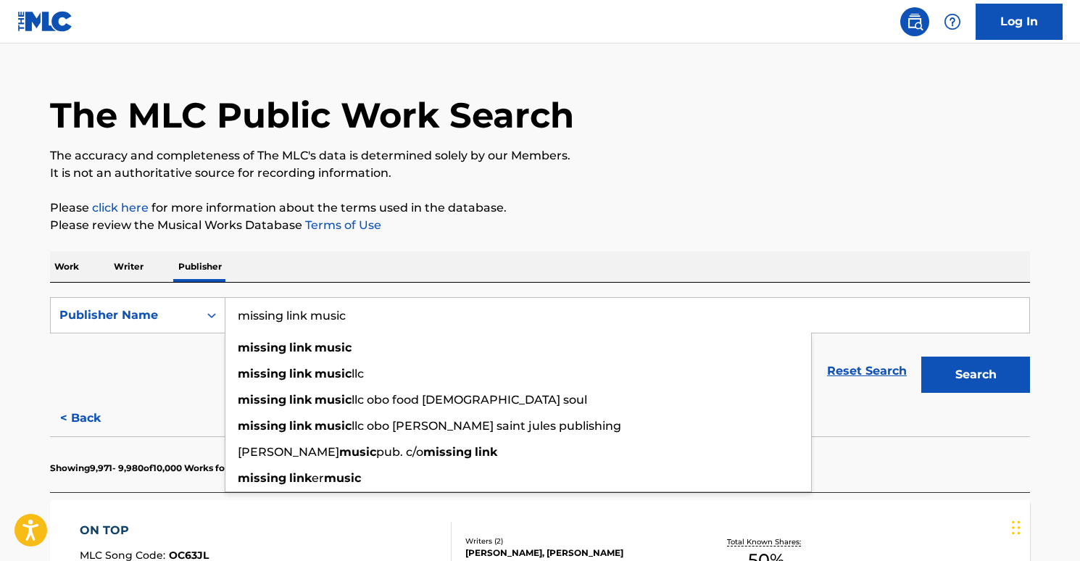
click at [340, 305] on input "missing link music" at bounding box center [627, 315] width 804 height 35
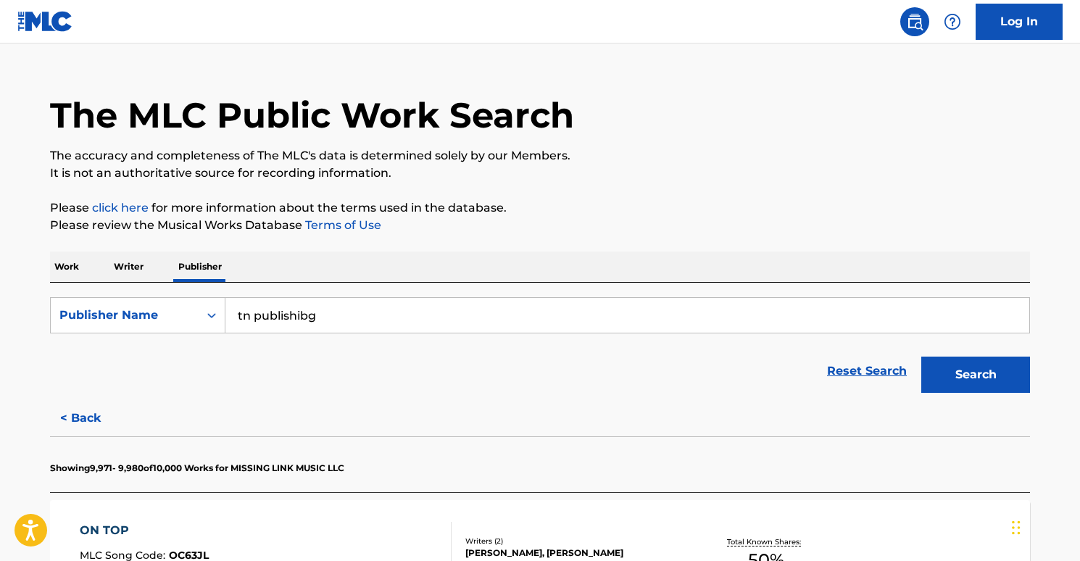
click at [921, 357] on button "Search" at bounding box center [975, 375] width 109 height 36
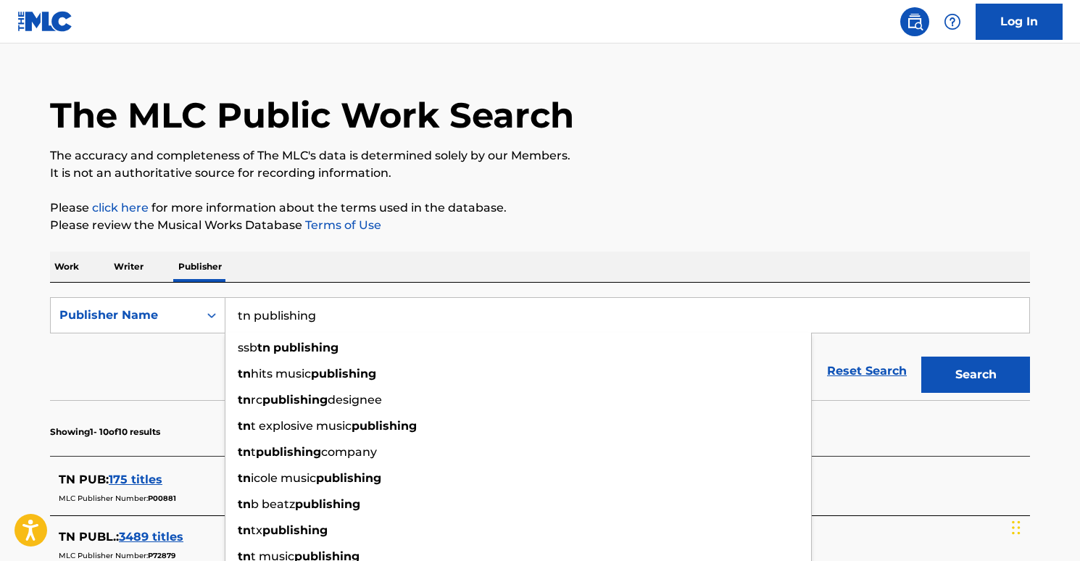
type input "tn publishing"
click at [921, 357] on button "Search" at bounding box center [975, 375] width 109 height 36
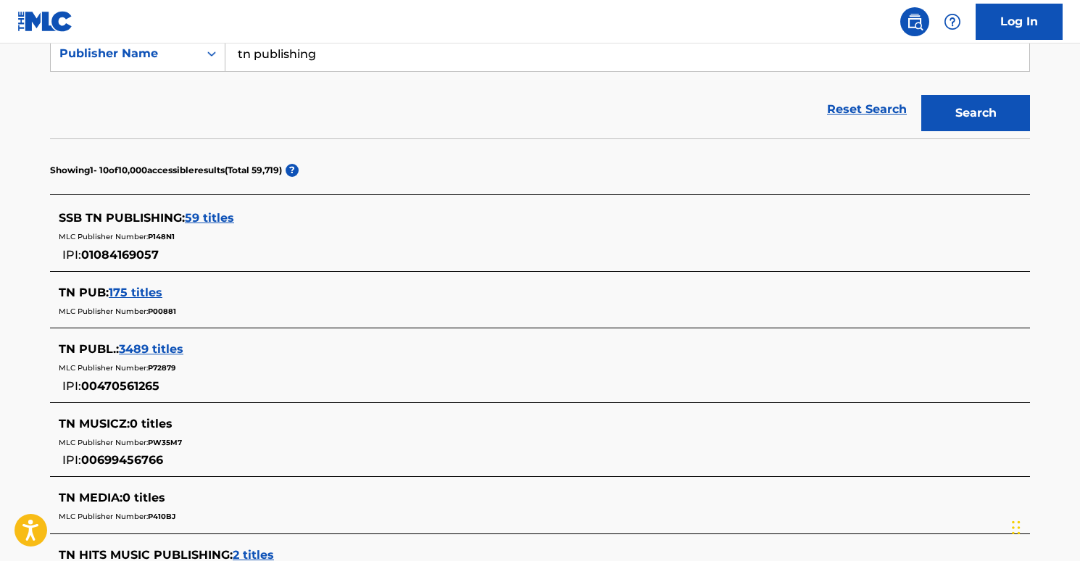
scroll to position [378, 0]
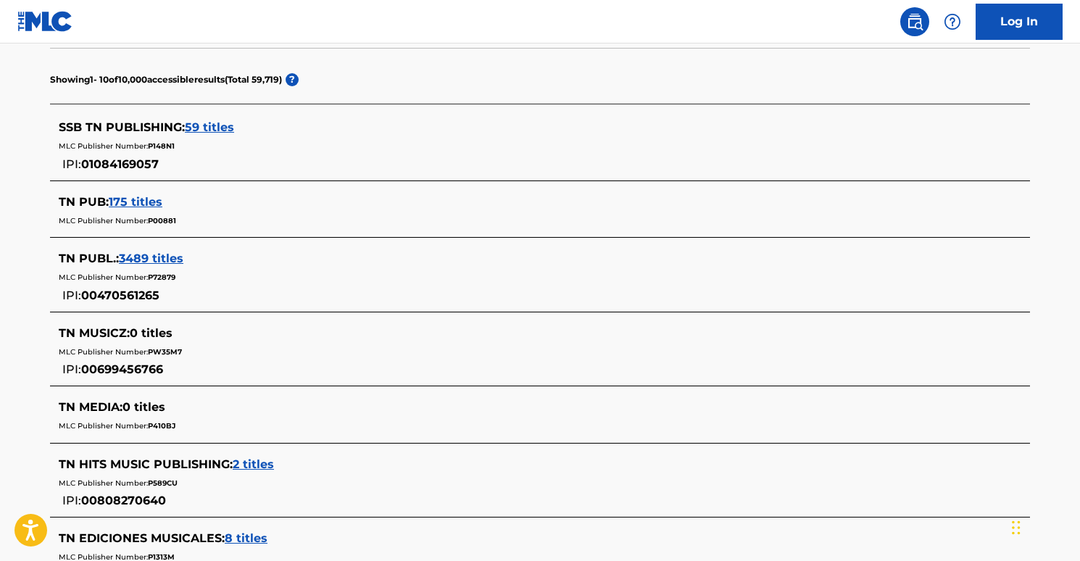
click at [136, 259] on span "3489 titles" at bounding box center [151, 259] width 65 height 14
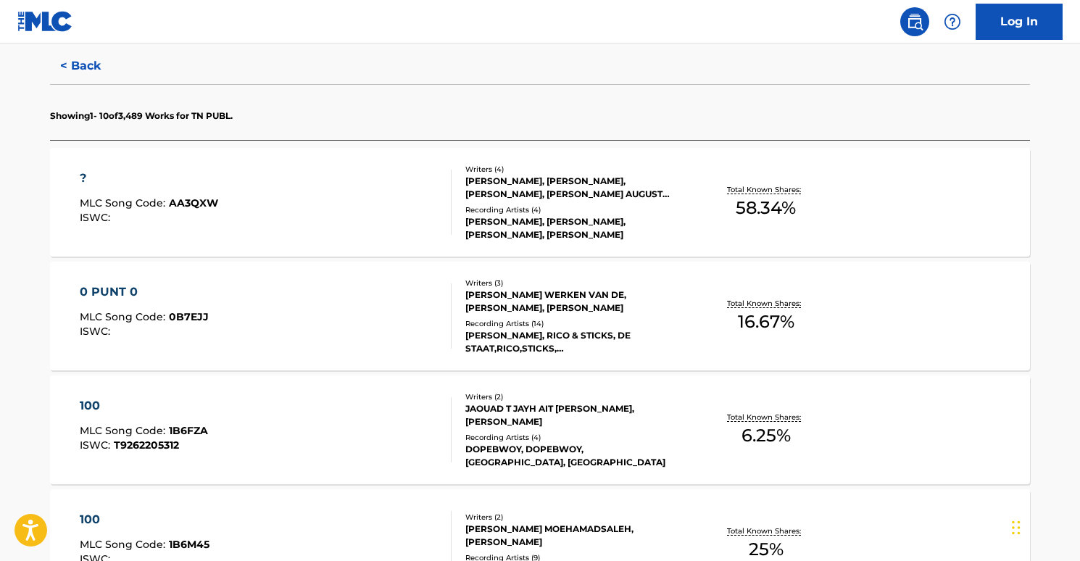
click at [62, 62] on button "< Back" at bounding box center [93, 66] width 87 height 36
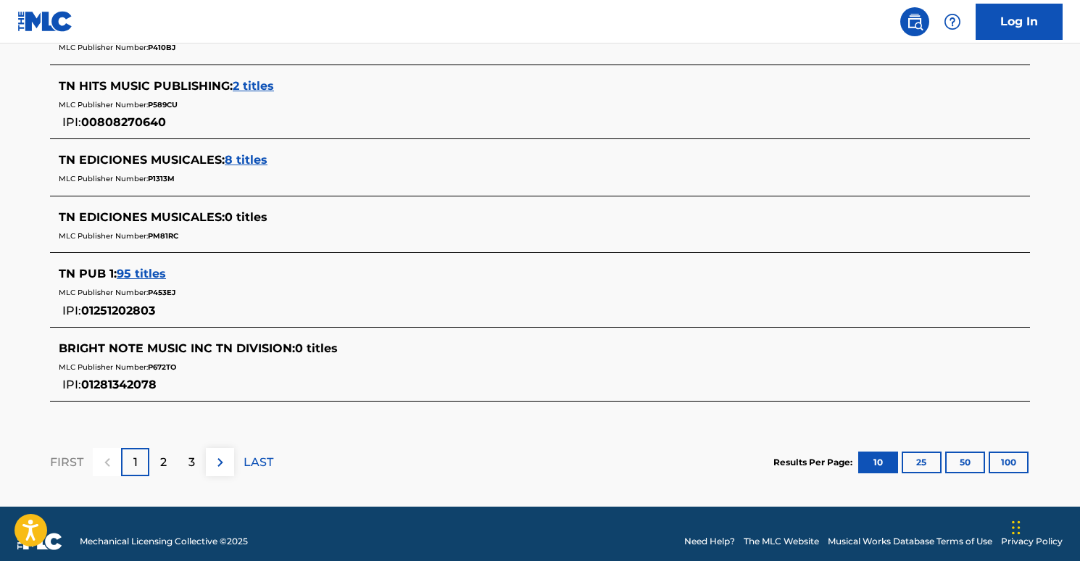
scroll to position [758, 0]
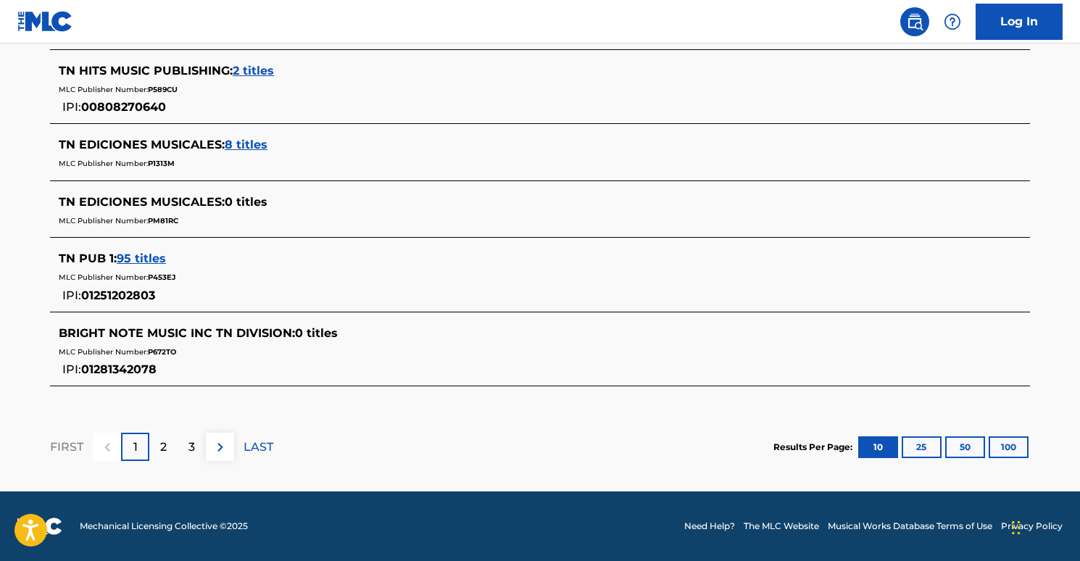
click at [170, 451] on div "2" at bounding box center [163, 447] width 28 height 28
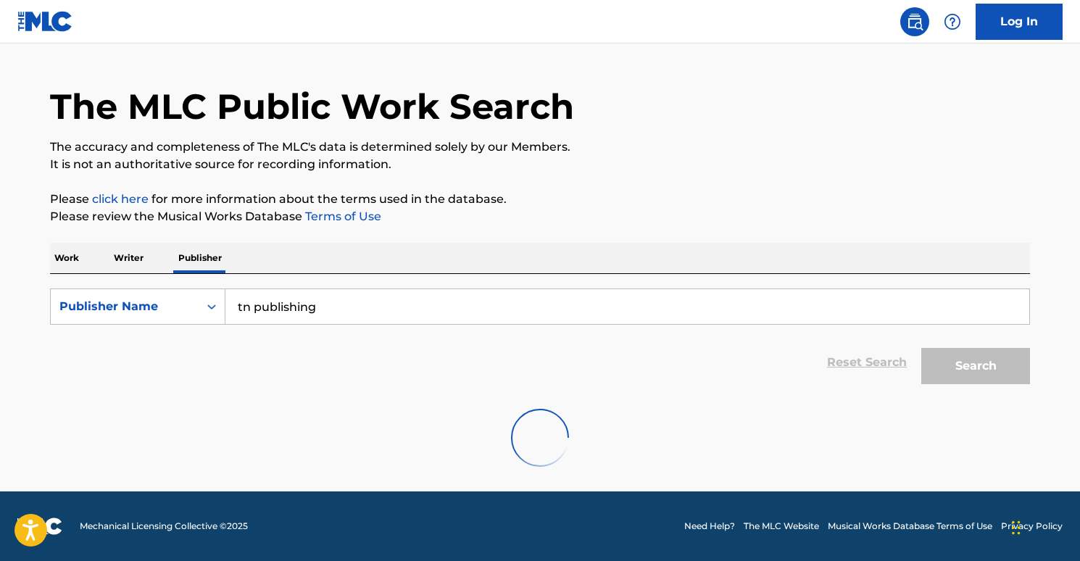
scroll to position [754, 0]
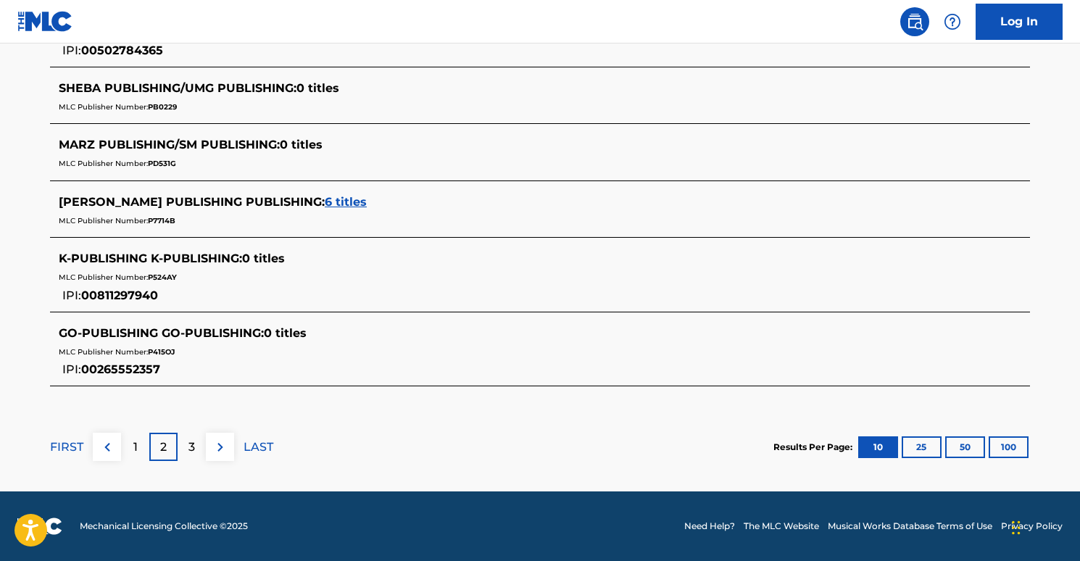
click at [203, 448] on div "3" at bounding box center [192, 447] width 28 height 28
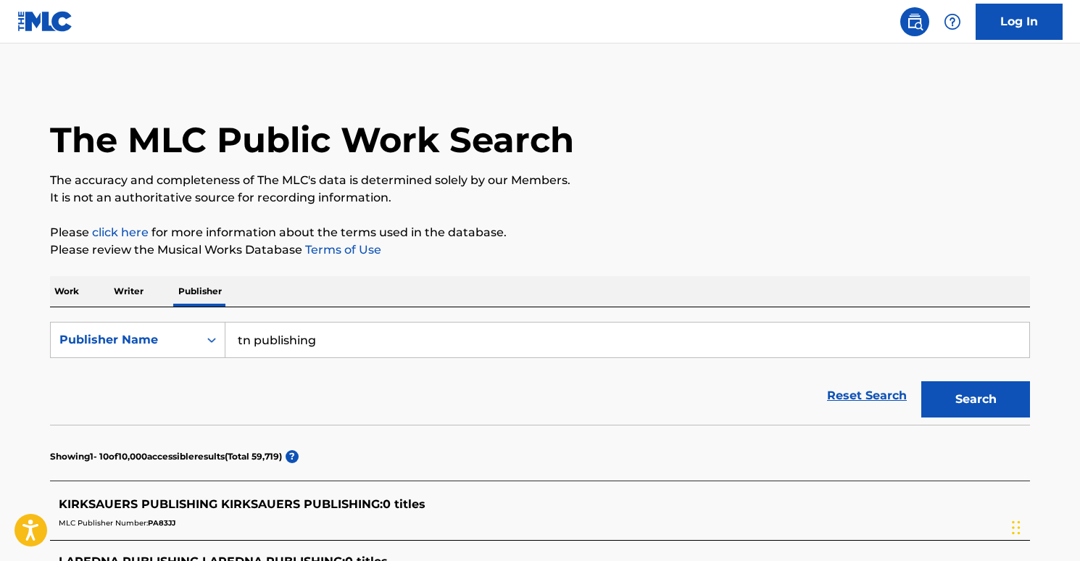
scroll to position [0, 0]
